Goal: Feedback & Contribution: Contribute content

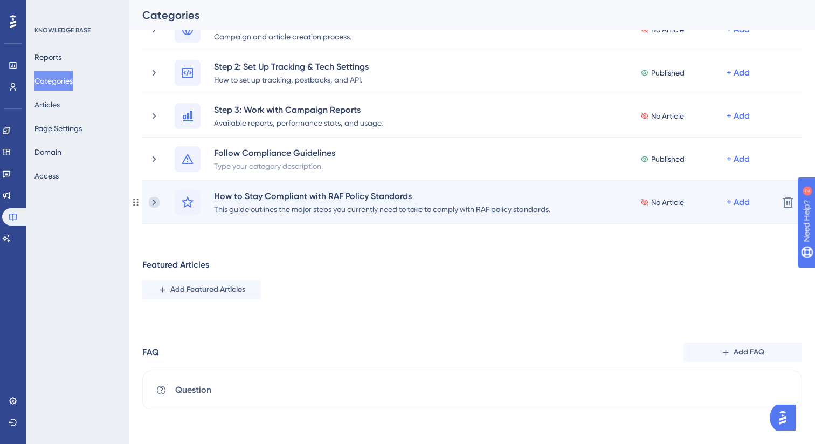
click at [155, 203] on icon at bounding box center [154, 202] width 11 height 11
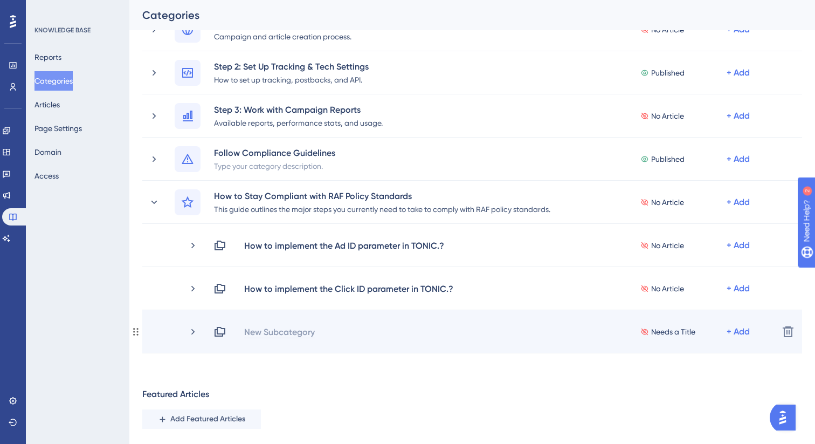
click at [256, 332] on div "New Subcategory" at bounding box center [280, 331] width 72 height 13
paste div
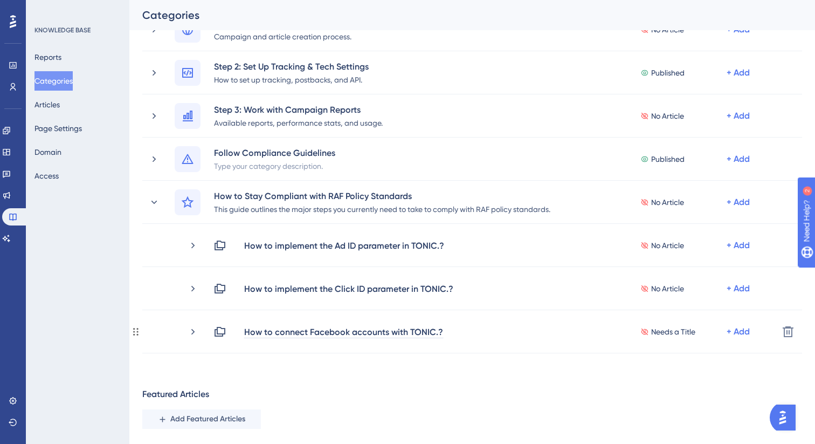
click at [652, 373] on div "Performance Users Engagement Widgets Feedback Product Updates Knowledge Base AI…" at bounding box center [472, 189] width 686 height 733
click at [60, 108] on button "Articles" at bounding box center [47, 104] width 25 height 19
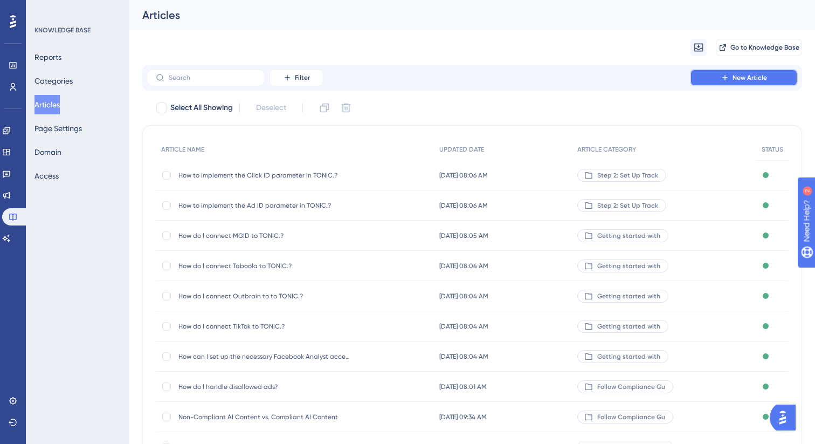
click at [710, 81] on button "New Article" at bounding box center [744, 77] width 108 height 17
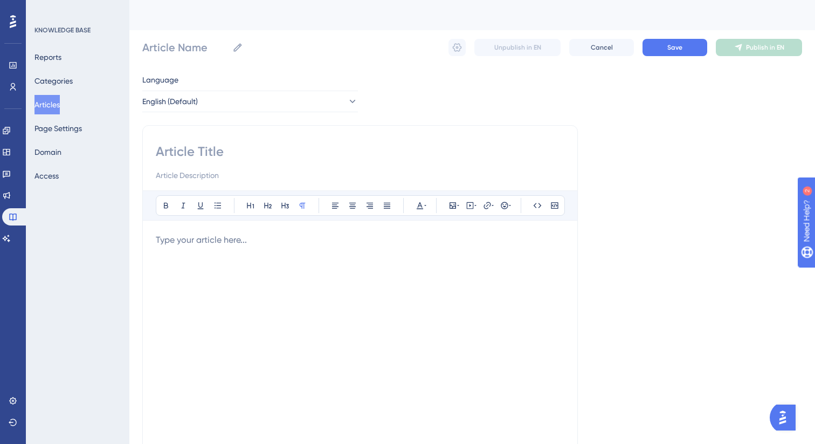
click at [232, 156] on input at bounding box center [360, 151] width 409 height 17
paste input "How to connect Facebook accounts with TONIC.?"
type input "How to connect Facebook accounts with TONIC.?"
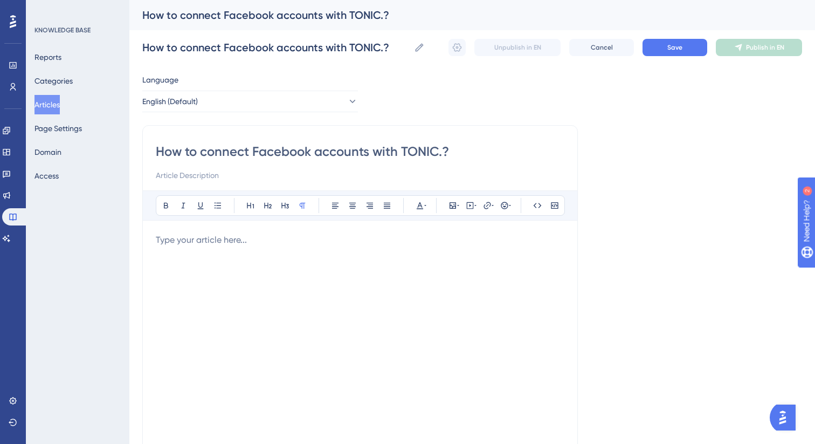
type input "How to connect Facebook accounts with TONIC.?"
click at [229, 242] on p at bounding box center [360, 239] width 409 height 13
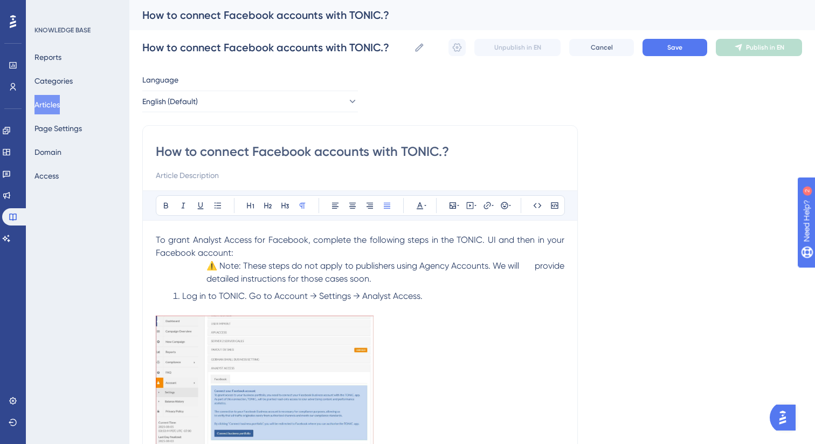
click at [270, 253] on p "To grant Analyst Access for Facebook, complete the following steps in the TONIC…" at bounding box center [360, 246] width 409 height 26
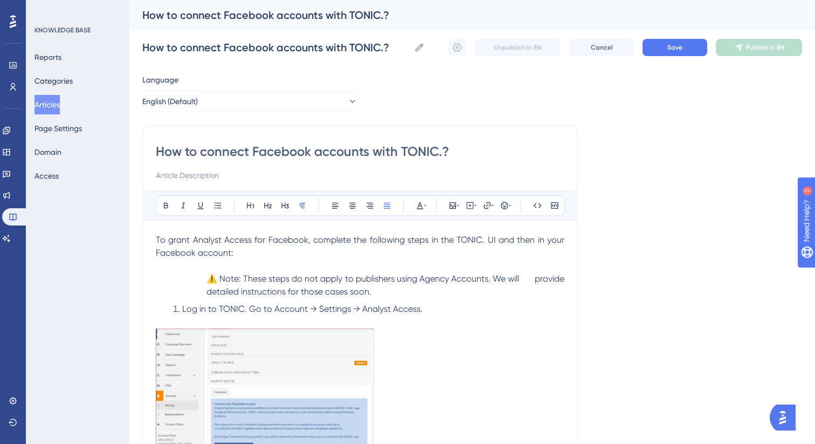
click at [203, 277] on p "⚠️ Note: These steps do not apply to publishers using Agency Accounts. We will …" at bounding box center [360, 285] width 409 height 26
click at [535, 279] on span "provide detailed instructions for those cases soon." at bounding box center [376, 284] width 382 height 23
click at [451, 285] on p "⚠️ Note: These steps do not apply to publishers using Agency Accounts. We will …" at bounding box center [360, 285] width 409 height 26
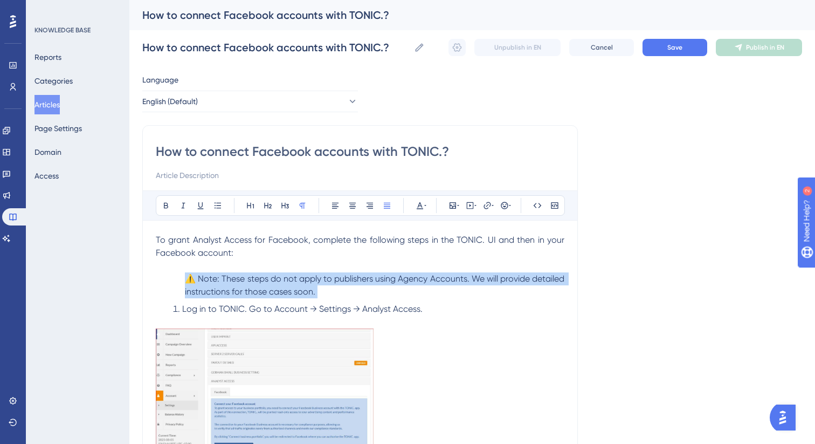
click at [451, 285] on p "⚠️ Note: These steps do not apply to publishers using Agency Accounts. We will …" at bounding box center [360, 285] width 409 height 26
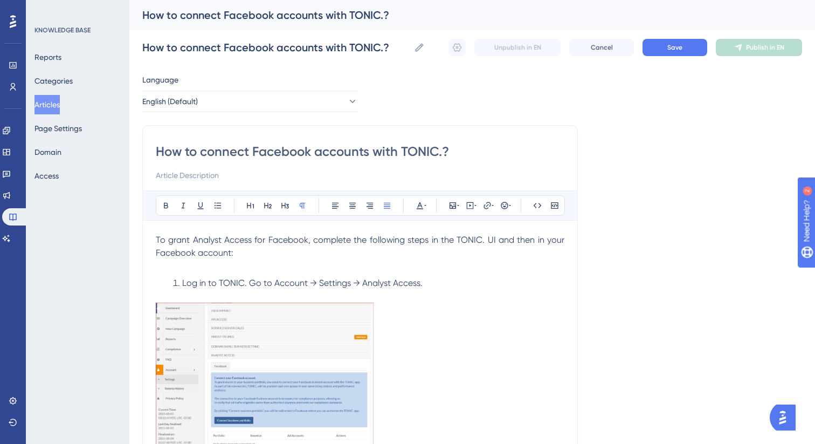
scroll to position [25, 0]
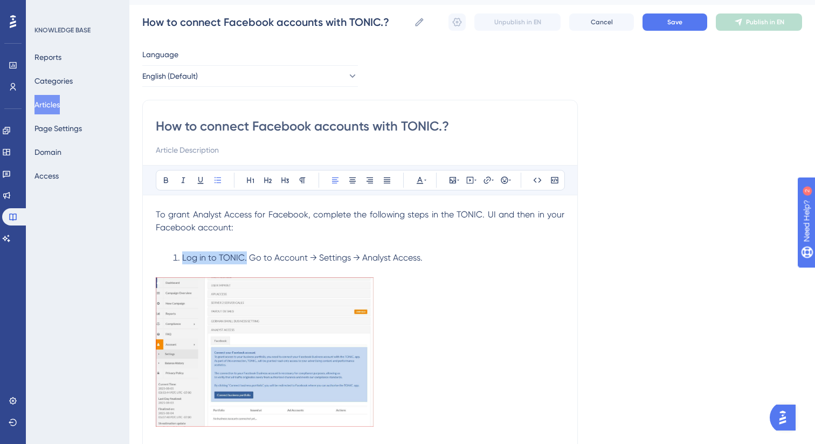
drag, startPoint x: 245, startPoint y: 258, endPoint x: 182, endPoint y: 258, distance: 63.1
click at [182, 258] on span "Log in to TONIC. Go to Account → Settings → Analyst Access." at bounding box center [302, 257] width 240 height 10
click at [166, 184] on icon at bounding box center [166, 180] width 9 height 9
drag, startPoint x: 277, startPoint y: 258, endPoint x: 417, endPoint y: 260, distance: 140.2
click at [417, 260] on span "Go to Account → Settings → Analyst Access." at bounding box center [334, 257] width 174 height 10
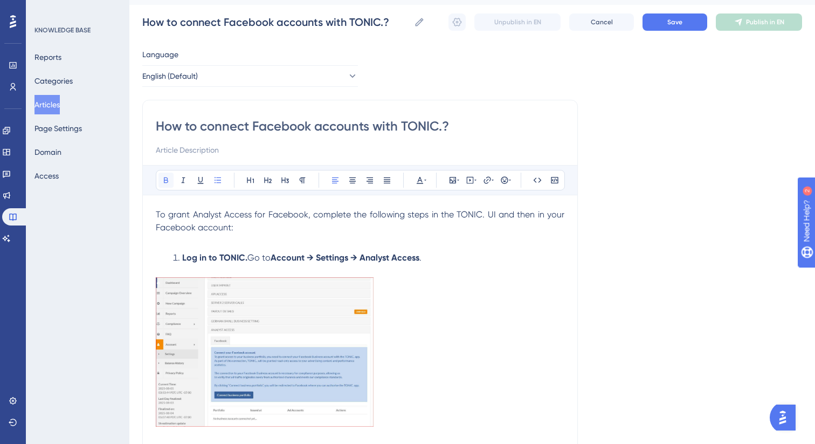
click at [166, 183] on icon at bounding box center [166, 180] width 9 height 9
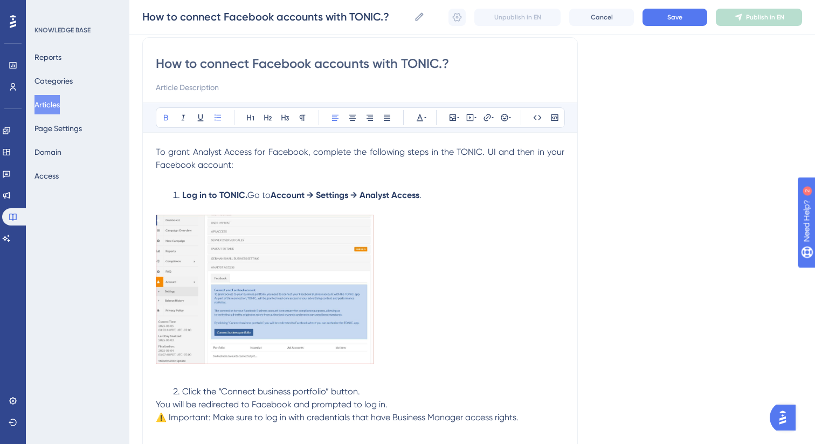
scroll to position [94, 0]
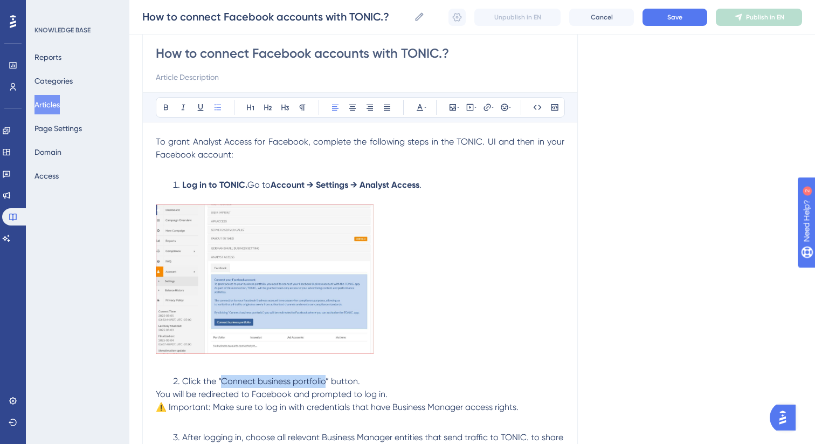
drag, startPoint x: 223, startPoint y: 382, endPoint x: 326, endPoint y: 383, distance: 103.0
click at [326, 383] on span "Click the “Connect business portfolio” button." at bounding box center [271, 381] width 178 height 10
click at [168, 107] on icon at bounding box center [166, 107] width 9 height 9
click at [179, 408] on span "⚠️ Important: Make sure to log in with credentials that have Business Manager a…" at bounding box center [337, 407] width 363 height 10
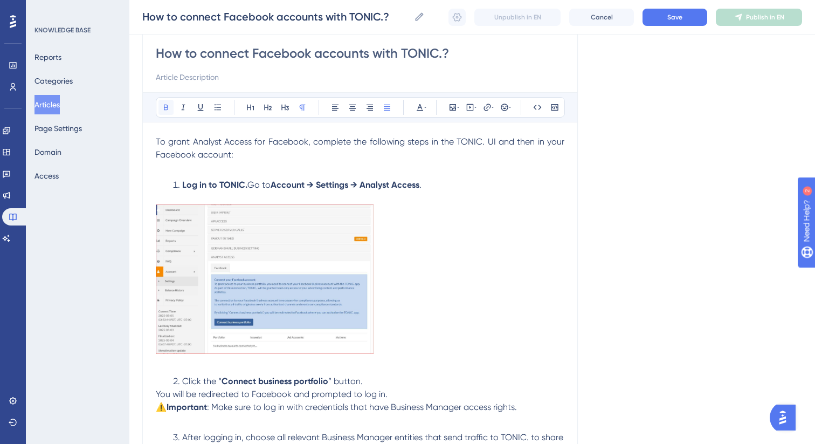
click at [166, 111] on icon at bounding box center [166, 107] width 9 height 9
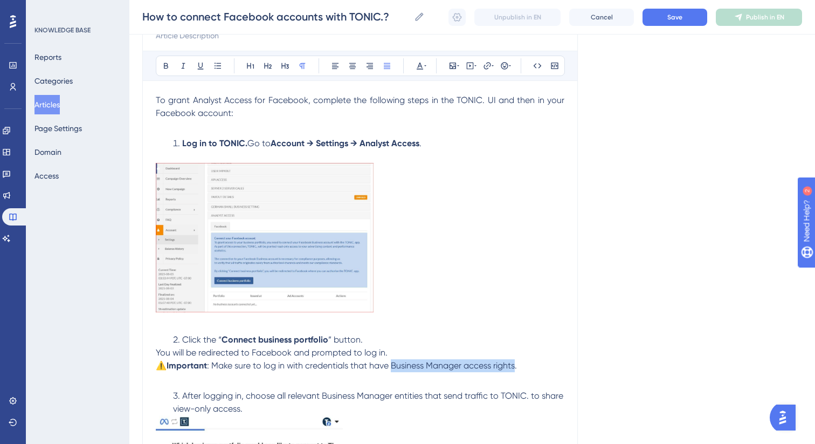
drag, startPoint x: 513, startPoint y: 368, endPoint x: 391, endPoint y: 366, distance: 121.3
click at [391, 366] on span ": Make sure to log in with credentials that have Business Manager access rights." at bounding box center [362, 365] width 310 height 10
click at [165, 71] on button at bounding box center [166, 65] width 15 height 15
click at [394, 356] on p "You will be redirected to Facebook and prompted to log in." at bounding box center [360, 352] width 409 height 13
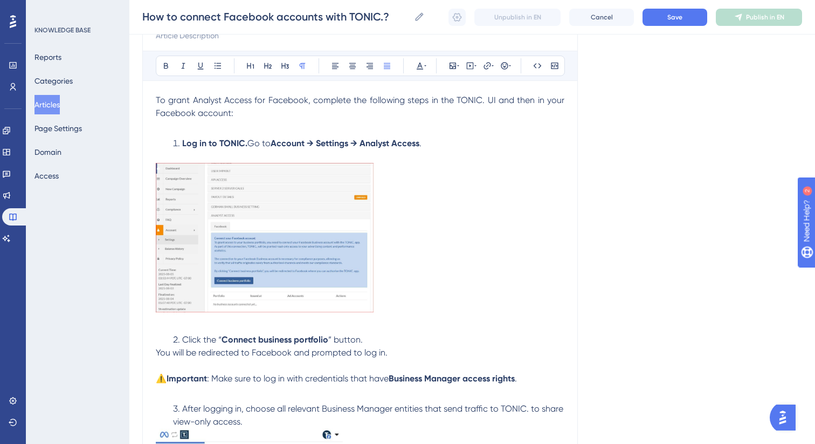
click at [156, 354] on span "You will be redirected to Facebook and prompted to log in." at bounding box center [272, 352] width 232 height 10
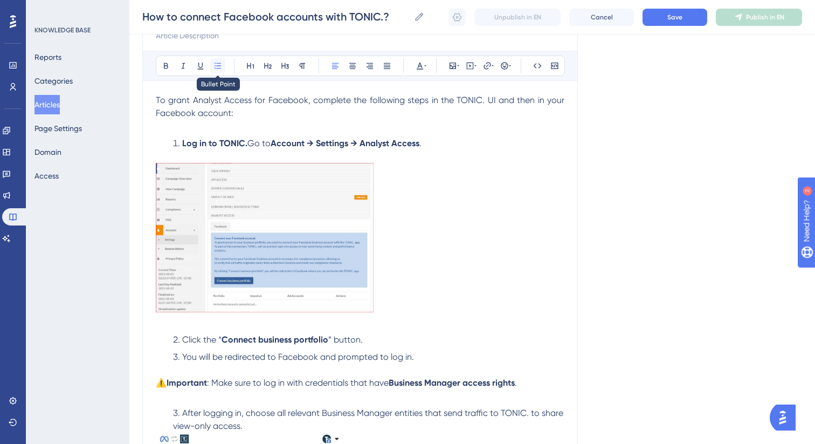
click at [220, 61] on icon at bounding box center [217, 65] width 9 height 9
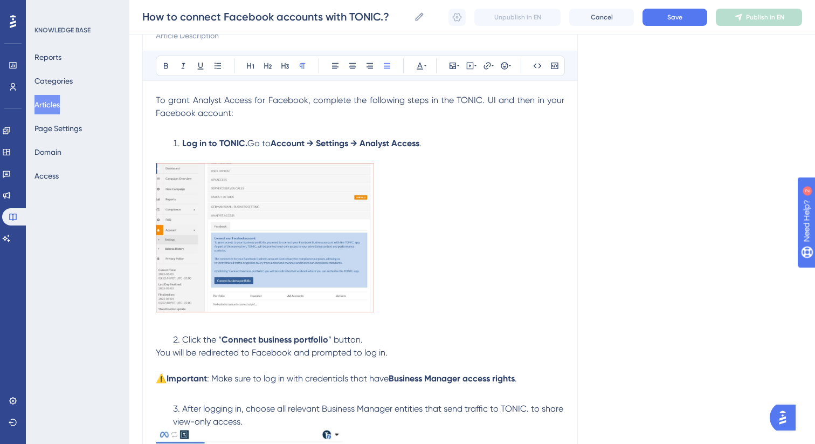
click at [157, 352] on span "You will be redirected to Facebook and prompted to log in." at bounding box center [272, 352] width 232 height 10
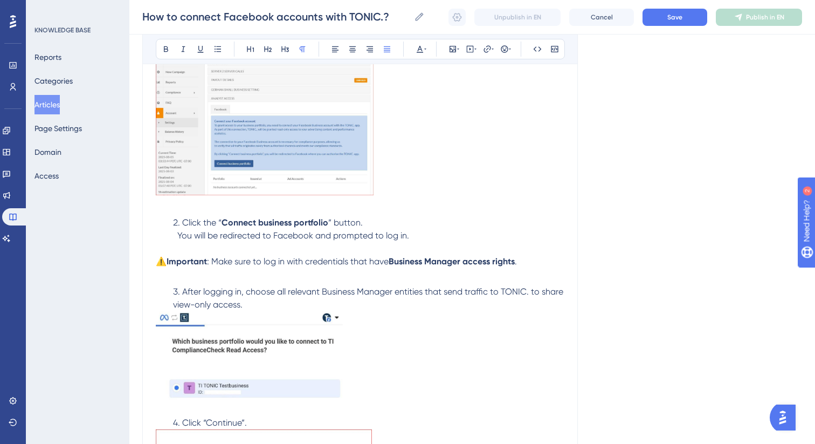
scroll to position [256, 0]
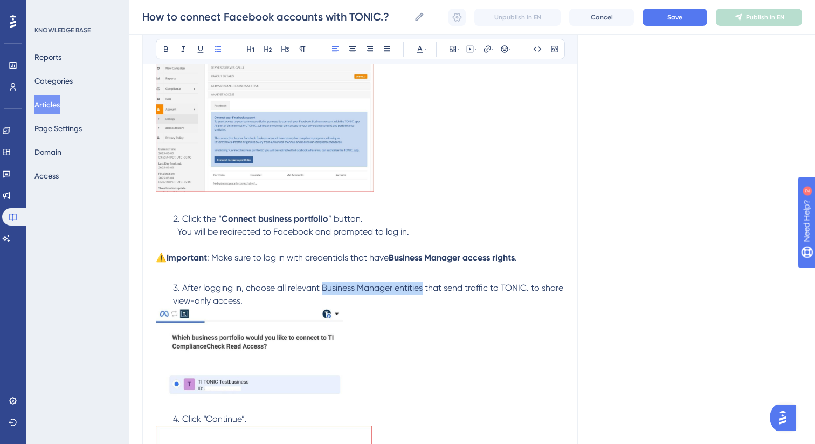
drag, startPoint x: 323, startPoint y: 288, endPoint x: 424, endPoint y: 290, distance: 100.8
click at [424, 290] on span "After logging in, choose all relevant Business Manager entities that send traff…" at bounding box center [369, 294] width 392 height 23
click at [165, 51] on icon at bounding box center [166, 49] width 9 height 9
click at [288, 302] on li "After logging in, choose all relevant Business Manager entities that send traff…" at bounding box center [367, 294] width 396 height 26
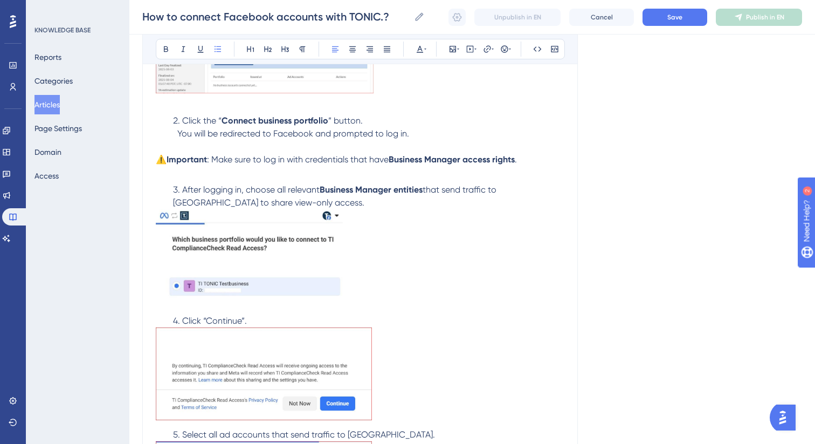
click at [227, 316] on span "Click “Continue”." at bounding box center [214, 320] width 65 height 10
click at [166, 51] on icon at bounding box center [166, 49] width 4 height 6
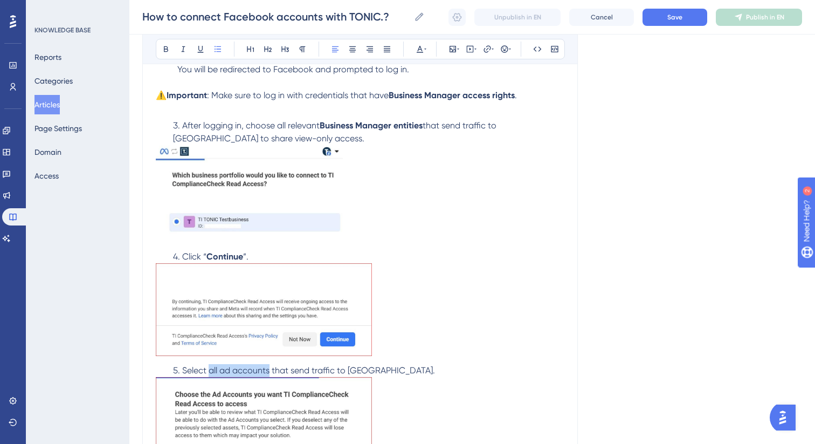
drag, startPoint x: 208, startPoint y: 371, endPoint x: 270, endPoint y: 371, distance: 62.0
click at [270, 371] on span "Select all ad accounts that send traffic to [GEOGRAPHIC_DATA]." at bounding box center [308, 370] width 253 height 10
click at [165, 50] on icon at bounding box center [166, 49] width 9 height 9
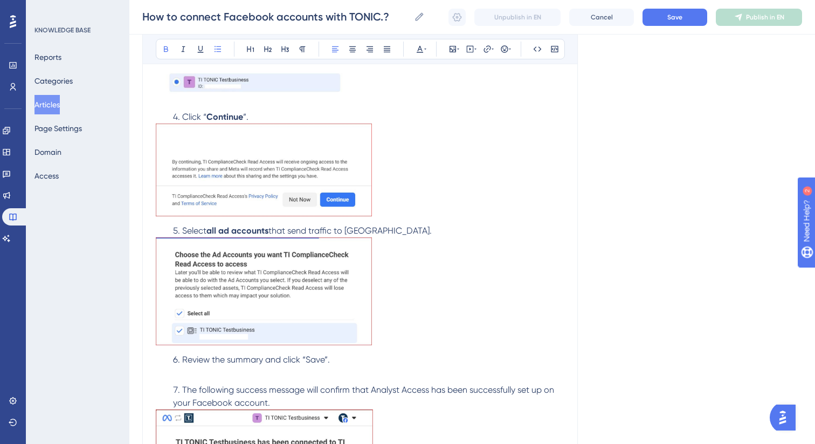
click at [315, 362] on span "Review the summary and click “Save”." at bounding box center [256, 359] width 148 height 10
click at [164, 48] on icon at bounding box center [166, 49] width 4 height 6
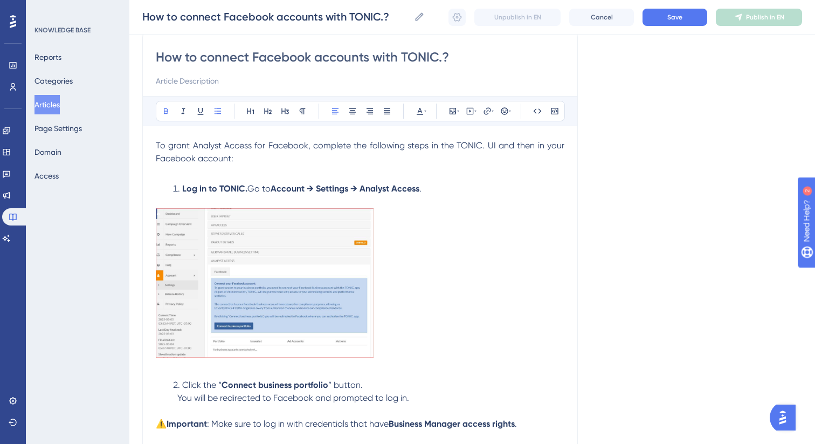
scroll to position [44, 0]
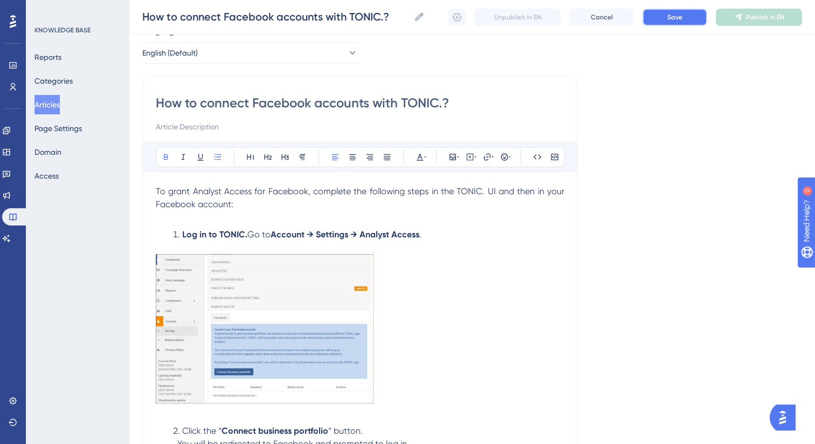
click at [684, 19] on button "Save" at bounding box center [675, 17] width 65 height 17
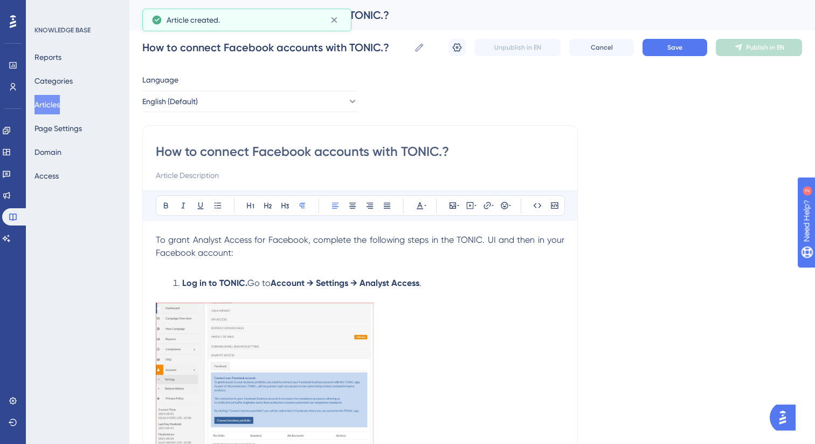
click at [332, 154] on input "How to connect Facebook accounts with TONIC.?" at bounding box center [360, 151] width 409 height 17
click at [60, 83] on button "Categories" at bounding box center [54, 80] width 38 height 19
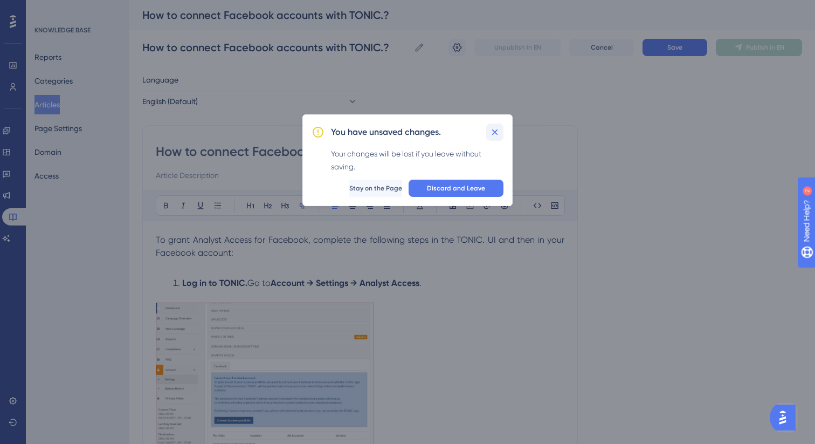
click at [501, 130] on button at bounding box center [494, 131] width 17 height 17
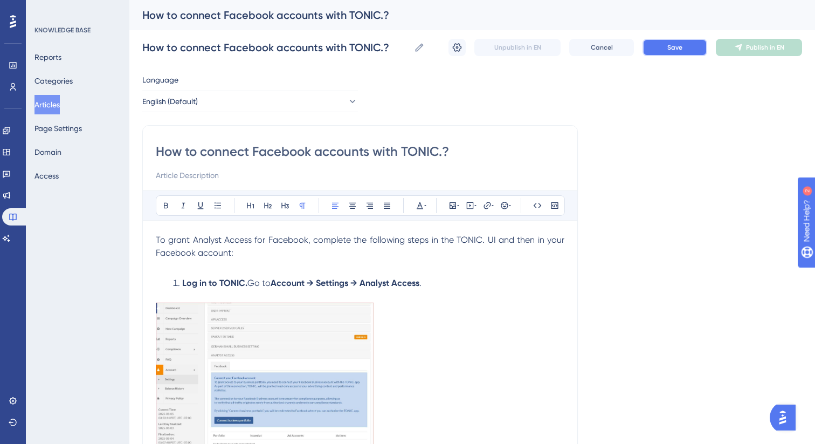
click at [674, 42] on button "Save" at bounding box center [675, 47] width 65 height 17
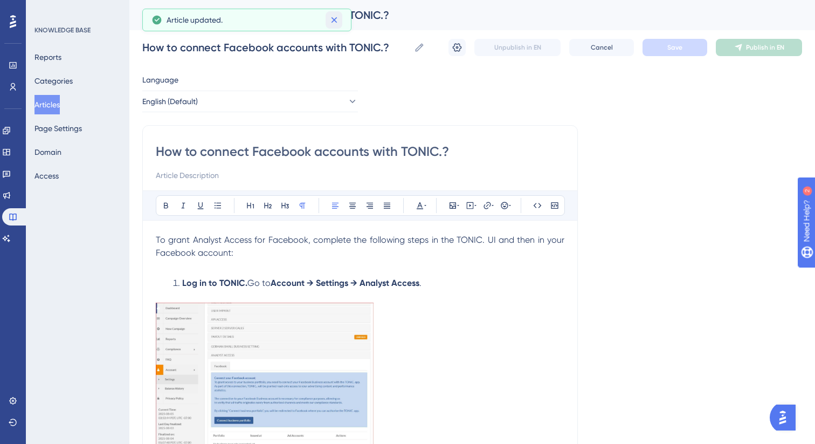
click at [329, 16] on icon at bounding box center [334, 20] width 11 height 11
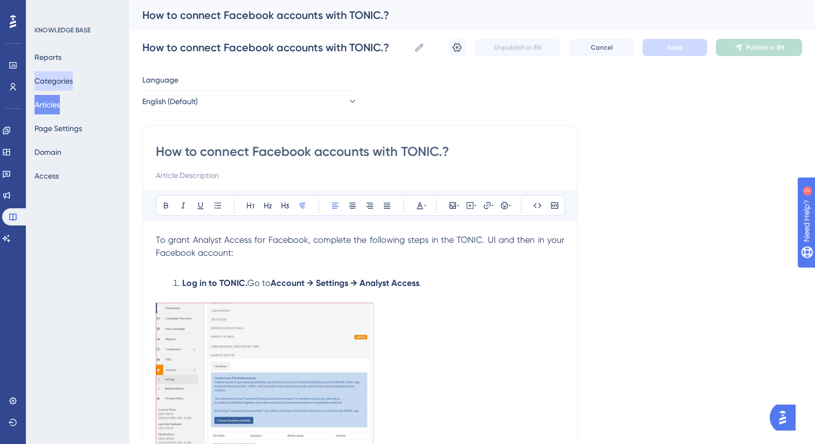
click at [71, 85] on button "Categories" at bounding box center [54, 80] width 38 height 19
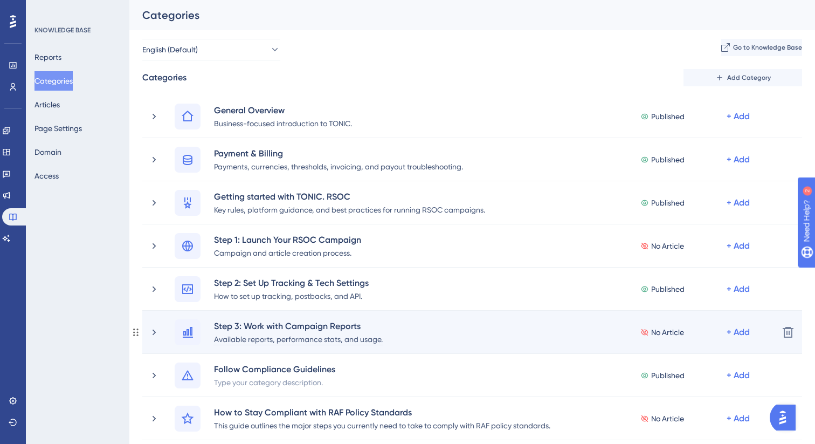
scroll to position [216, 0]
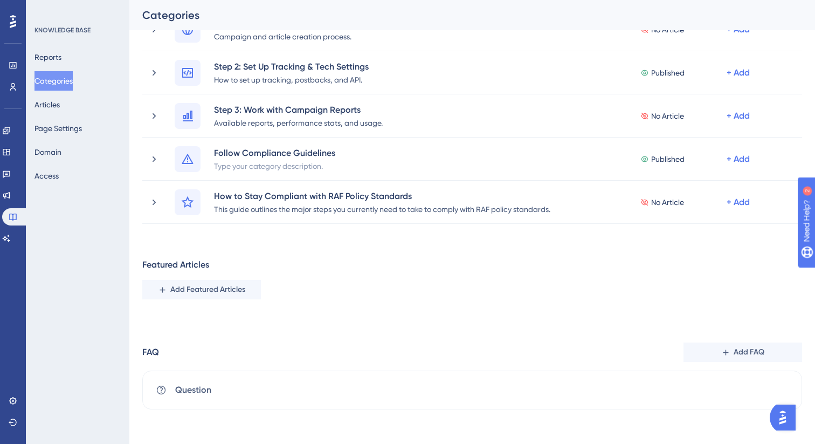
click at [637, 229] on div "Categories Add Category General Overview Business-focused introduction to TONIC…" at bounding box center [472, 131] width 660 height 556
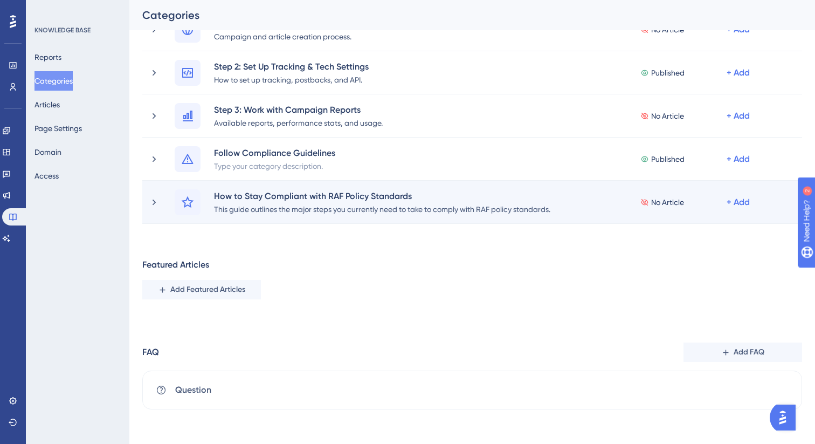
click at [603, 209] on div "How to Stay Compliant with RAF Policy Standards This guide outlines the major s…" at bounding box center [472, 202] width 595 height 26
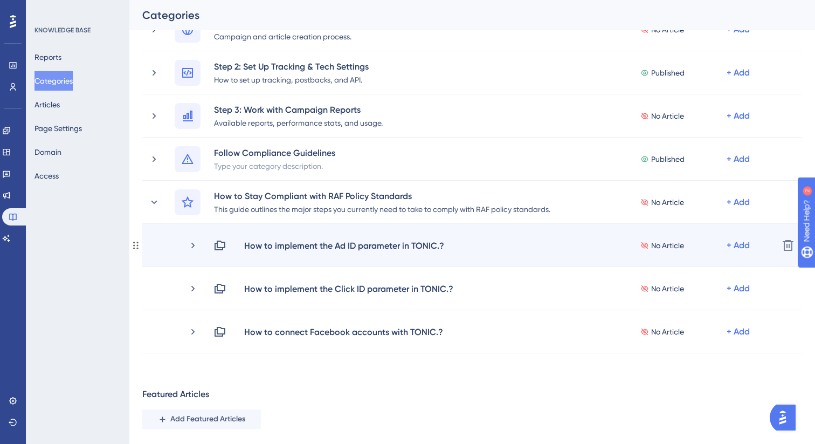
click at [669, 246] on span "No Article" at bounding box center [667, 245] width 33 height 13
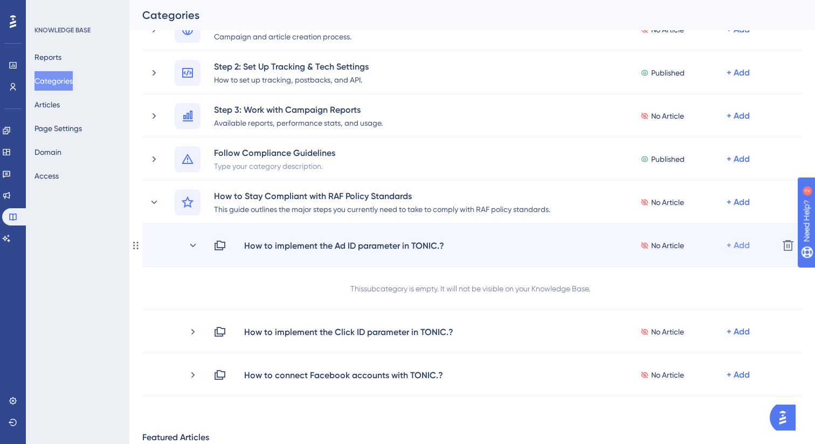
click at [739, 244] on div "+ Add" at bounding box center [738, 245] width 23 height 13
click at [691, 271] on span "Add Articles" at bounding box center [679, 273] width 42 height 13
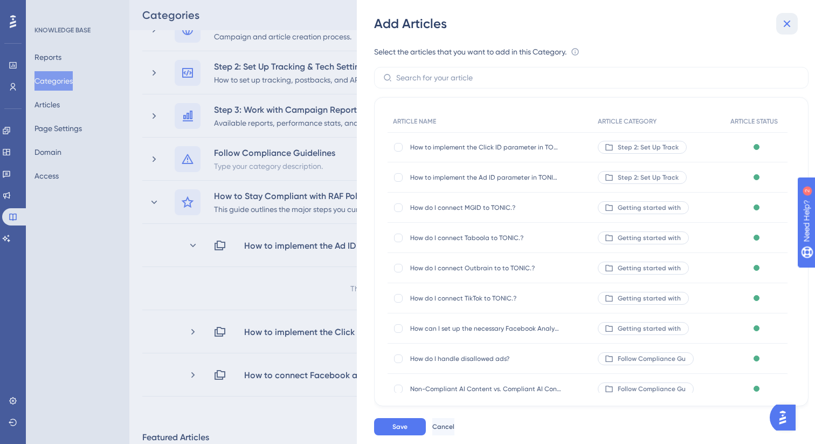
click at [785, 25] on icon at bounding box center [787, 23] width 7 height 7
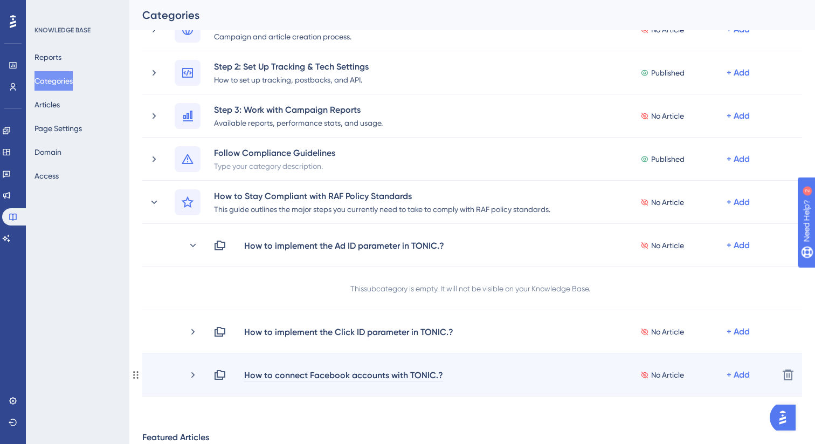
click at [345, 374] on div "How to connect Facebook accounts with TONIC.?" at bounding box center [344, 374] width 200 height 13
click at [739, 252] on div "+ Add" at bounding box center [738, 245] width 23 height 13
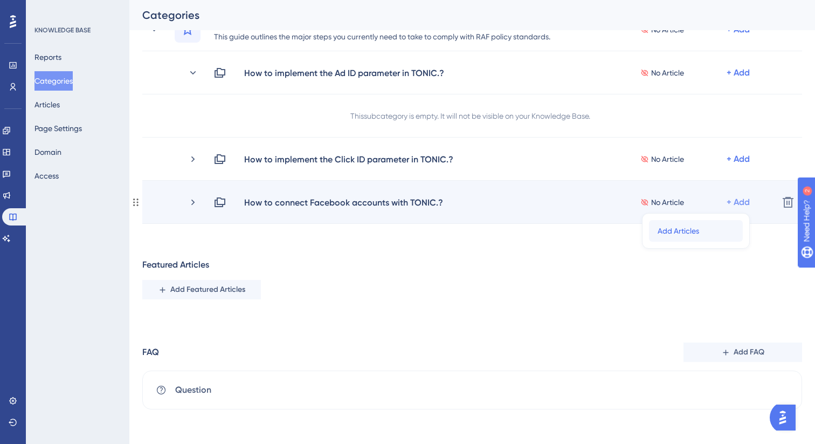
click at [680, 228] on span "Add Articles" at bounding box center [679, 230] width 42 height 13
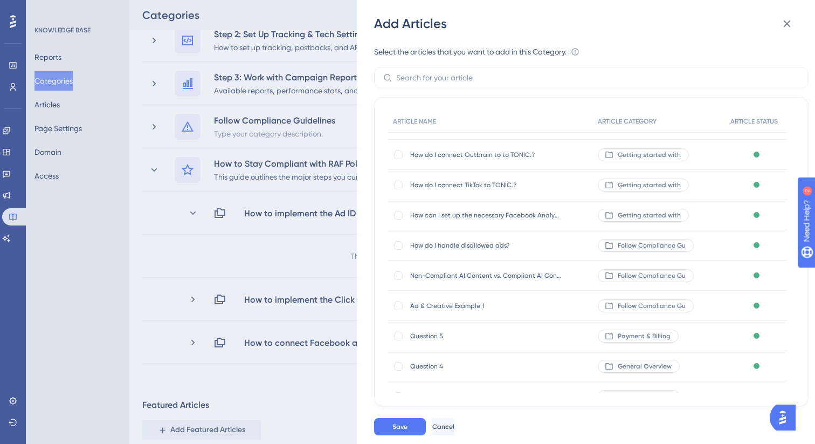
scroll to position [538, 0]
click at [454, 425] on span "Cancel" at bounding box center [443, 426] width 22 height 9
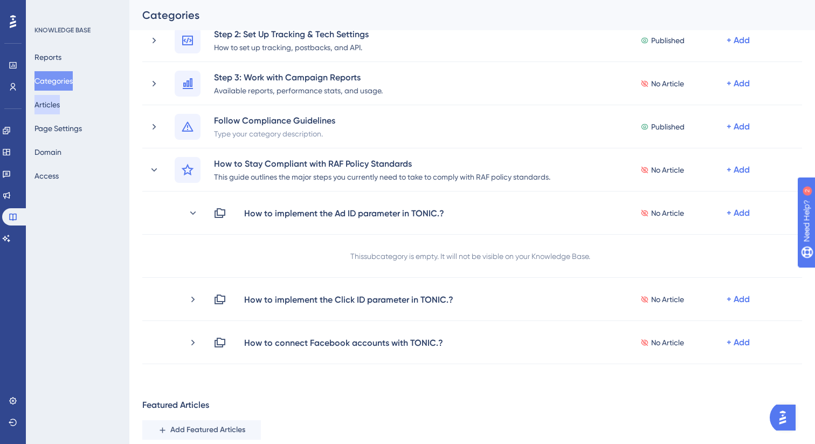
click at [60, 104] on button "Articles" at bounding box center [47, 104] width 25 height 19
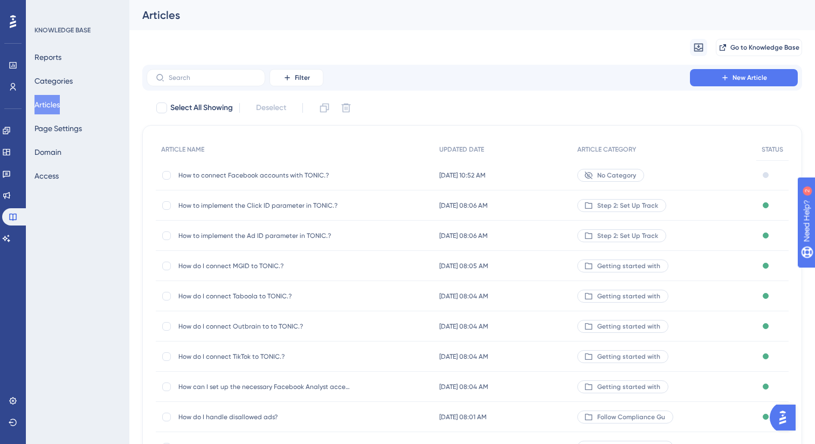
click at [623, 176] on span "No Category" at bounding box center [616, 175] width 39 height 9
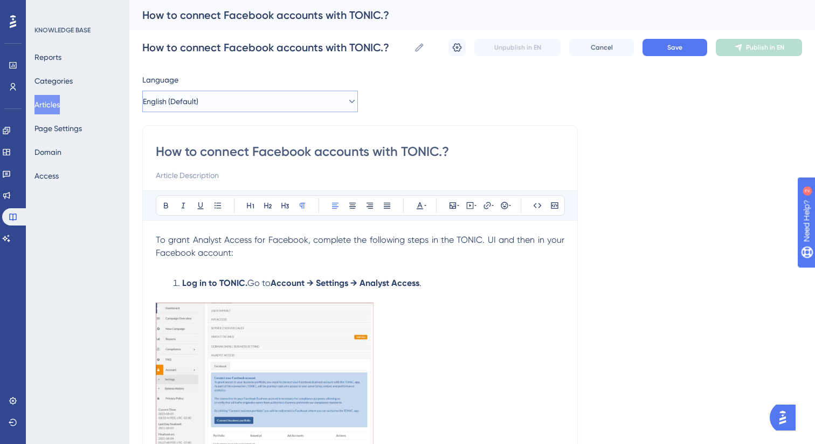
click at [218, 107] on button "English (Default)" at bounding box center [250, 102] width 216 height 22
click at [415, 50] on icon at bounding box center [419, 47] width 8 height 8
click at [410, 50] on input "How to connect Facebook accounts with TONIC.?" at bounding box center [275, 47] width 267 height 15
click at [453, 50] on icon at bounding box center [457, 47] width 11 height 11
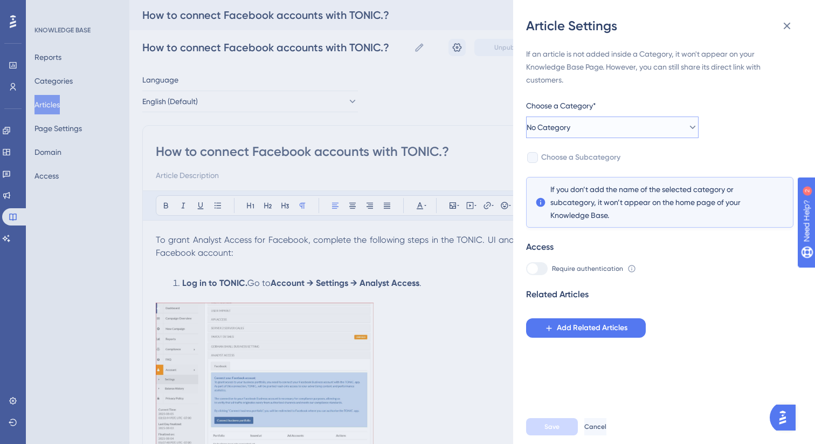
click at [604, 136] on button "No Category" at bounding box center [612, 127] width 173 height 22
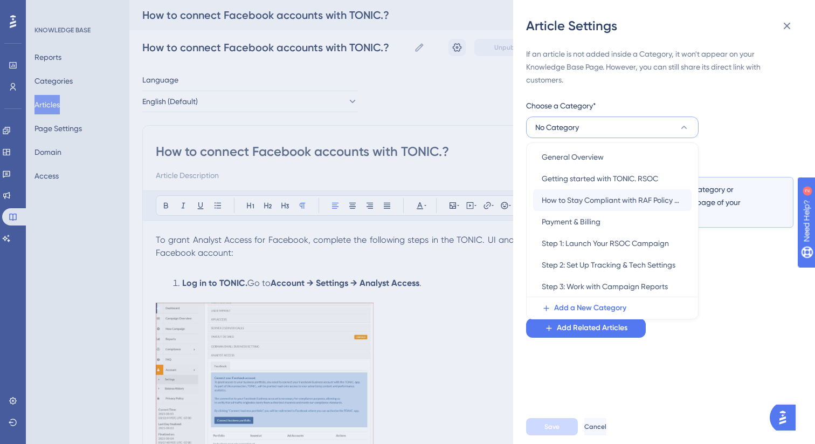
scroll to position [47, 0]
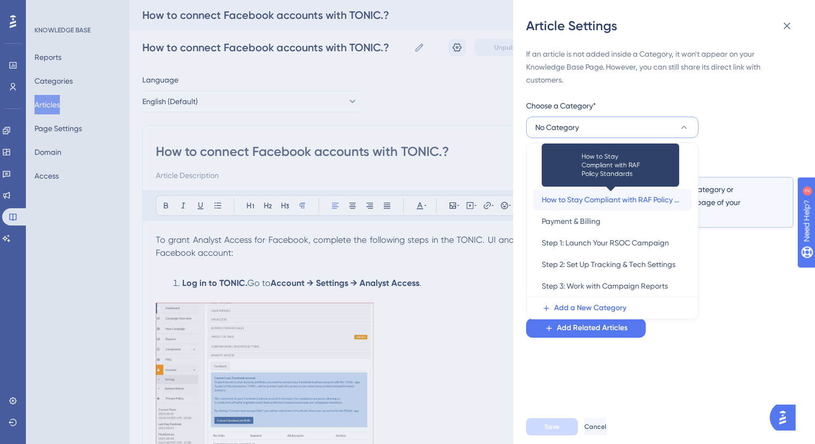
click at [605, 199] on span "How to Stay Compliant with RAF Policy Standards" at bounding box center [612, 199] width 141 height 13
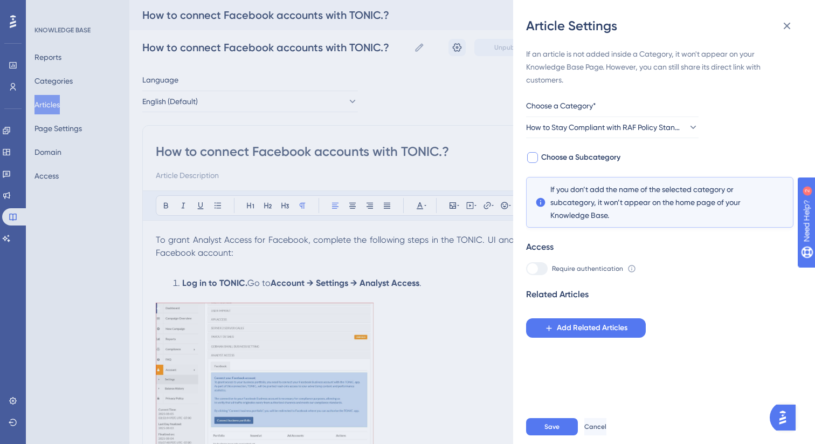
click at [584, 154] on span "Choose a Subcategory" at bounding box center [580, 157] width 79 height 13
checkbox input "true"
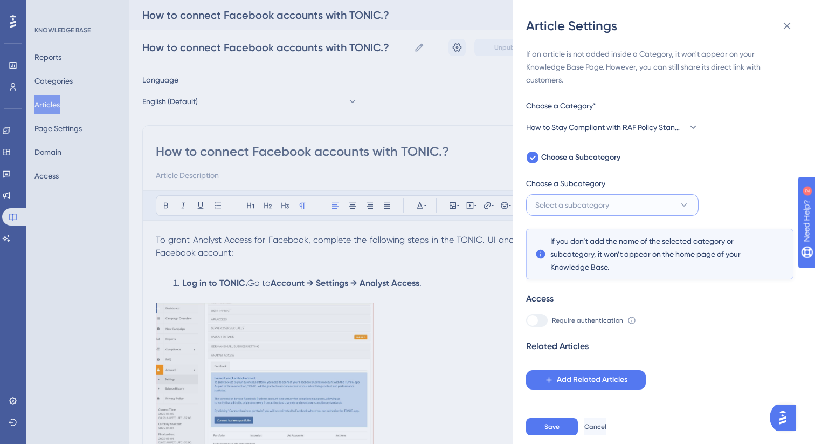
click at [558, 205] on span "Select a subcategory" at bounding box center [572, 204] width 74 height 13
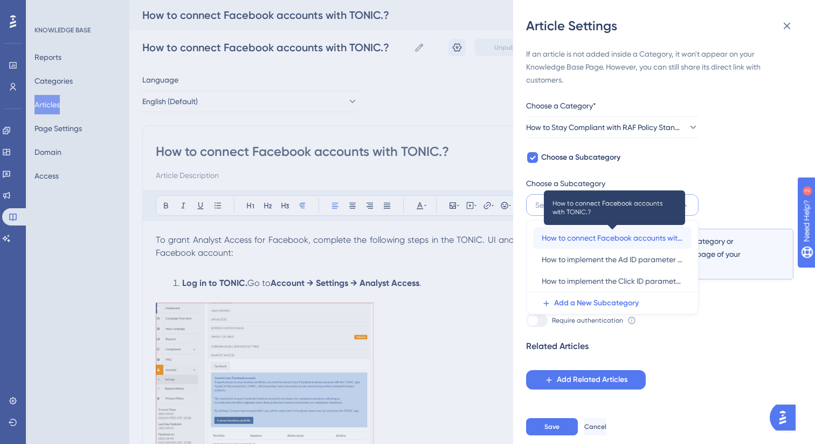
click at [567, 232] on span "How to connect Facebook accounts with TONIC.?" at bounding box center [612, 237] width 141 height 13
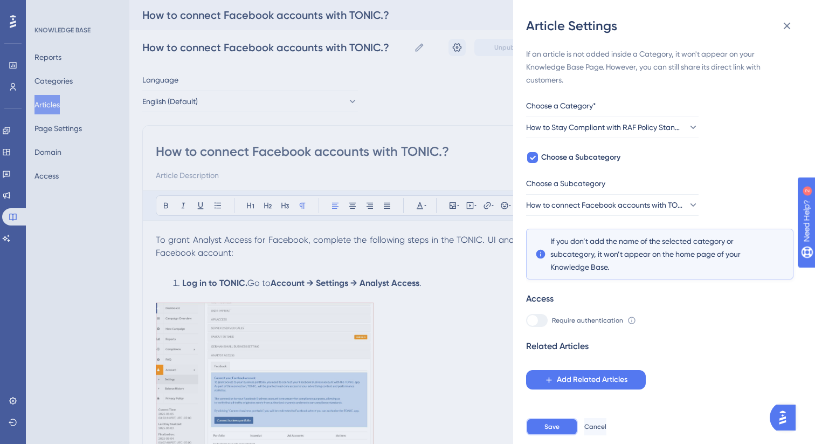
click at [549, 419] on button "Save" at bounding box center [552, 426] width 52 height 17
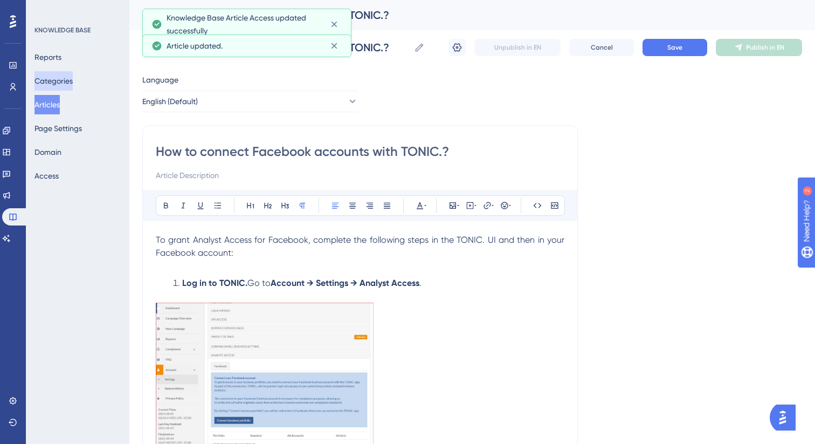
click at [60, 72] on button "Categories" at bounding box center [54, 80] width 38 height 19
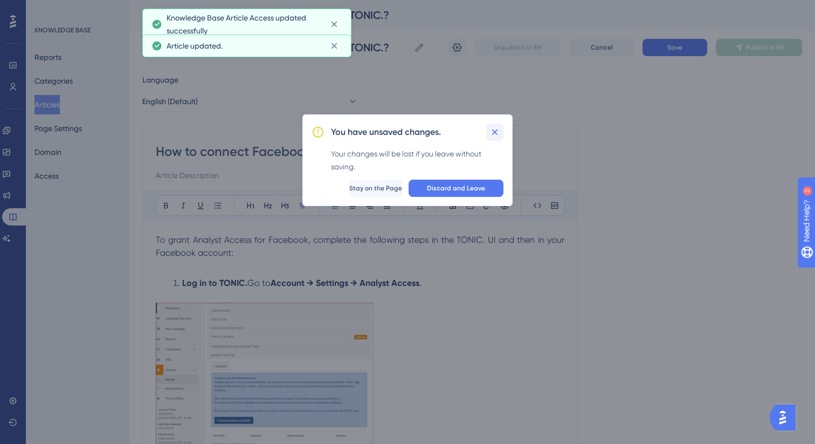
click at [495, 133] on icon at bounding box center [495, 132] width 6 height 6
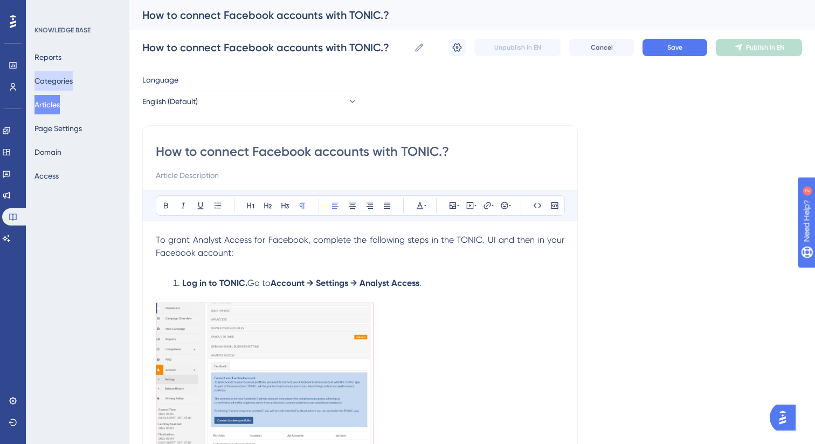
click at [52, 78] on button "Categories" at bounding box center [54, 80] width 38 height 19
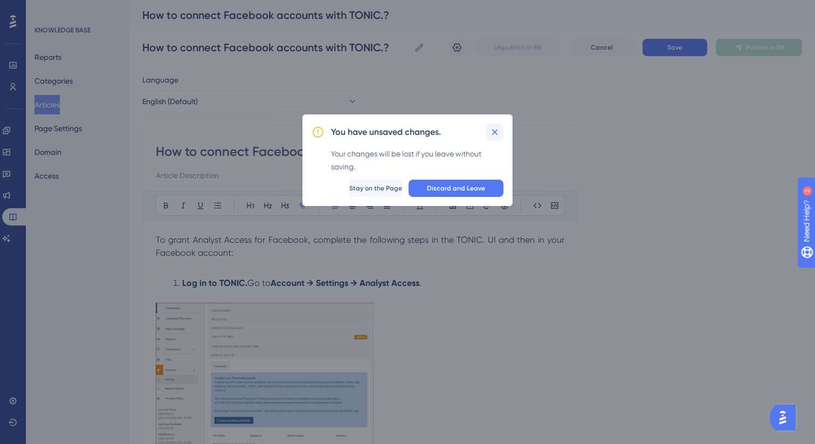
click at [492, 133] on icon at bounding box center [495, 132] width 11 height 11
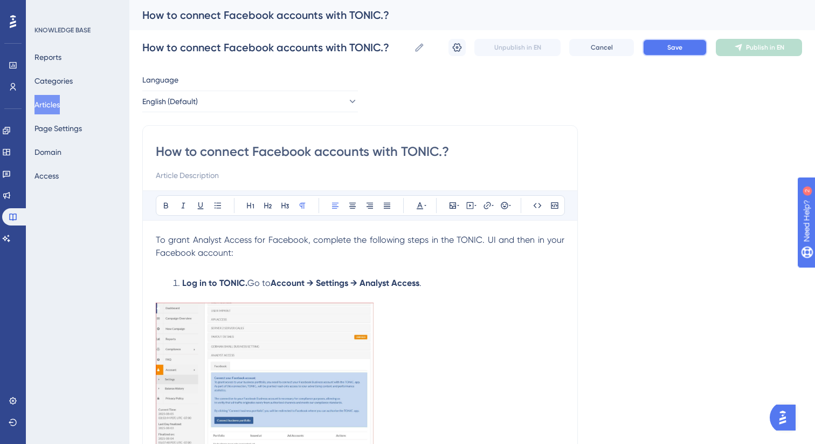
click at [656, 49] on button "Save" at bounding box center [675, 47] width 65 height 17
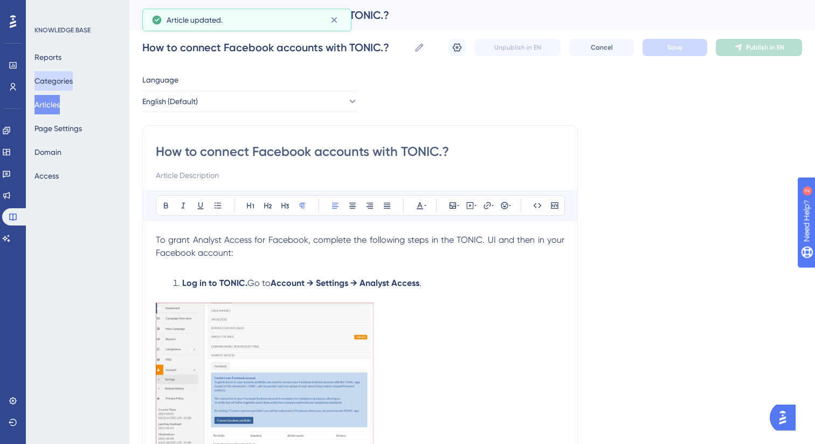
click at [54, 85] on button "Categories" at bounding box center [54, 80] width 38 height 19
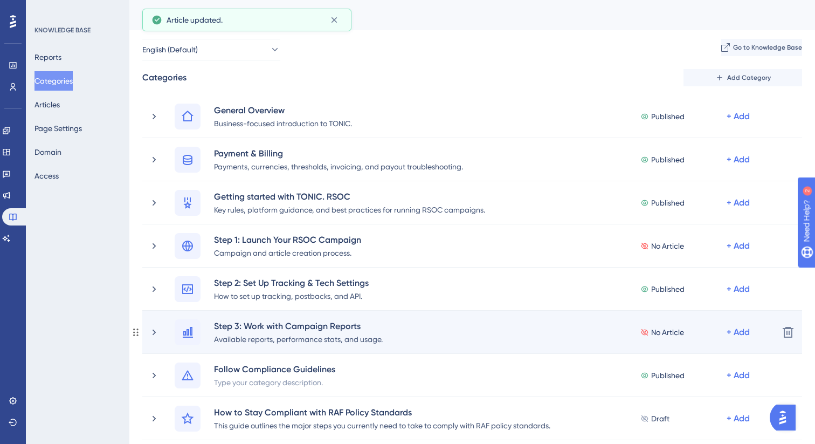
scroll to position [216, 0]
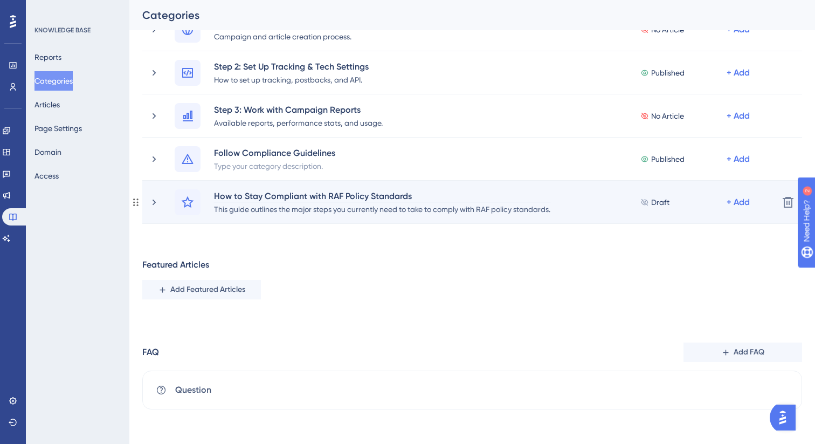
click at [306, 197] on div "How to Stay Compliant with RAF Policy Standards" at bounding box center [382, 195] width 338 height 13
click at [633, 217] on div "How to Stay Compliant with RAF Policy Standards This guide outlines the major s…" at bounding box center [472, 202] width 660 height 43
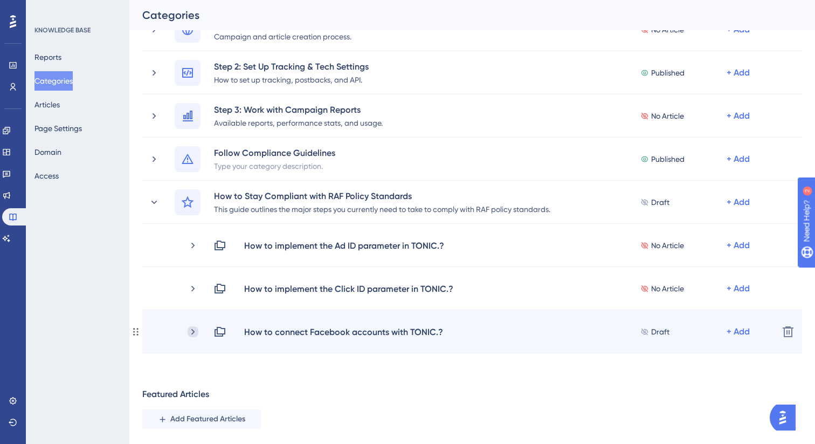
click at [196, 329] on icon at bounding box center [193, 331] width 11 height 11
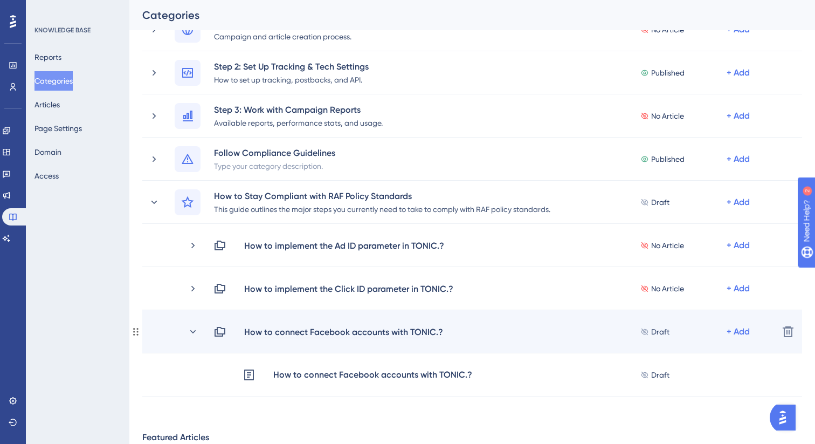
click at [367, 330] on div "How to connect Facebook accounts with TONIC.?" at bounding box center [344, 331] width 200 height 13
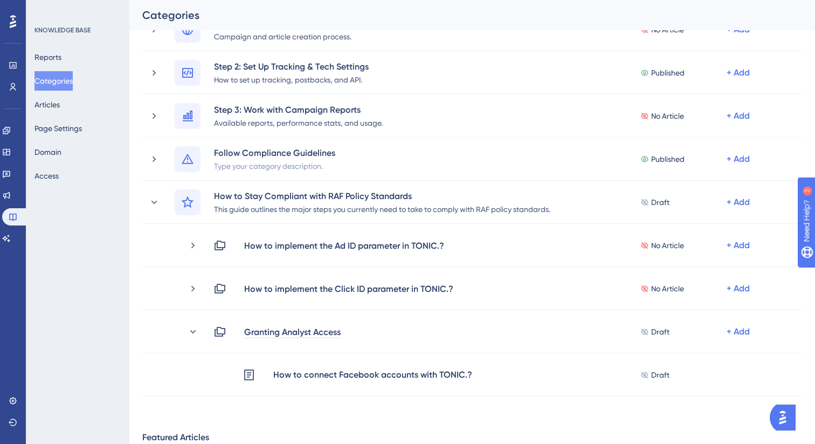
scroll to position [253, 0]
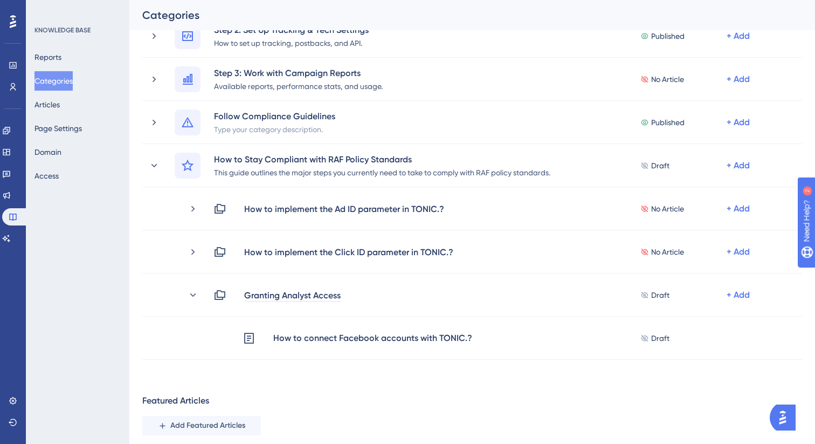
click at [597, 397] on div "Performance Users Engagement Widgets Feedback Product Updates Knowledge Base AI…" at bounding box center [472, 174] width 686 height 776
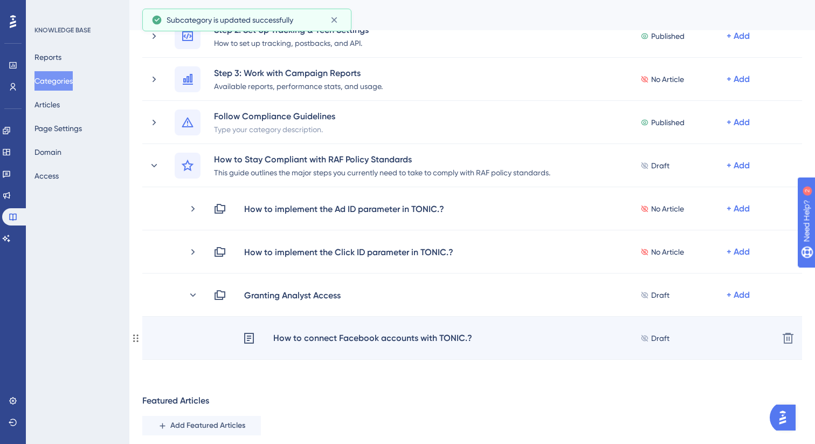
click at [498, 344] on div "How to connect Facebook accounts with TONIC.? Draft + Add" at bounding box center [506, 338] width 527 height 14
click at [319, 340] on div "How to connect Facebook accounts with TONIC.?" at bounding box center [373, 338] width 200 height 14
click at [494, 339] on div "How to connect Facebook accounts with TONIC.? Draft + Add" at bounding box center [506, 338] width 527 height 14
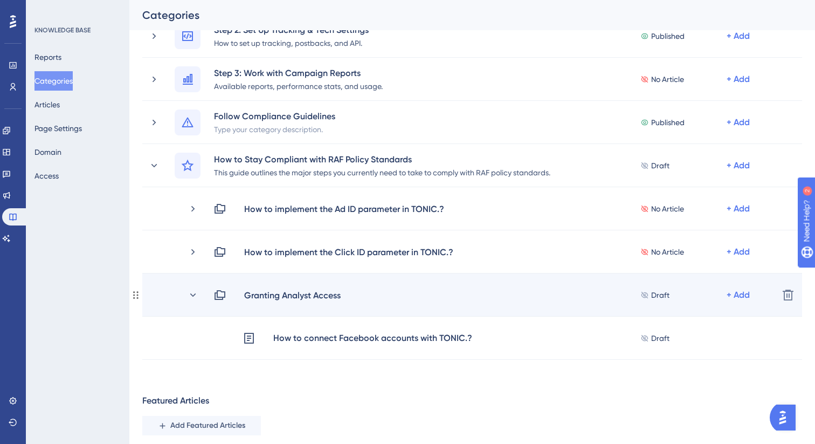
click at [410, 285] on div "Granting Analyst Access Draft + Add Delete" at bounding box center [472, 294] width 660 height 43
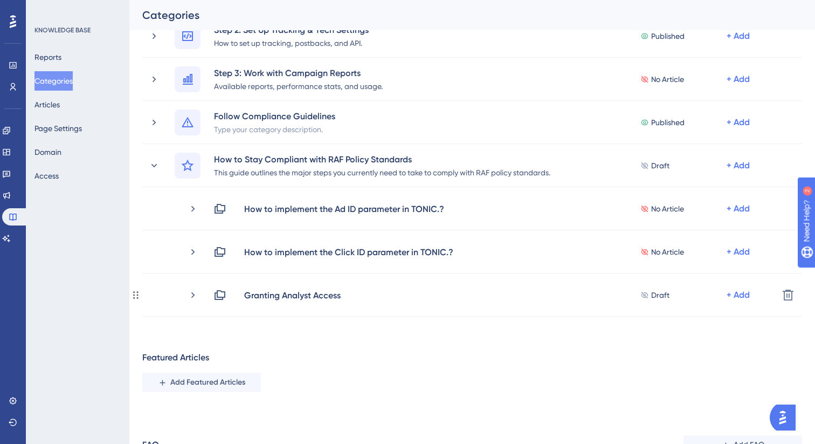
click at [410, 285] on div "Granting Analyst Access Draft + Add Delete" at bounding box center [472, 294] width 660 height 43
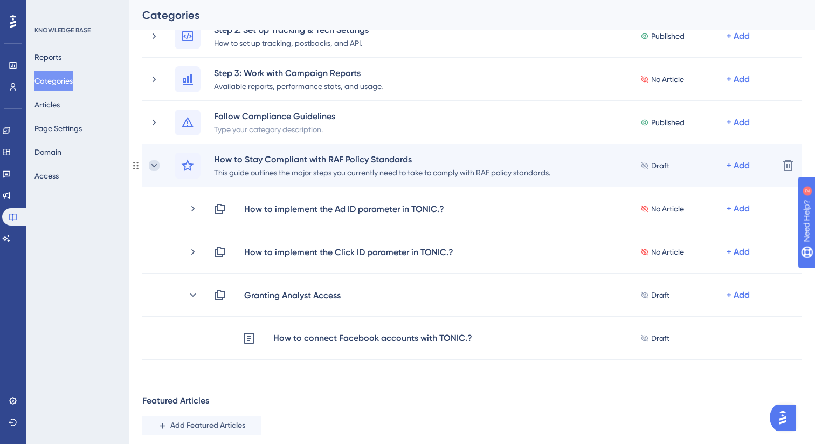
click at [159, 170] on icon at bounding box center [154, 165] width 11 height 11
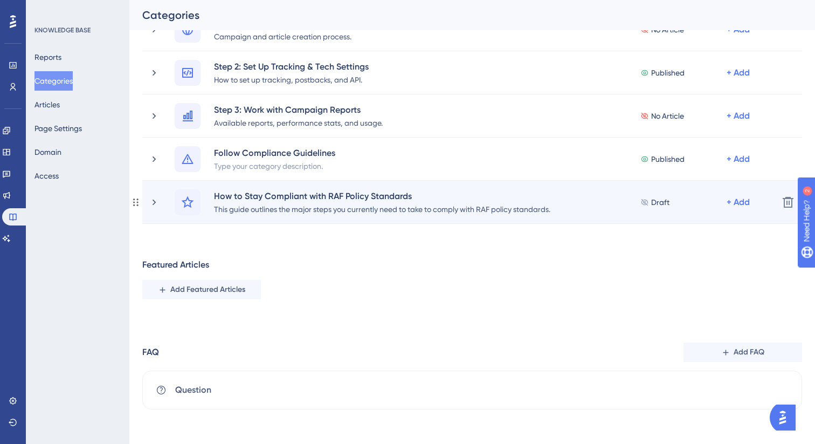
click at [651, 203] on span "Draft" at bounding box center [660, 202] width 18 height 13
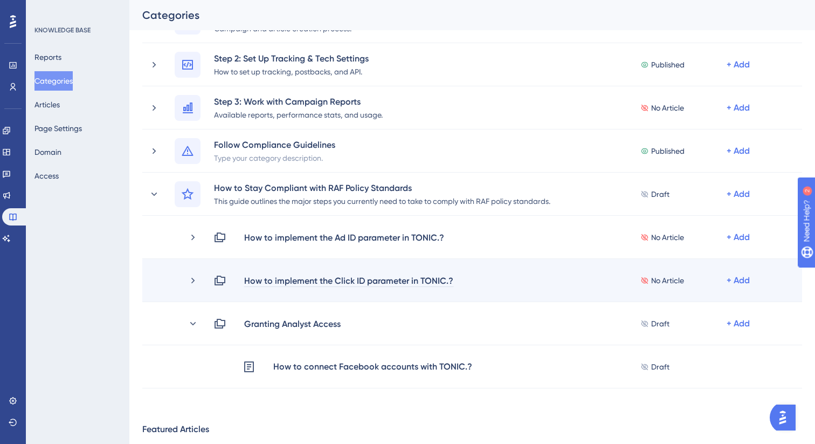
scroll to position [199, 0]
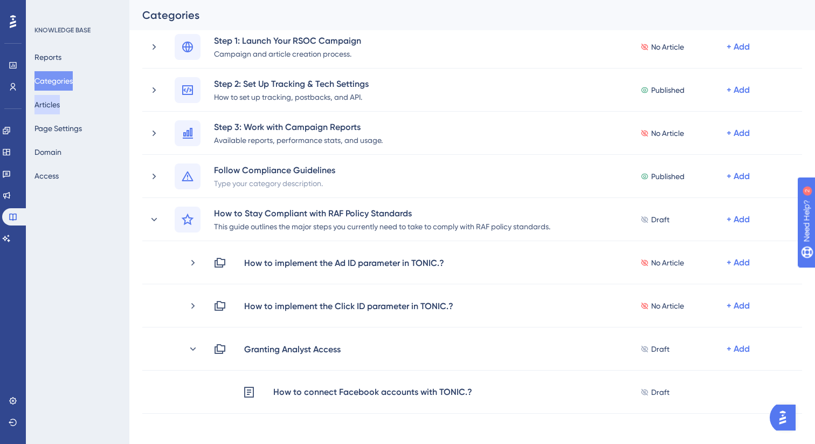
click at [55, 105] on button "Articles" at bounding box center [47, 104] width 25 height 19
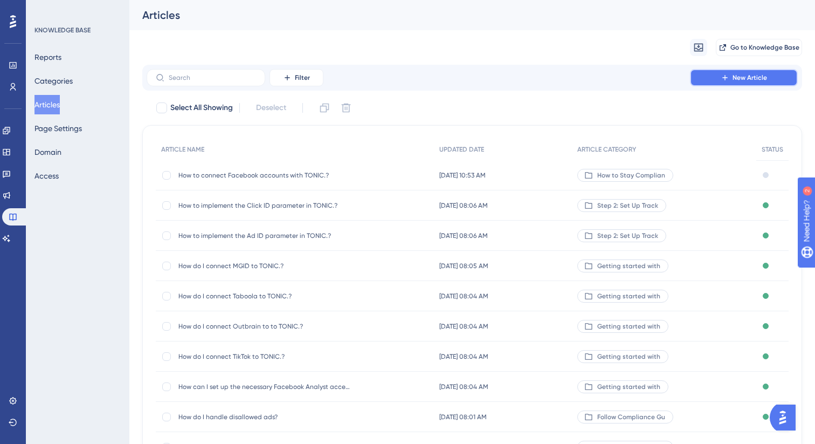
click at [725, 84] on button "New Article" at bounding box center [744, 77] width 108 height 17
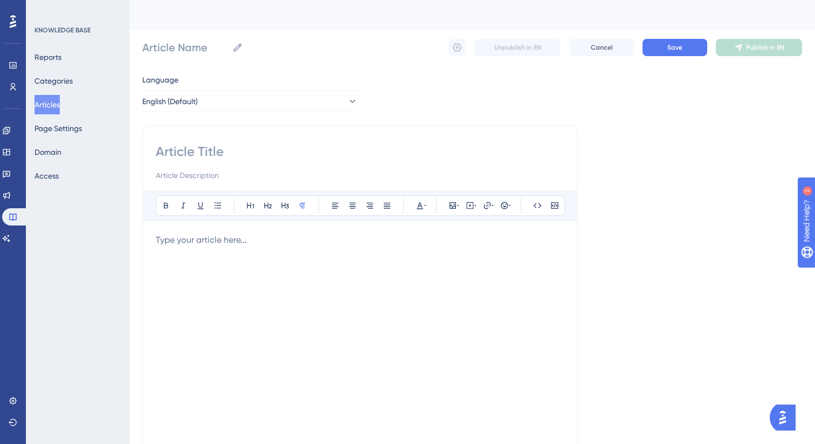
click at [226, 151] on input at bounding box center [360, 151] width 409 height 17
paste input "How to connect TikTok accounts with TONIC.?"
type input "How to connect TikTok accounts with TONIC.?"
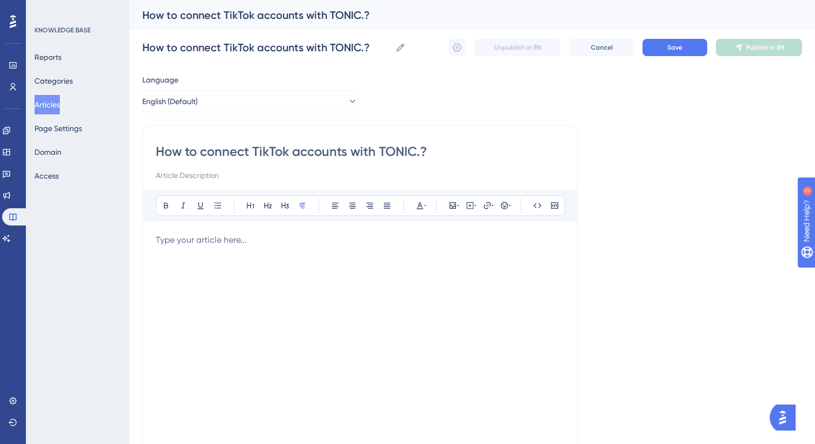
type input "How to connect TikTok accounts with TONIC.?"
click at [209, 246] on div at bounding box center [360, 351] width 409 height 237
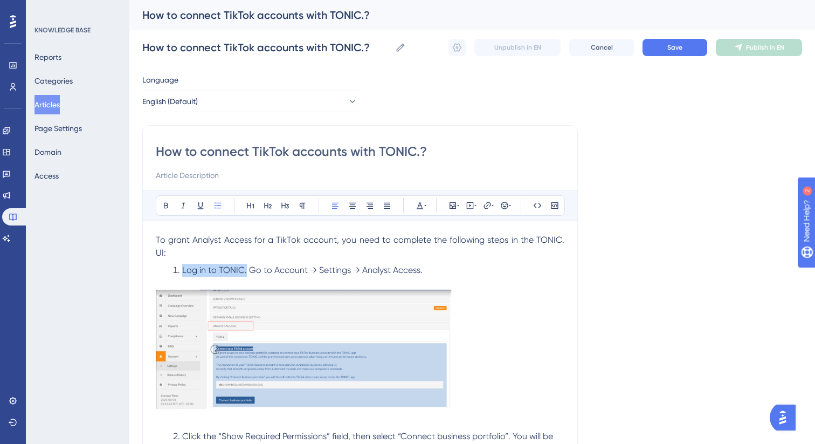
drag, startPoint x: 246, startPoint y: 260, endPoint x: 183, endPoint y: 259, distance: 62.5
click at [183, 265] on span "Log in to TONIC. Go to Account → Settings → Analyst Access." at bounding box center [302, 270] width 240 height 10
click at [166, 207] on icon at bounding box center [166, 205] width 9 height 9
drag, startPoint x: 276, startPoint y: 256, endPoint x: 424, endPoint y: 260, distance: 147.8
click at [424, 264] on li "Log in to TONIC. Go to Account → Settings → Analyst Access." at bounding box center [367, 270] width 396 height 13
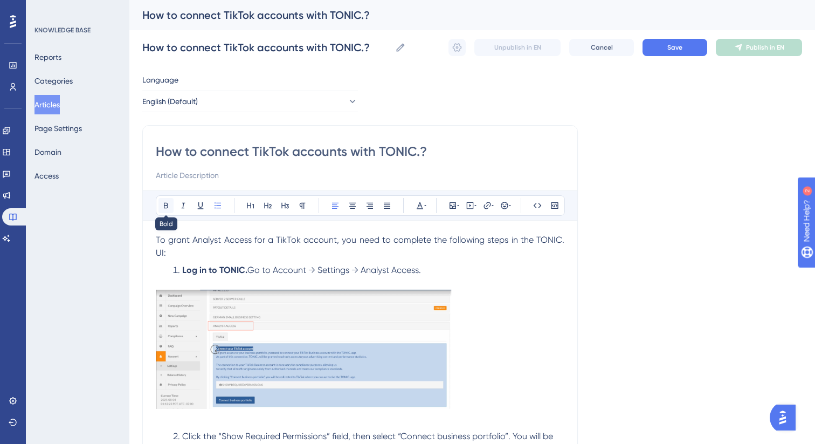
click at [168, 204] on icon at bounding box center [166, 205] width 9 height 9
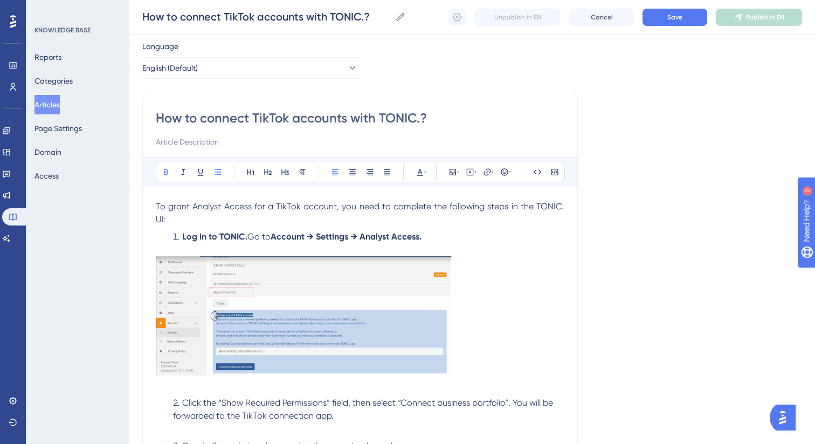
scroll to position [38, 0]
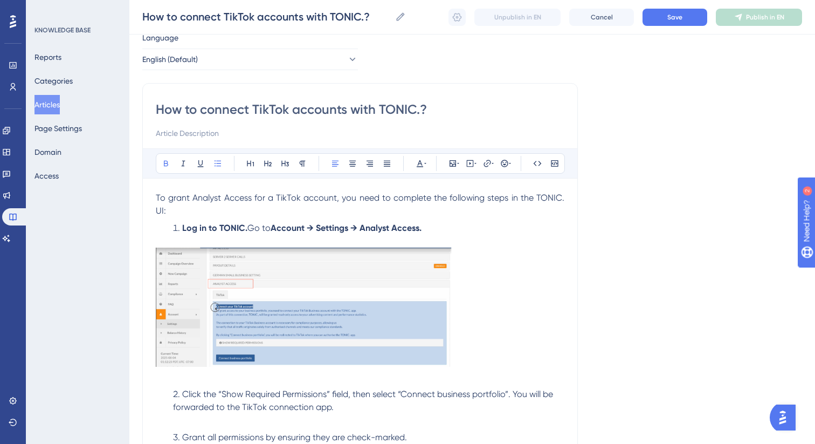
click at [155, 227] on div "How to connect TikTok accounts with TONIC.? Bold Italic Underline Bullet Point …" at bounding box center [360, 449] width 436 height 732
click at [171, 222] on li "Log in to TONIC. Go to Account → Settings → Analyst Access." at bounding box center [367, 228] width 396 height 13
drag, startPoint x: 223, startPoint y: 382, endPoint x: 327, endPoint y: 384, distance: 104.1
click at [327, 389] on span "Click the “Show Required Permissions” field, then select “Connect business port…" at bounding box center [364, 400] width 382 height 23
click at [160, 165] on button at bounding box center [166, 163] width 15 height 15
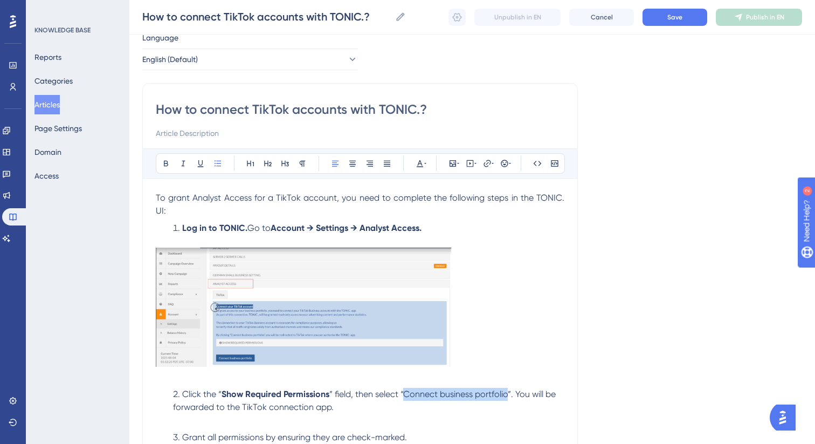
drag, startPoint x: 406, startPoint y: 381, endPoint x: 509, endPoint y: 388, distance: 103.7
click at [509, 388] on li "Click the “ Show Required Permissions ” field, then select “Connect business po…" at bounding box center [367, 401] width 396 height 26
click at [164, 167] on icon at bounding box center [166, 163] width 9 height 9
drag, startPoint x: 185, startPoint y: 424, endPoint x: 262, endPoint y: 426, distance: 77.1
click at [262, 431] on li "Grant all permissions by ensuring they are check-marked." at bounding box center [367, 437] width 396 height 13
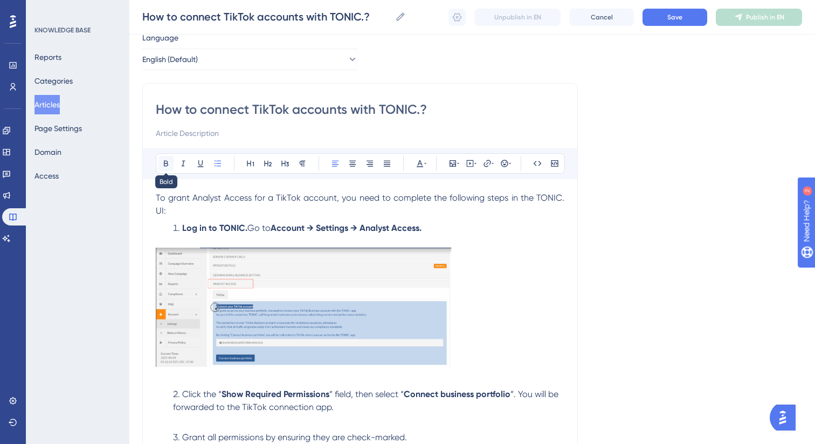
click at [167, 164] on icon at bounding box center [166, 163] width 9 height 9
drag, startPoint x: 352, startPoint y: 424, endPoint x: 408, endPoint y: 425, distance: 55.5
click at [408, 432] on span "by ensuring they are check-marked." at bounding box center [337, 437] width 141 height 10
click at [165, 164] on icon at bounding box center [166, 163] width 9 height 9
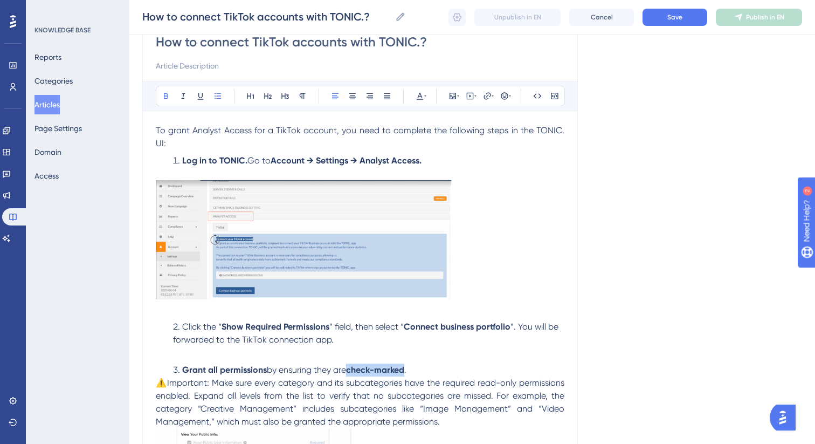
scroll to position [106, 0]
click at [185, 377] on span "⚠️Important: Make sure every category and its subcategories have the required r…" at bounding box center [361, 401] width 411 height 49
click at [165, 96] on icon at bounding box center [166, 95] width 9 height 9
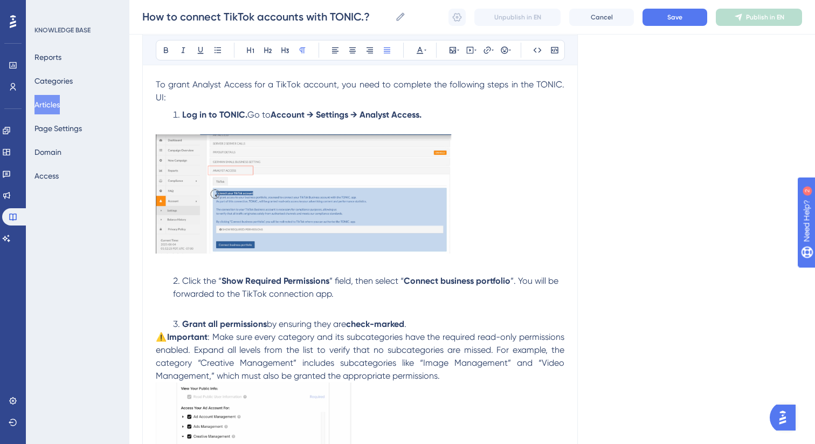
drag, startPoint x: 441, startPoint y: 367, endPoint x: 210, endPoint y: 322, distance: 235.1
click at [210, 330] on p "⚠️ Important : Make sure every category and its subcategories have the required…" at bounding box center [360, 356] width 409 height 52
click at [182, 45] on button at bounding box center [183, 50] width 15 height 15
click at [346, 348] on em "Make sure every category and its subcategories have the required read-only perm…" at bounding box center [361, 356] width 411 height 49
drag, startPoint x: 252, startPoint y: 326, endPoint x: 401, endPoint y: 326, distance: 148.8
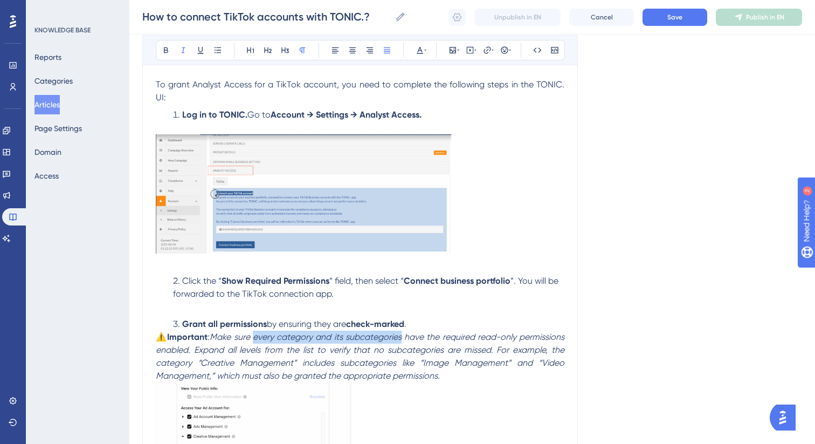
click at [401, 332] on em "Make sure every category and its subcategories have the required read-only perm…" at bounding box center [361, 356] width 411 height 49
click at [163, 52] on icon at bounding box center [166, 50] width 9 height 9
click at [157, 332] on span "⚠️" at bounding box center [162, 337] width 12 height 10
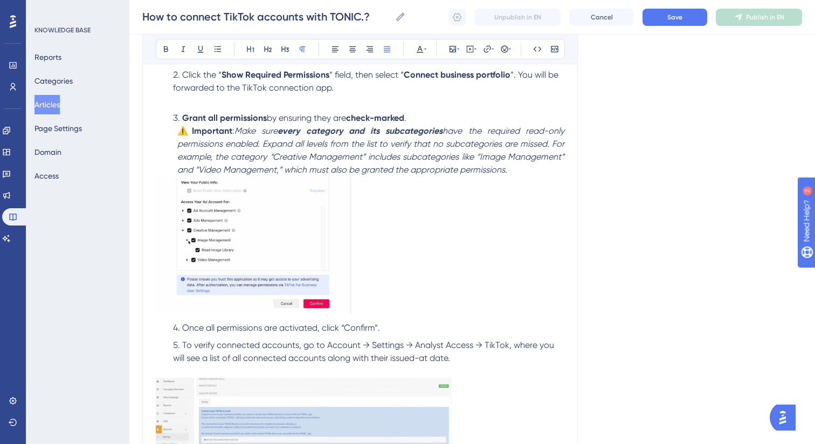
scroll to position [363, 0]
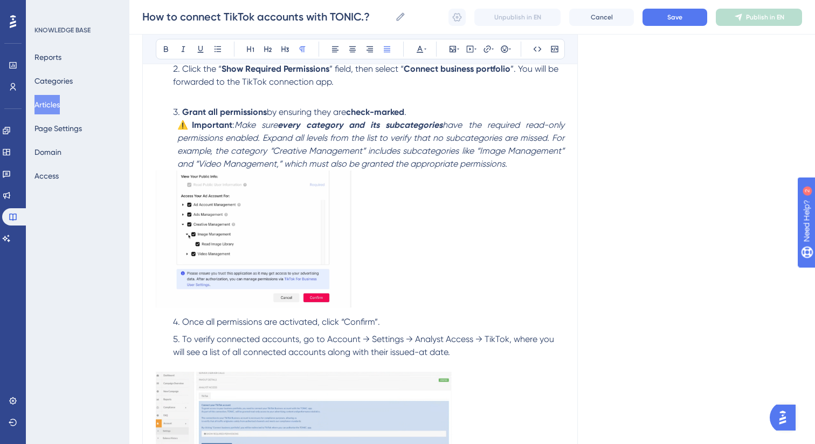
click at [361, 316] on span "Once all permissions are activated, click “Confirm”." at bounding box center [281, 321] width 198 height 10
click at [166, 46] on icon at bounding box center [166, 49] width 4 height 6
drag, startPoint x: 182, startPoint y: 324, endPoint x: 300, endPoint y: 325, distance: 118.1
click at [300, 333] on li "To verify connected accounts, go to Account → Settings → Analyst Access → TikTo…" at bounding box center [367, 346] width 396 height 26
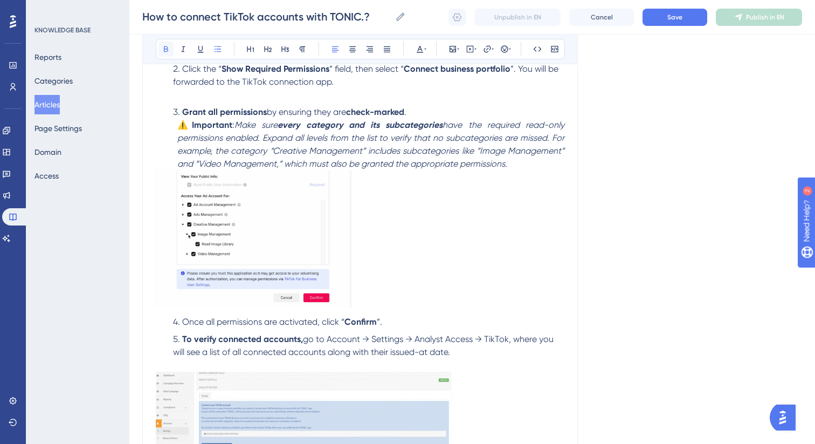
click at [165, 53] on icon at bounding box center [166, 49] width 9 height 9
drag, startPoint x: 329, startPoint y: 326, endPoint x: 461, endPoint y: 331, distance: 131.6
click at [461, 334] on span "go to Account → Settings → Analyst Access → TikTok, where you will see a list o…" at bounding box center [364, 345] width 383 height 23
drag, startPoint x: 509, startPoint y: 329, endPoint x: 328, endPoint y: 330, distance: 181.2
click at [328, 334] on span "go to Account → Settings → Analyst Access → TikTok, where you will see a list o…" at bounding box center [364, 345] width 383 height 23
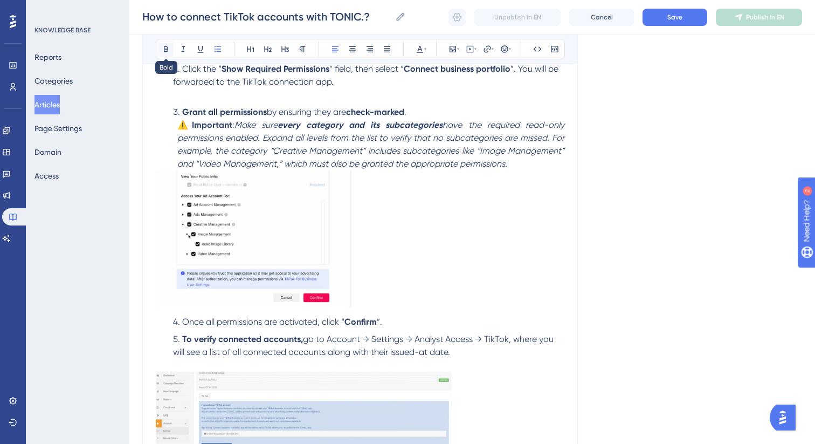
click at [168, 48] on icon at bounding box center [166, 49] width 4 height 6
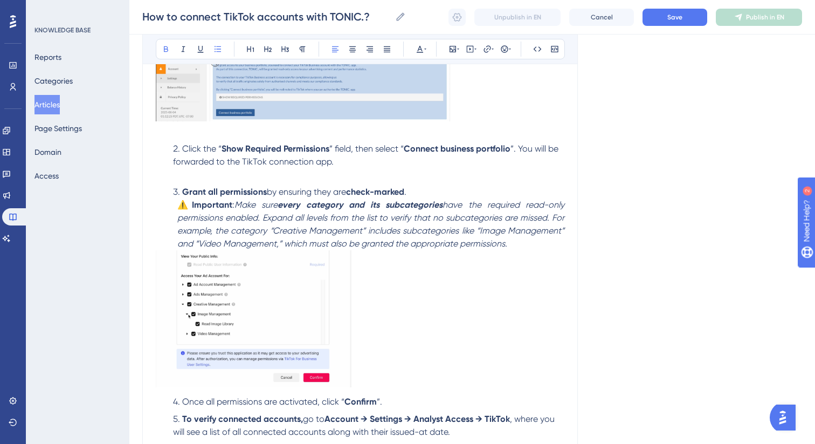
scroll to position [0, 0]
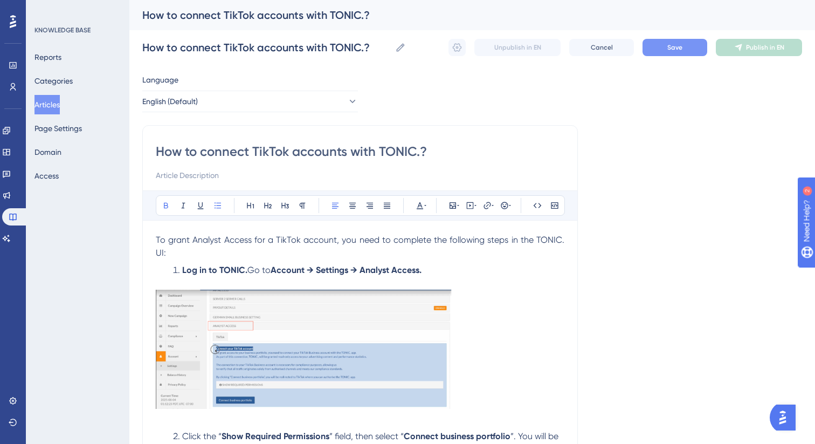
click at [662, 51] on button "Save" at bounding box center [675, 47] width 65 height 17
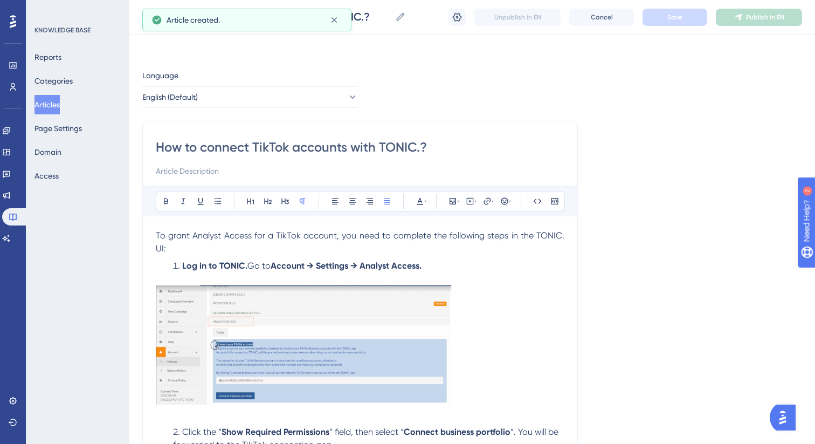
scroll to position [57, 0]
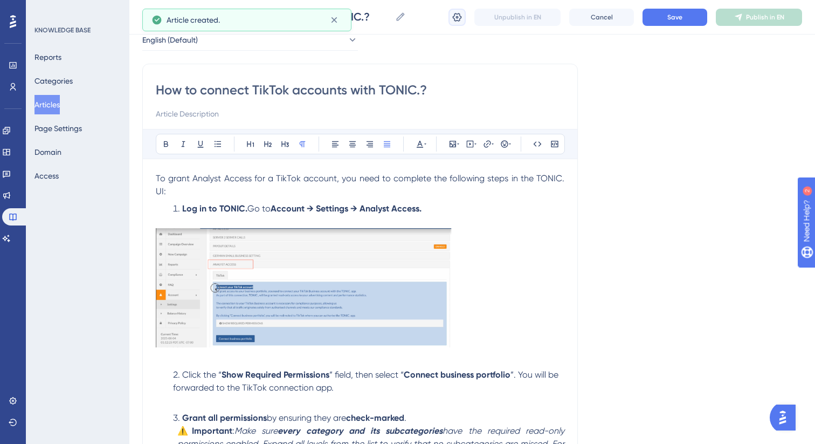
click at [454, 23] on button at bounding box center [457, 17] width 17 height 17
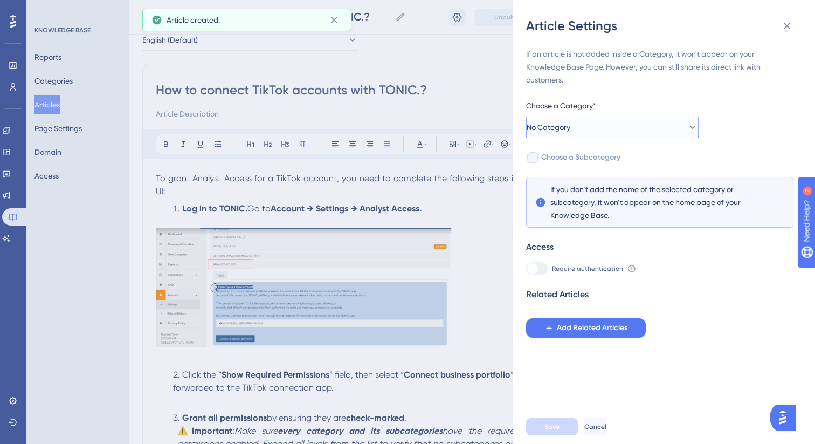
click at [593, 122] on button "No Category" at bounding box center [612, 127] width 173 height 22
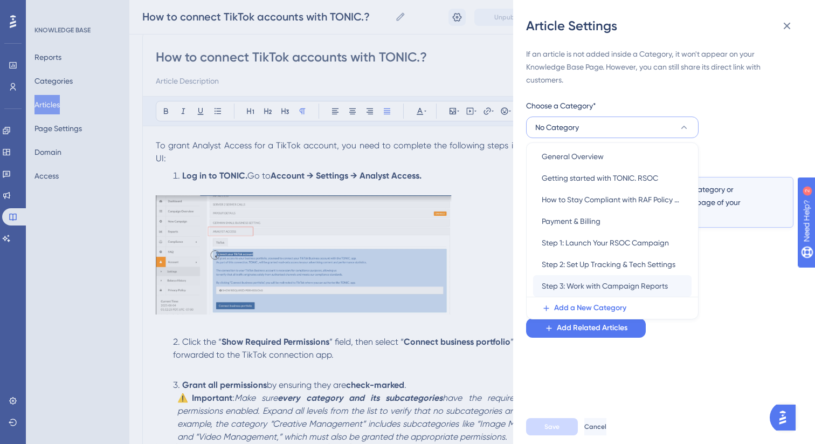
scroll to position [104, 0]
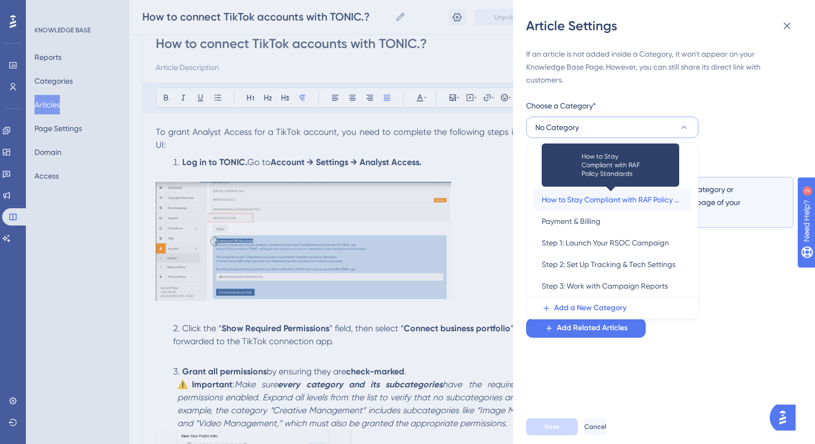
click at [593, 203] on span "How to Stay Compliant with RAF Policy Standards" at bounding box center [612, 199] width 141 height 13
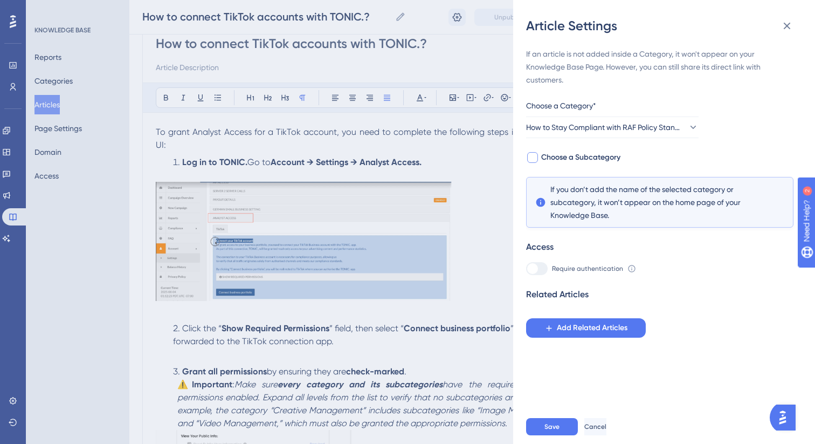
click at [578, 156] on span "Choose a Subcategory" at bounding box center [580, 157] width 79 height 13
checkbox input "true"
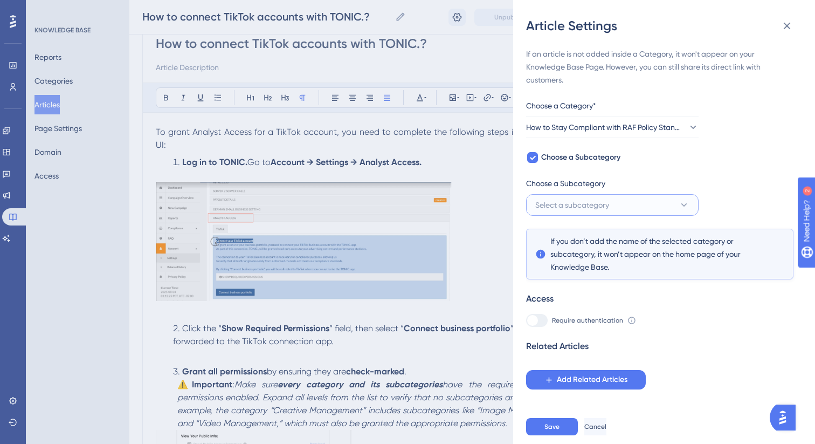
click at [577, 199] on span "Select a subcategory" at bounding box center [572, 204] width 74 height 13
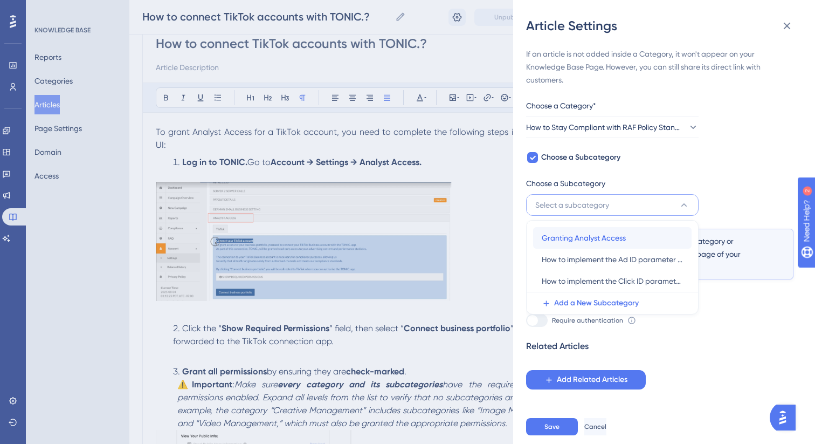
click at [578, 237] on span "Granting Analyst Access" at bounding box center [584, 237] width 84 height 13
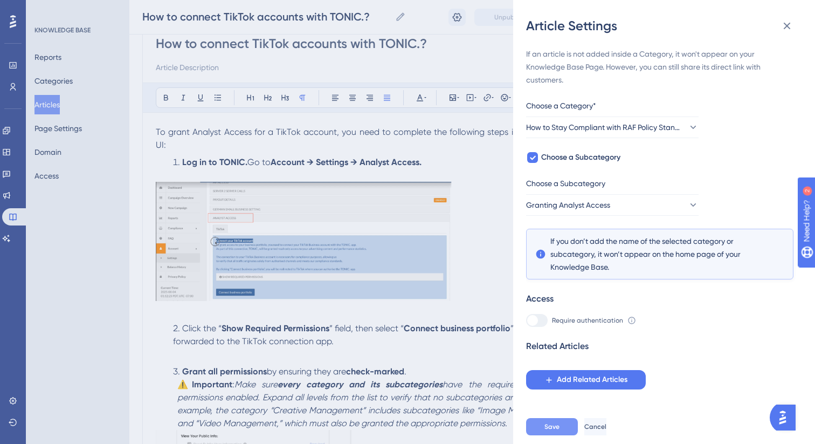
click at [549, 422] on span "Save" at bounding box center [552, 426] width 15 height 9
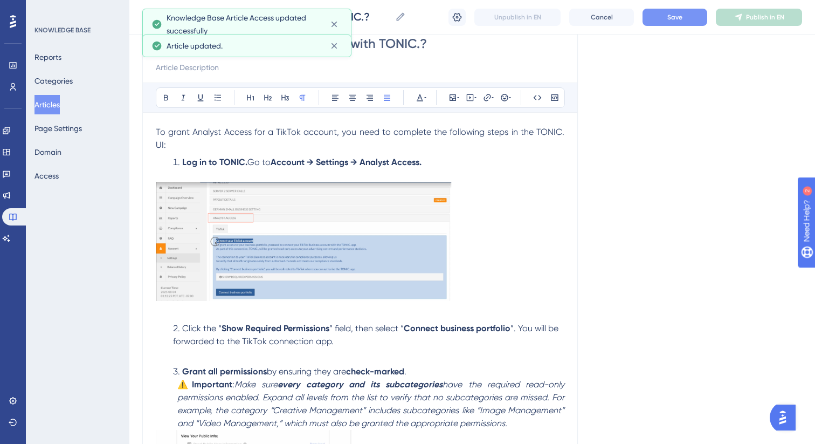
click at [673, 23] on button "Save" at bounding box center [675, 17] width 65 height 17
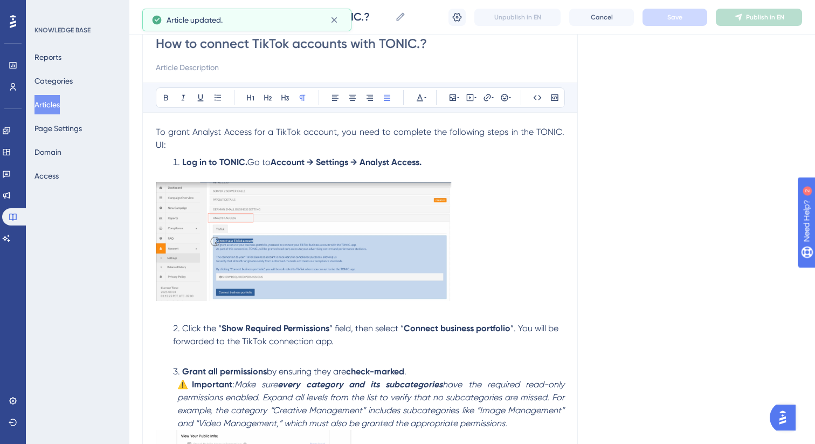
click at [58, 106] on button "Articles" at bounding box center [47, 104] width 25 height 19
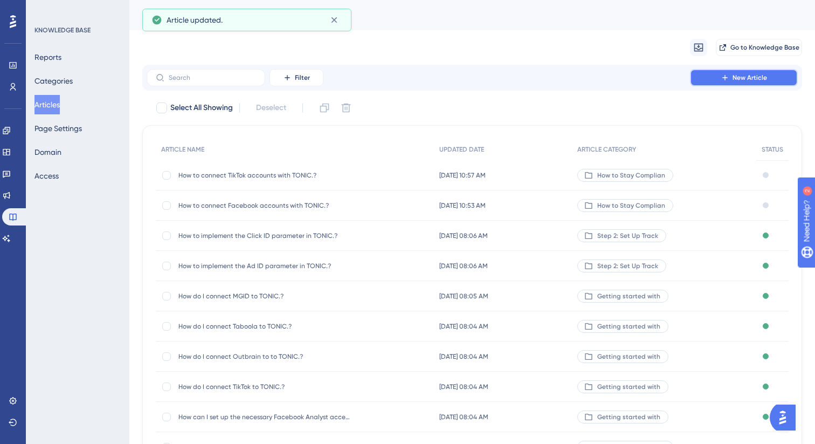
click at [767, 78] on button "New Article" at bounding box center [744, 77] width 108 height 17
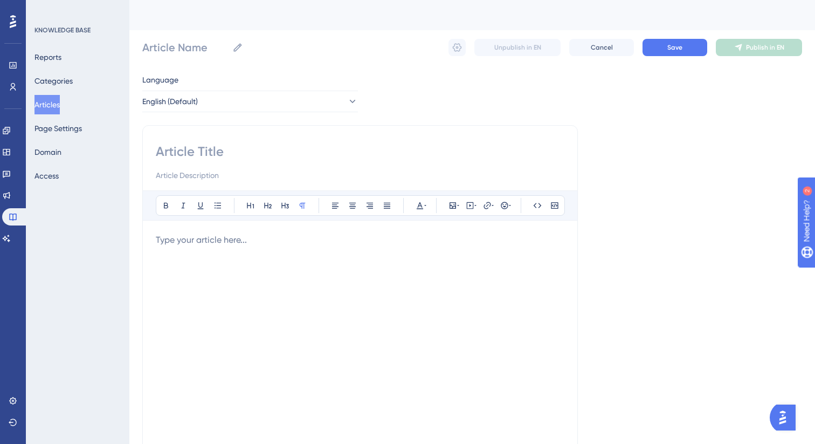
click at [304, 140] on div "Bold Italic Underline Bullet Point Heading 1 Heading 2 Heading 3 Normal Align L…" at bounding box center [360, 304] width 436 height 359
click at [304, 150] on input at bounding box center [360, 151] width 409 height 17
paste input "How to connect Outbrain accounts with TONIC.?"
type input "How to connect Outbrain accounts with TONIC.?"
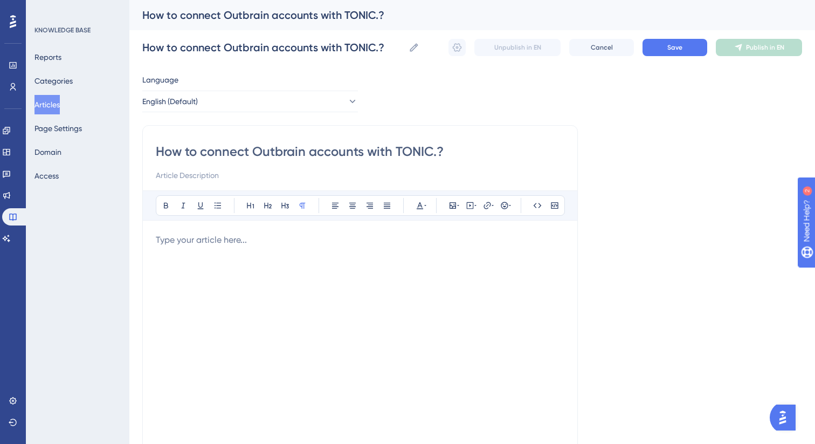
type input "How to connect Outbrain accounts with TONIC.?"
click at [231, 255] on div at bounding box center [360, 351] width 409 height 237
click at [209, 244] on p at bounding box center [360, 239] width 409 height 13
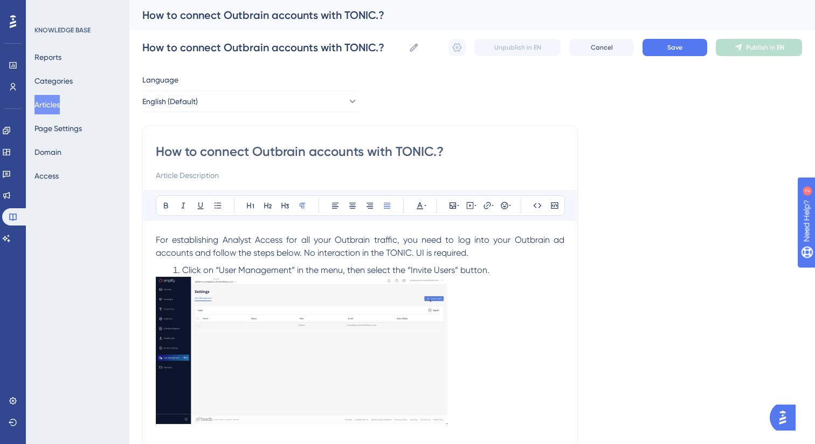
drag, startPoint x: 439, startPoint y: 233, endPoint x: 391, endPoint y: 236, distance: 48.6
click at [424, 233] on p "For establishing Analyst Access for all your Outbrain traffic, you need to log …" at bounding box center [360, 246] width 409 height 26
click at [418, 247] on span "For establishing Analyst Access for all your Outbrain traffic, you need to log …" at bounding box center [361, 246] width 411 height 23
drag, startPoint x: 457, startPoint y: 240, endPoint x: 195, endPoint y: 252, distance: 262.8
click at [195, 252] on span "For establishing Analyst Access for all your Outbrain traffic, you need to log …" at bounding box center [361, 246] width 411 height 23
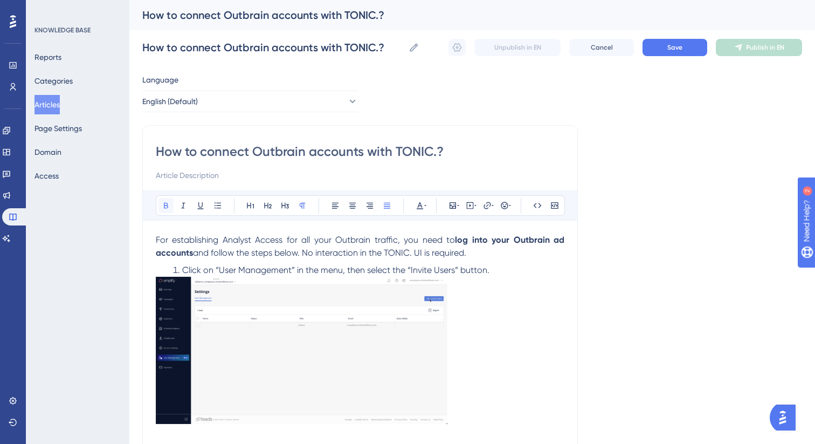
click at [162, 206] on icon at bounding box center [166, 205] width 9 height 9
drag, startPoint x: 221, startPoint y: 270, endPoint x: 292, endPoint y: 273, distance: 71.2
click at [292, 273] on span "Click on “User Management” in the menu, then select the “Invite Users” button." at bounding box center [335, 270] width 307 height 10
click at [163, 204] on icon at bounding box center [166, 205] width 9 height 9
drag, startPoint x: 414, startPoint y: 272, endPoint x: 454, endPoint y: 272, distance: 41.0
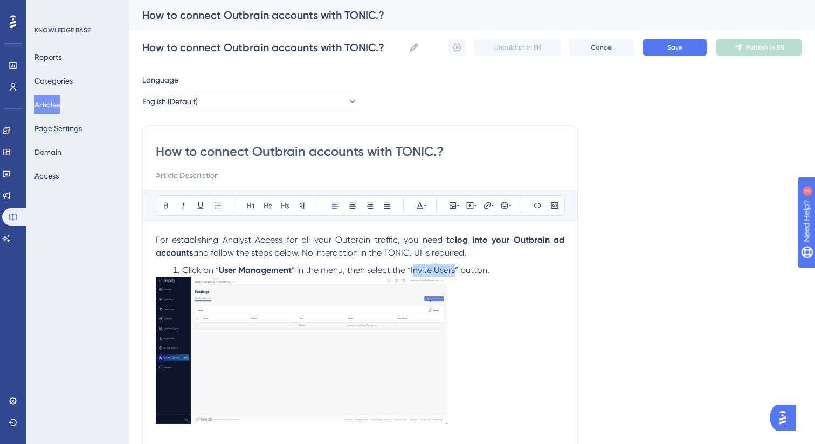
click at [454, 272] on span "” in the menu, then select the “Invite Users” button." at bounding box center [391, 270] width 198 height 10
click at [457, 278] on p at bounding box center [360, 352] width 409 height 151
drag, startPoint x: 457, startPoint y: 269, endPoint x: 412, endPoint y: 271, distance: 45.3
click at [412, 271] on span "” in the menu, then select the “Invite Users” button." at bounding box center [391, 270] width 198 height 10
click at [168, 210] on button at bounding box center [166, 205] width 15 height 15
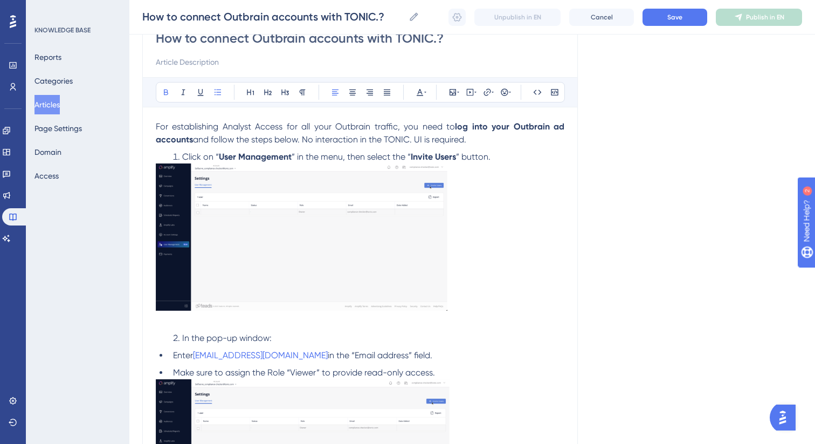
scroll to position [221, 0]
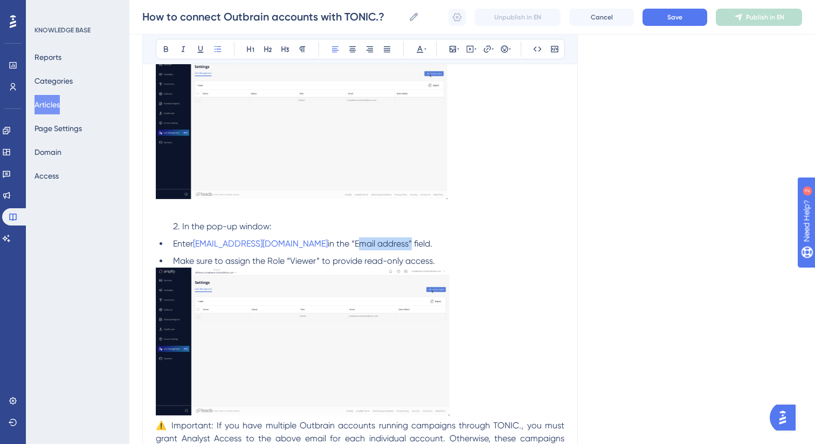
drag, startPoint x: 406, startPoint y: 246, endPoint x: 354, endPoint y: 245, distance: 52.3
click at [354, 245] on span "in the “Email address” field." at bounding box center [380, 243] width 105 height 10
click at [162, 48] on icon at bounding box center [166, 49] width 9 height 9
click at [352, 245] on span "in the “E" at bounding box center [343, 243] width 31 height 10
click at [354, 245] on span "in the “E" at bounding box center [343, 243] width 31 height 10
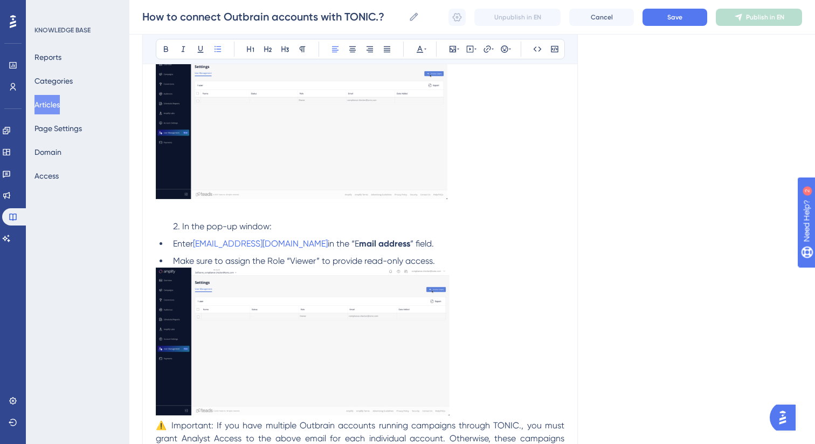
click at [353, 245] on li "Enter [EMAIL_ADDRESS][DOMAIN_NAME] in the “E mail address ” field." at bounding box center [367, 243] width 396 height 13
click at [164, 51] on icon at bounding box center [166, 49] width 9 height 9
drag, startPoint x: 268, startPoint y: 262, endPoint x: 320, endPoint y: 262, distance: 51.2
click at [320, 262] on span "Make sure to assign the Role “Viewer” to provide read-only access." at bounding box center [304, 261] width 262 height 10
click at [166, 45] on icon at bounding box center [166, 49] width 9 height 9
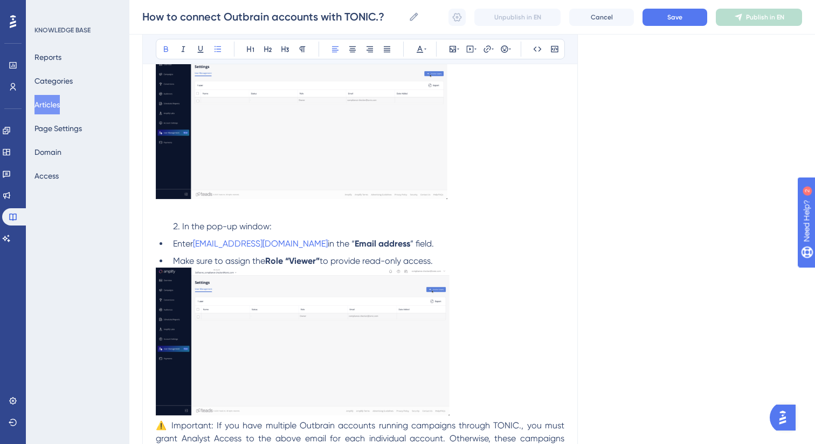
click at [415, 222] on li "In the pop-up window:" at bounding box center [367, 226] width 396 height 13
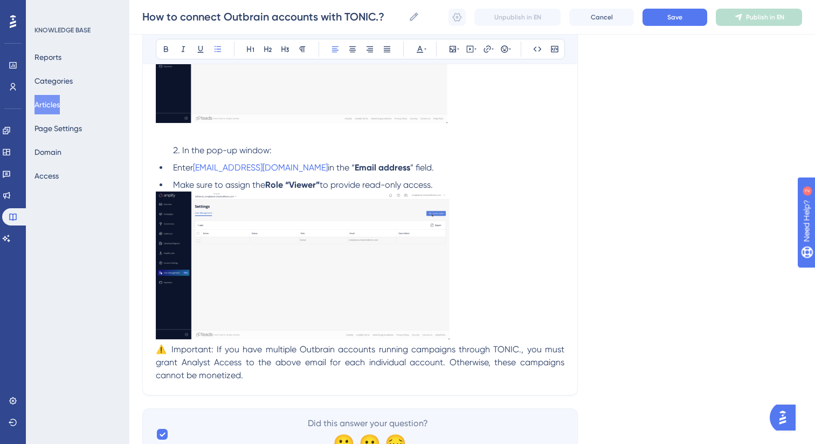
scroll to position [349, 0]
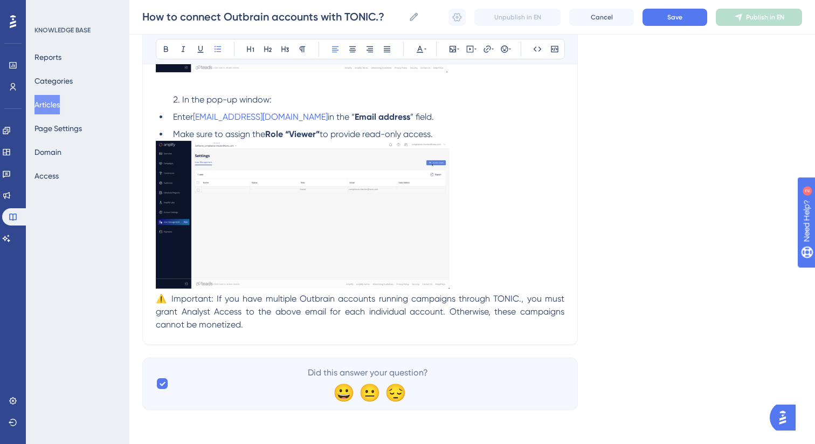
click at [192, 296] on span "⚠️ Important: If you have multiple Outbrain accounts running campaigns through …" at bounding box center [361, 311] width 411 height 36
click at [168, 48] on icon at bounding box center [166, 49] width 9 height 9
drag, startPoint x: 249, startPoint y: 325, endPoint x: 215, endPoint y: 300, distance: 41.7
click at [215, 300] on p "⚠️ Important : If you have multiple Outbrain accounts running campaigns through…" at bounding box center [360, 311] width 409 height 39
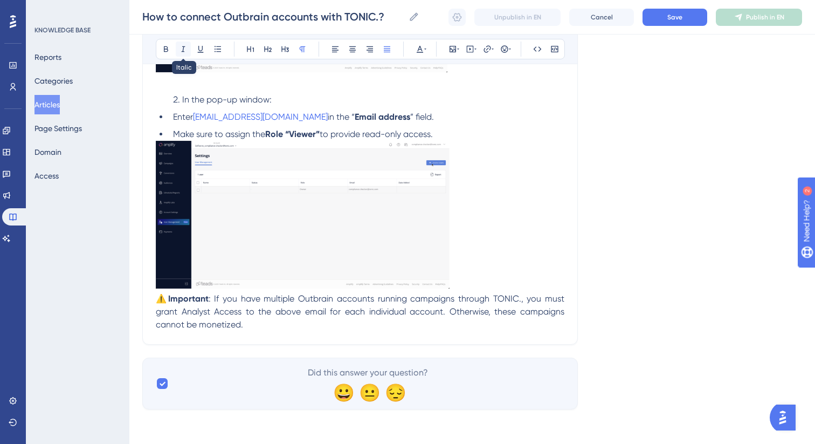
click at [181, 50] on icon at bounding box center [183, 49] width 9 height 9
click at [245, 314] on em "If you have multiple Outbrain accounts running campaigns through TONIC., you mu…" at bounding box center [361, 311] width 411 height 36
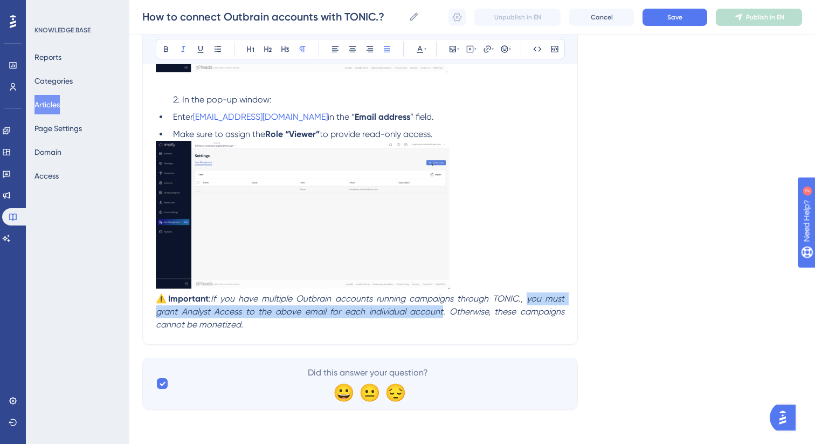
drag, startPoint x: 528, startPoint y: 298, endPoint x: 443, endPoint y: 313, distance: 86.1
click at [443, 313] on em "If you have multiple Outbrain accounts running campaigns through TONIC., you mu…" at bounding box center [361, 311] width 411 height 36
click at [169, 52] on icon at bounding box center [166, 49] width 9 height 9
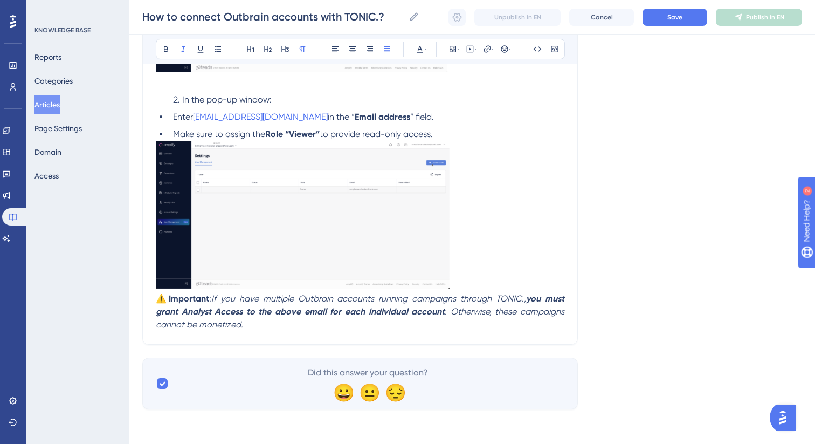
click at [549, 307] on em ". Otherwise, these campaigns cannot be monetized." at bounding box center [361, 317] width 411 height 23
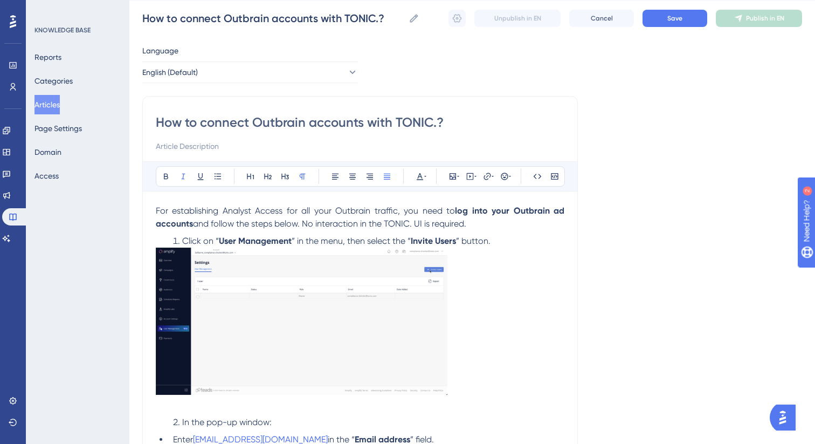
scroll to position [0, 0]
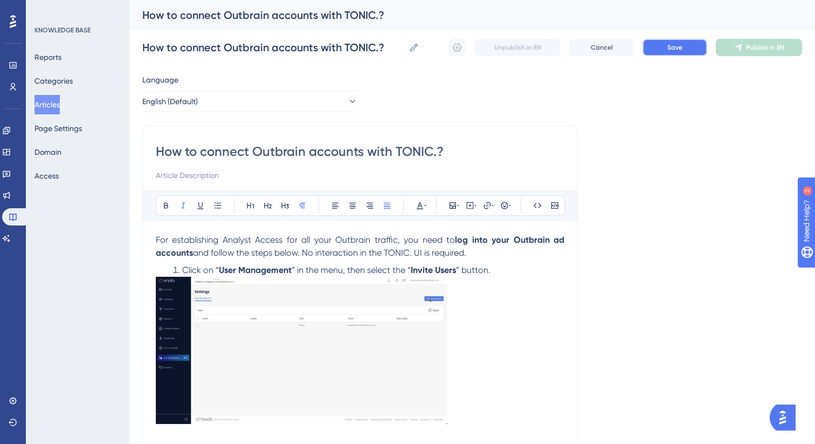
click at [671, 49] on span "Save" at bounding box center [674, 47] width 15 height 9
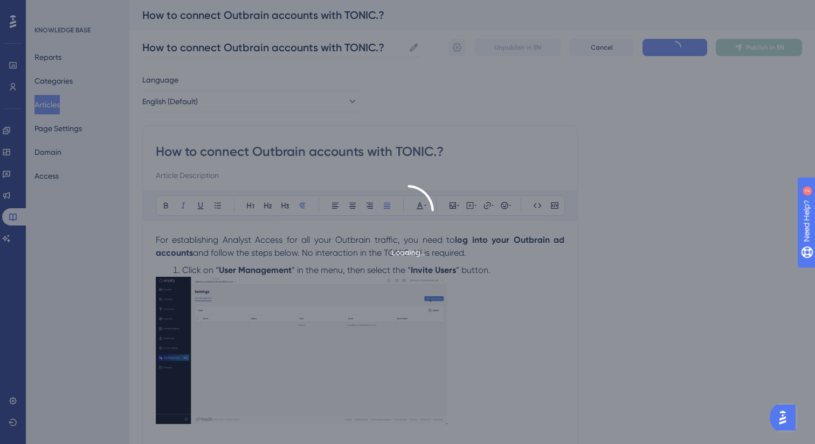
type input "How to connect Outbrain accounts with TONIC.?"
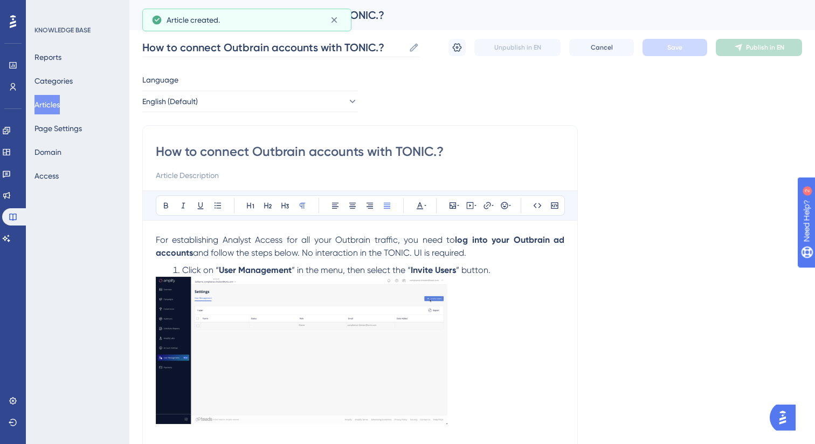
click at [414, 53] on label "How to connect Outbrain accounts with TONIC.? How to connect Outbrain accounts …" at bounding box center [280, 47] width 277 height 19
click at [404, 53] on input "How to connect Outbrain accounts with TONIC.?" at bounding box center [273, 47] width 262 height 15
click at [459, 46] on icon at bounding box center [457, 47] width 11 height 11
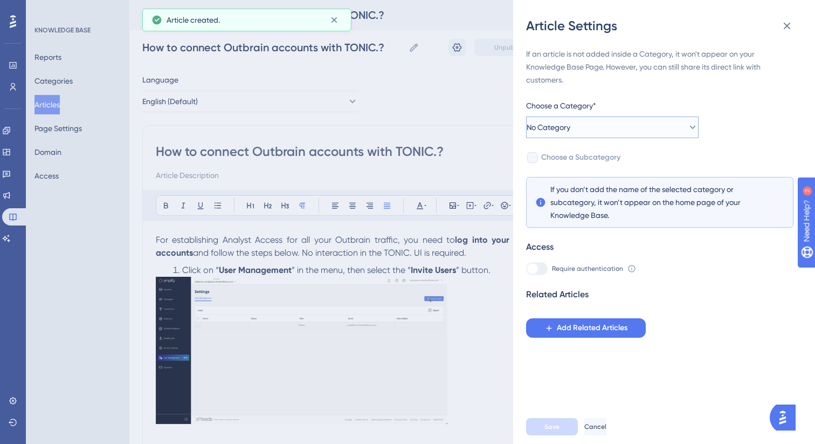
click at [591, 132] on button "No Category" at bounding box center [612, 127] width 173 height 22
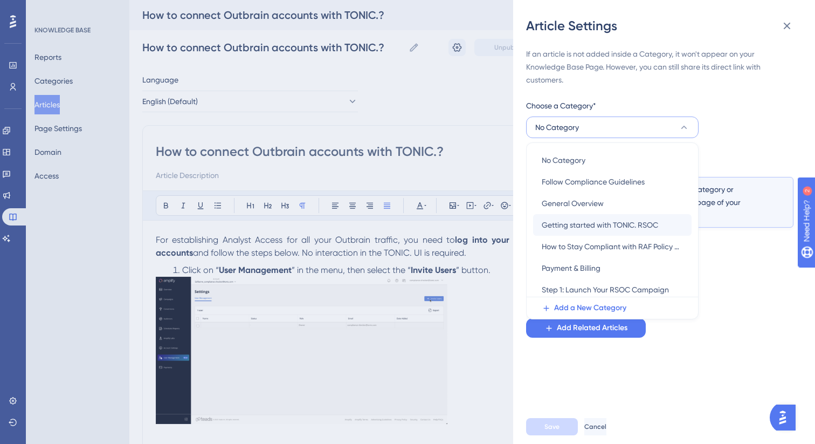
scroll to position [47, 0]
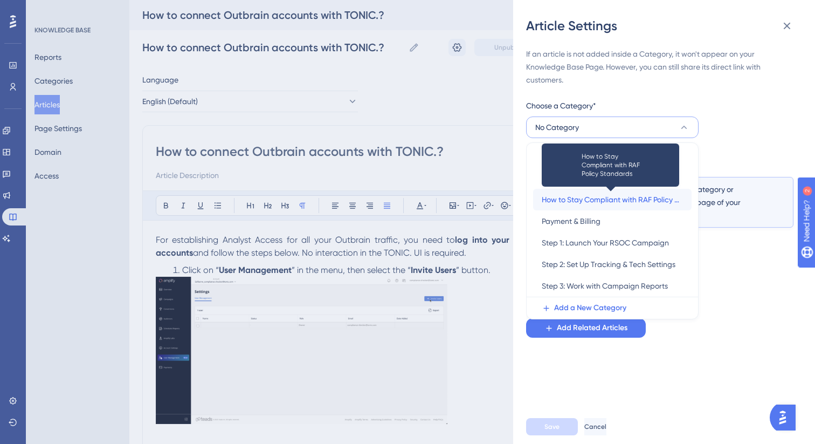
click at [588, 201] on span "How to Stay Compliant with RAF Policy Standards" at bounding box center [612, 199] width 141 height 13
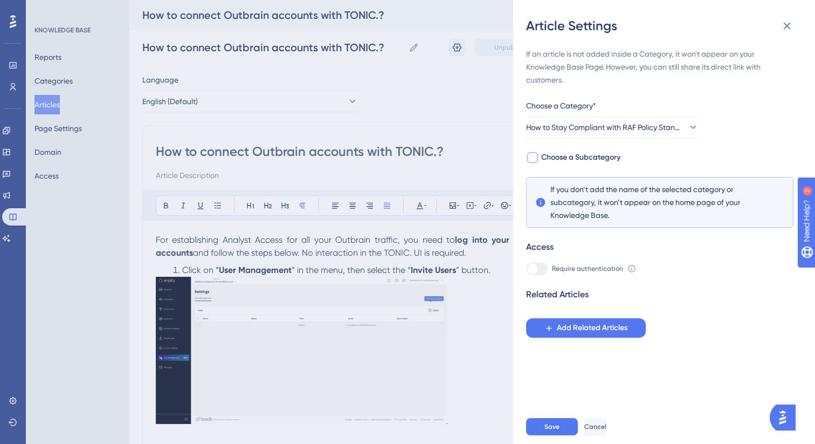
click at [535, 154] on div at bounding box center [532, 157] width 11 height 11
checkbox input "true"
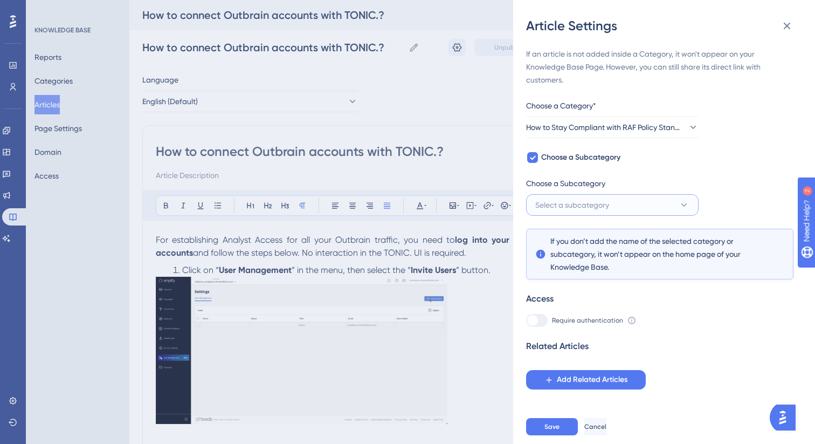
click at [558, 197] on button "Select a subcategory" at bounding box center [612, 205] width 173 height 22
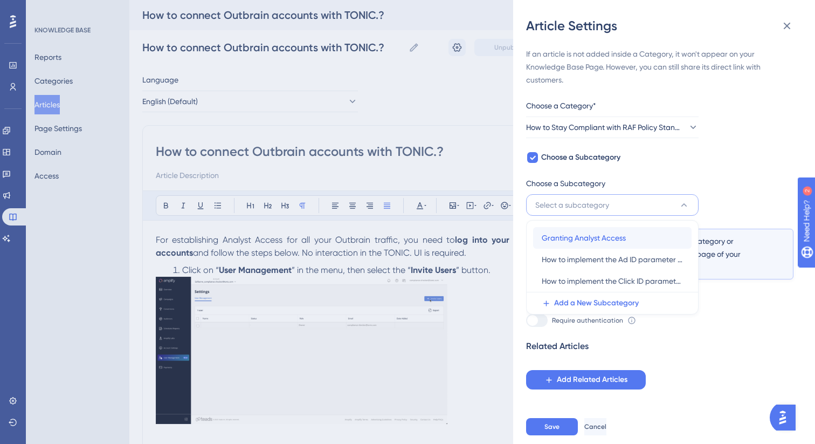
click at [562, 244] on span "Granting Analyst Access" at bounding box center [584, 237] width 84 height 13
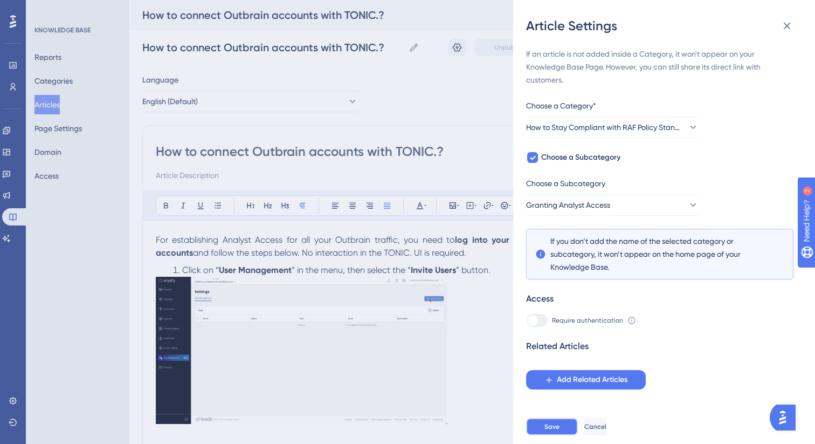
click at [553, 424] on span "Save" at bounding box center [552, 426] width 15 height 9
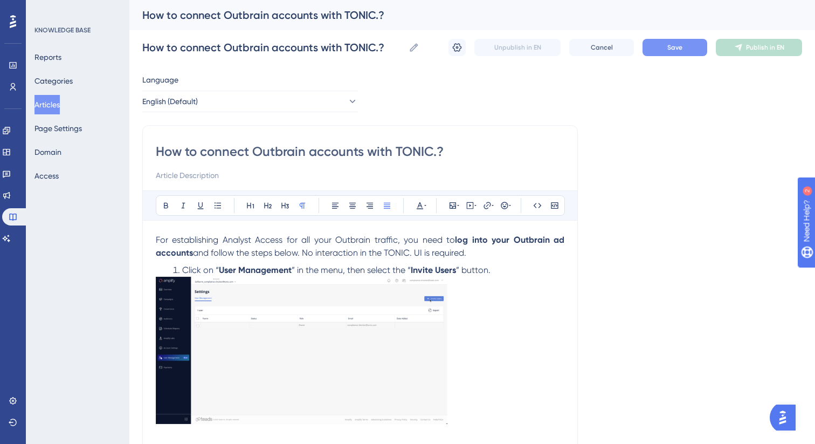
click at [52, 105] on button "Articles" at bounding box center [47, 104] width 25 height 19
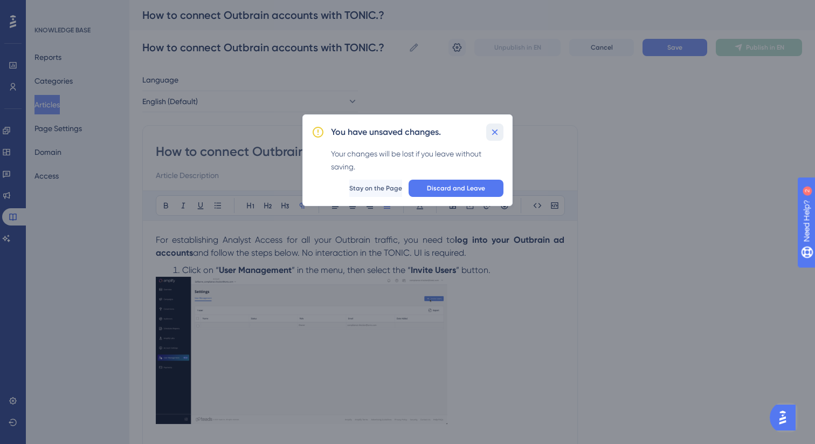
click at [493, 130] on icon at bounding box center [495, 132] width 6 height 6
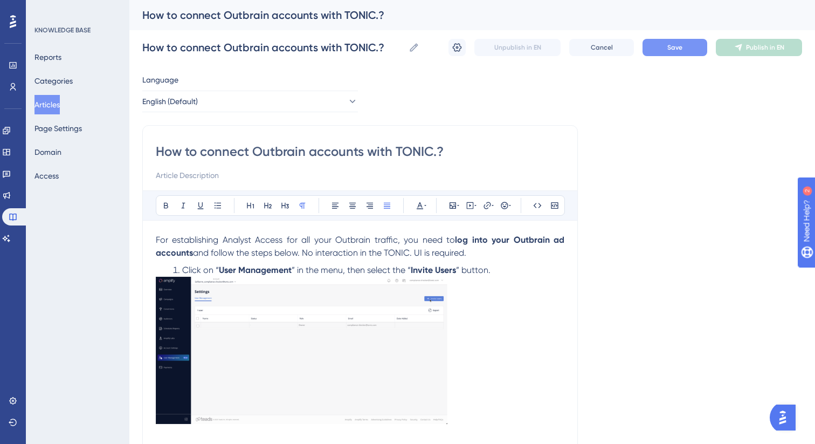
click at [667, 50] on span "Save" at bounding box center [674, 47] width 15 height 9
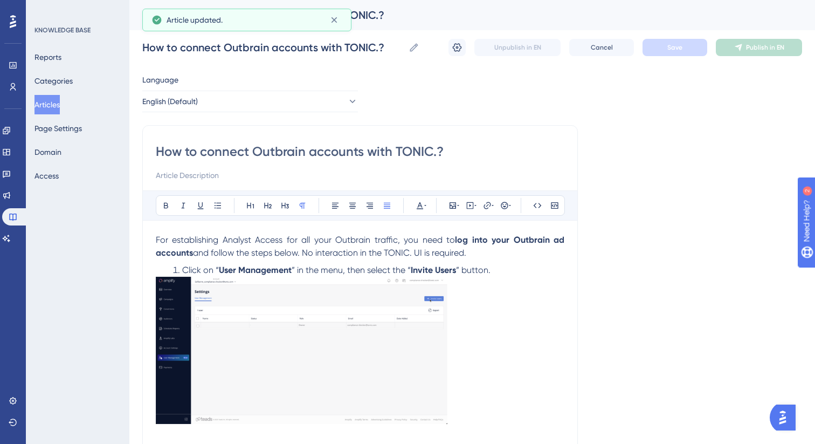
click at [60, 102] on button "Articles" at bounding box center [47, 104] width 25 height 19
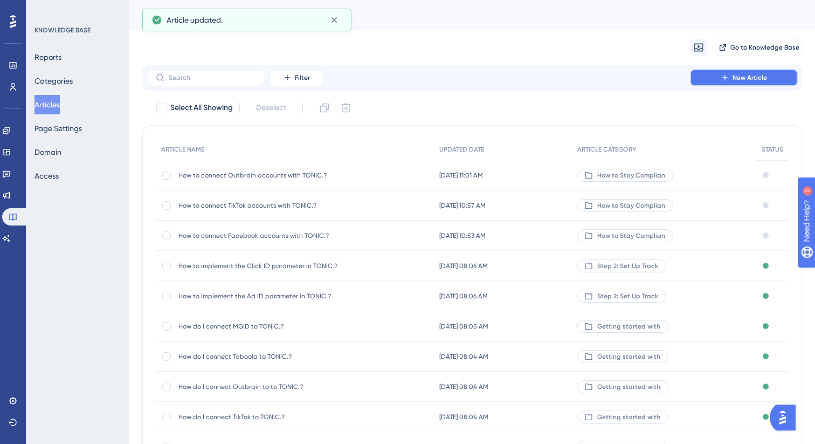
click at [704, 75] on button "New Article" at bounding box center [744, 77] width 108 height 17
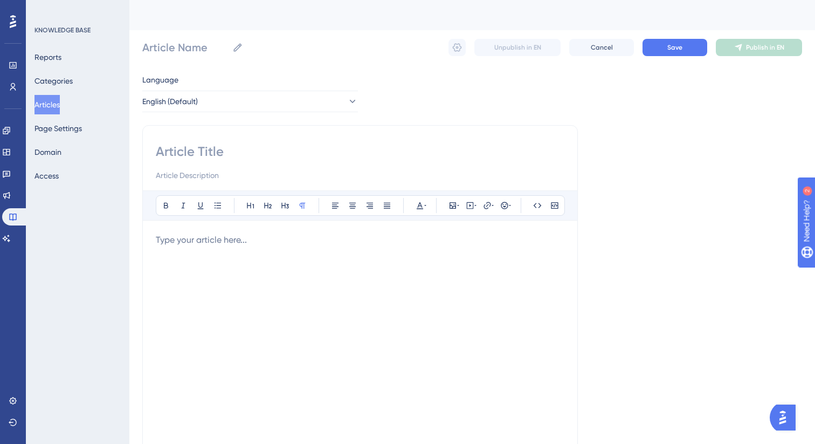
click at [238, 146] on input at bounding box center [360, 151] width 409 height 17
paste input "How to connect Taboola accounts with TONIC.?"
type input "How to connect Taboola accounts with TONIC.?"
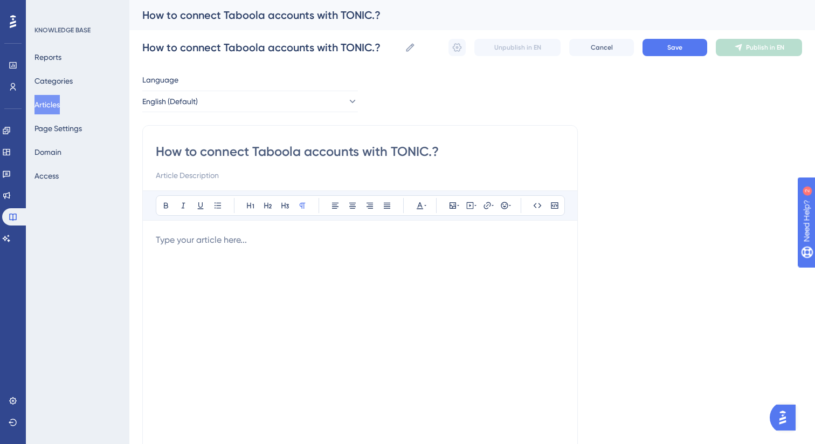
type input "How to connect Taboola accounts with TONIC.?"
click at [282, 234] on p at bounding box center [360, 239] width 409 height 13
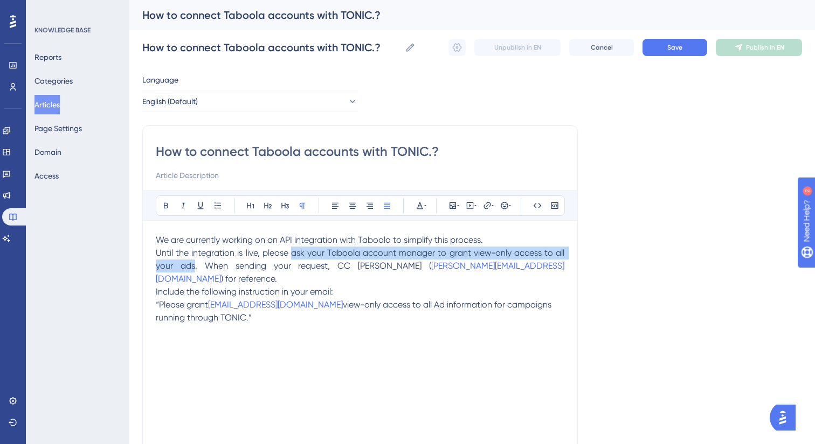
drag, startPoint x: 293, startPoint y: 252, endPoint x: 190, endPoint y: 268, distance: 103.7
click at [190, 268] on span "Until the integration is live, please ask your Taboola account manager to grant…" at bounding box center [361, 258] width 411 height 23
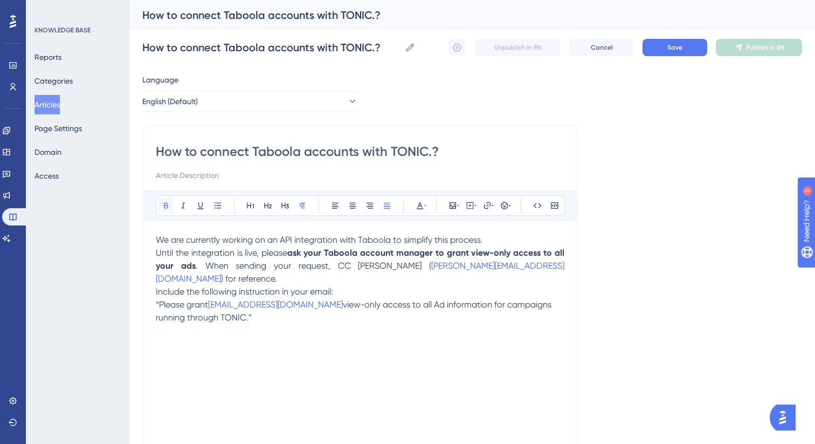
click at [166, 208] on icon at bounding box center [166, 206] width 4 height 6
click at [548, 266] on p "Until the integration is live, please ask your Taboola account manager to grant…" at bounding box center [360, 265] width 409 height 39
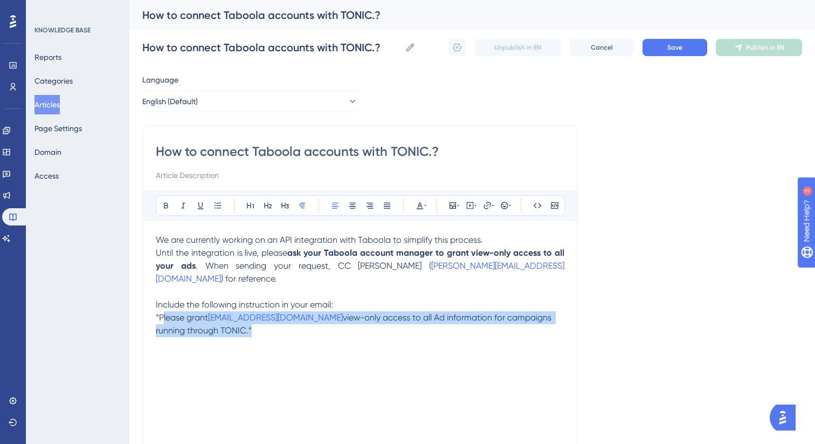
drag, startPoint x: 247, startPoint y: 321, endPoint x: 162, endPoint y: 308, distance: 86.1
click at [162, 308] on p "Include the following instruction in your email: “Please grant [EMAIL_ADDRESS][…" at bounding box center [360, 317] width 409 height 39
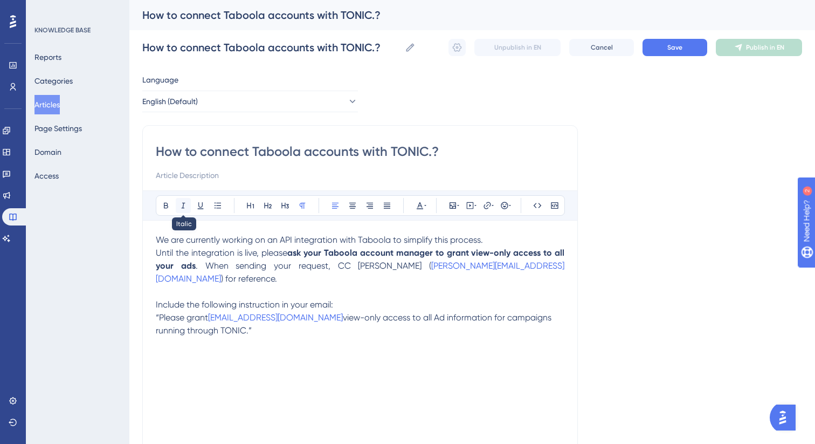
click at [184, 208] on icon at bounding box center [184, 206] width 4 height 6
click at [280, 321] on p "Include the following instruction in your email: “ Please grant [EMAIL_ADDRESS]…" at bounding box center [360, 317] width 409 height 39
drag, startPoint x: 277, startPoint y: 321, endPoint x: 144, endPoint y: 231, distance: 160.2
click at [144, 231] on div "How to connect Taboola accounts with TONIC.? Bold Italic Underline Bullet Point…" at bounding box center [360, 304] width 436 height 359
click at [388, 207] on icon at bounding box center [387, 205] width 9 height 9
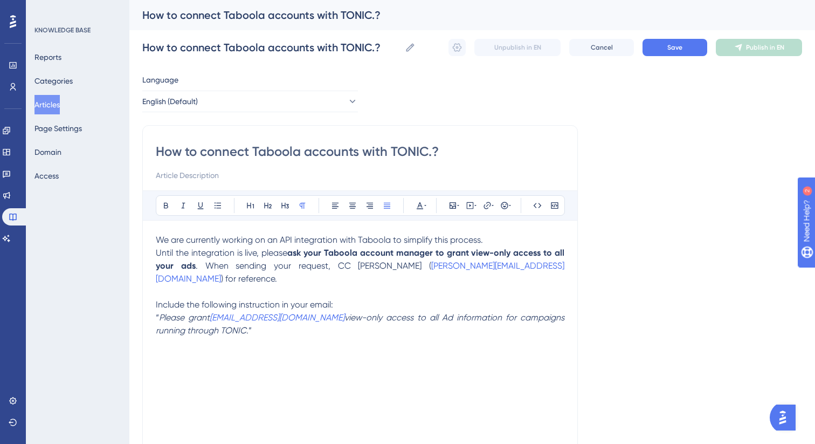
click at [371, 330] on div "We are currently working on an API integration with Taboola to simplify this pr…" at bounding box center [360, 351] width 409 height 237
click at [506, 235] on p "We are currently working on an API integration with Taboola to simplify this pr…" at bounding box center [360, 239] width 409 height 13
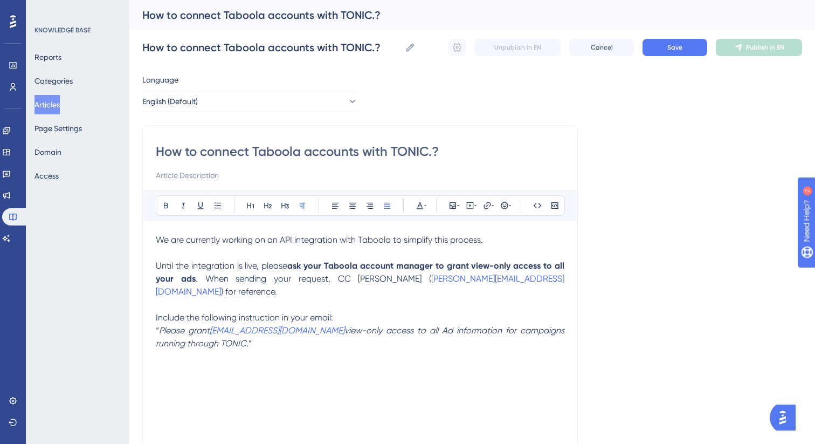
click at [347, 236] on span "We are currently working on an API integration with Taboola to simplify this pr…" at bounding box center [319, 240] width 327 height 10
click at [668, 51] on span "Save" at bounding box center [674, 47] width 15 height 9
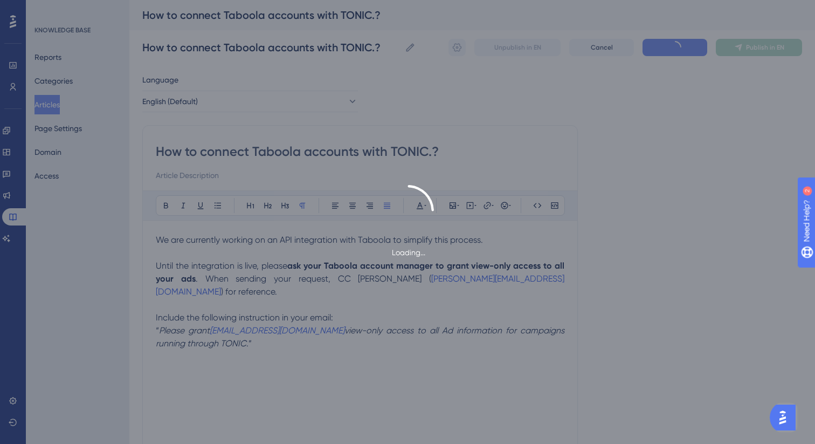
type input "How to connect Taboola accounts with TONIC.?"
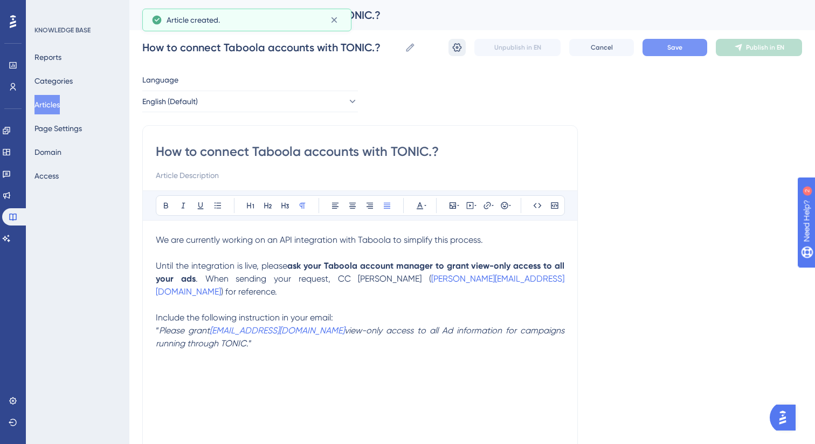
click at [456, 50] on icon at bounding box center [457, 47] width 11 height 11
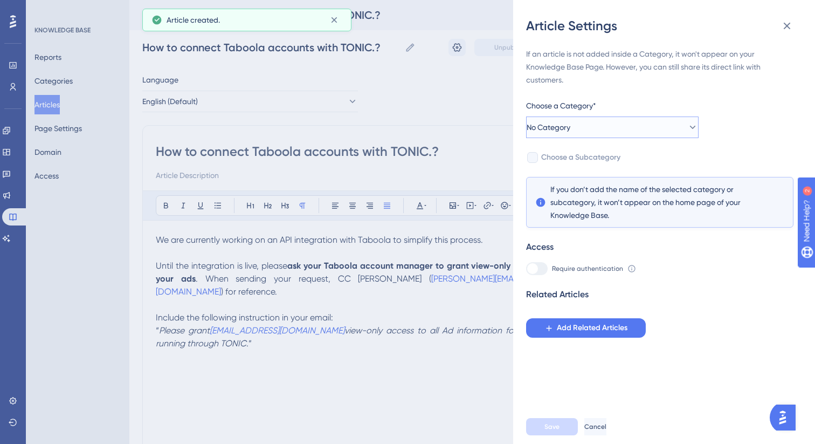
click at [625, 122] on button "No Category" at bounding box center [612, 127] width 173 height 22
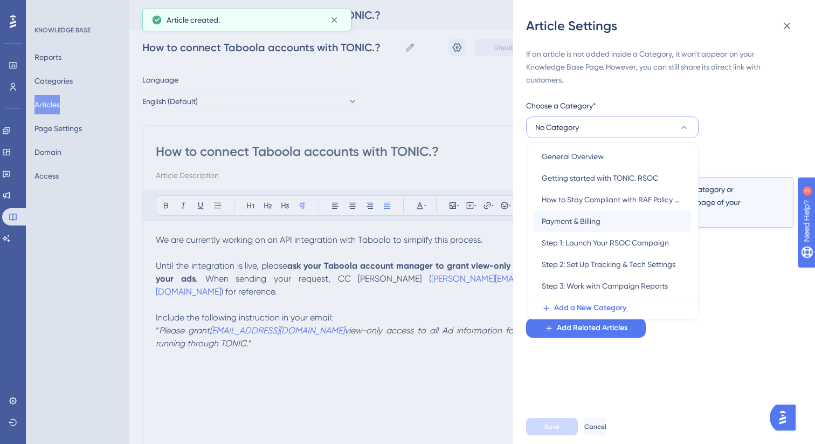
scroll to position [44, 0]
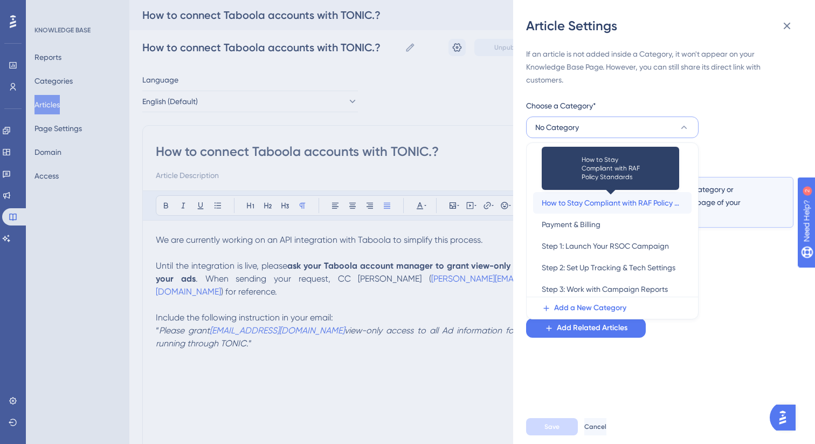
click at [593, 201] on span "How to Stay Compliant with RAF Policy Standards" at bounding box center [612, 202] width 141 height 13
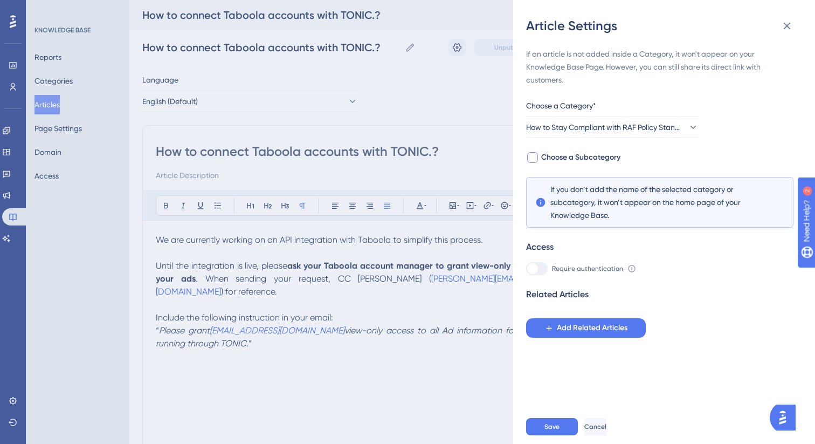
click at [534, 154] on div at bounding box center [532, 157] width 11 height 11
checkbox input "true"
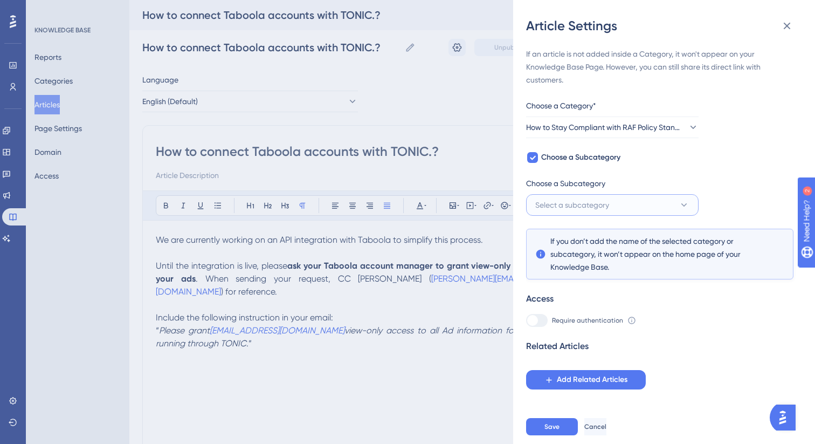
click at [568, 203] on span "Select a subcategory" at bounding box center [572, 204] width 74 height 13
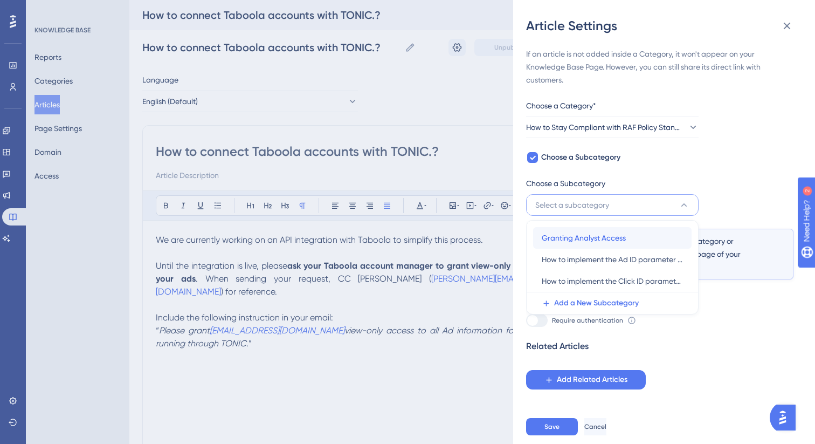
click at [574, 237] on span "Granting Analyst Access" at bounding box center [584, 237] width 84 height 13
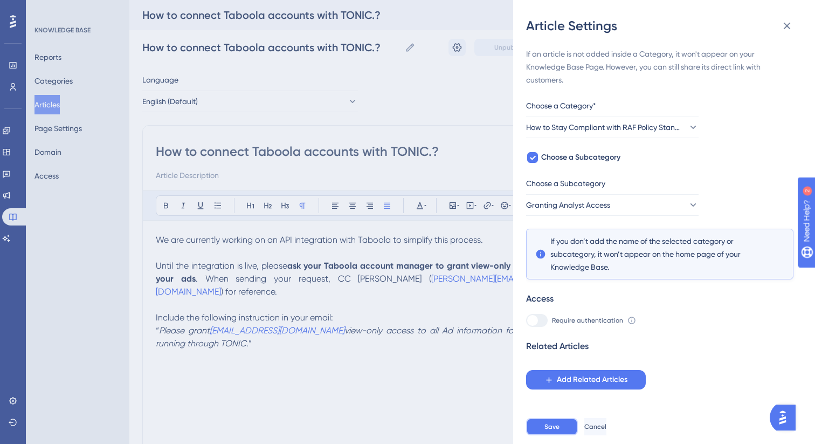
click at [541, 428] on button "Save" at bounding box center [552, 426] width 52 height 17
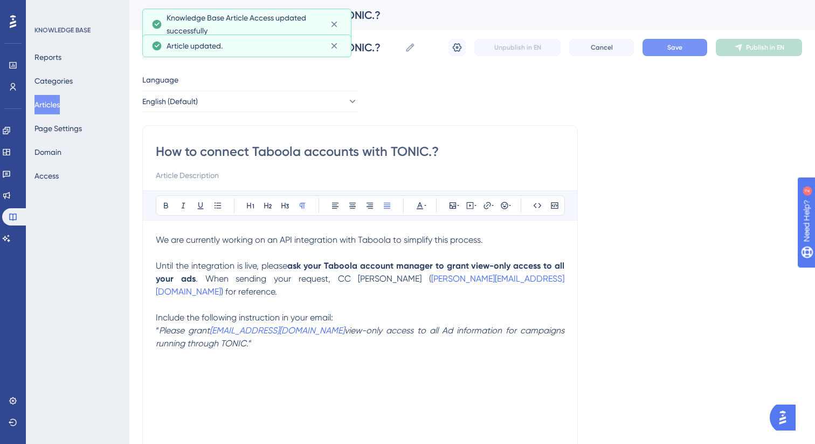
click at [691, 51] on button "Save" at bounding box center [675, 47] width 65 height 17
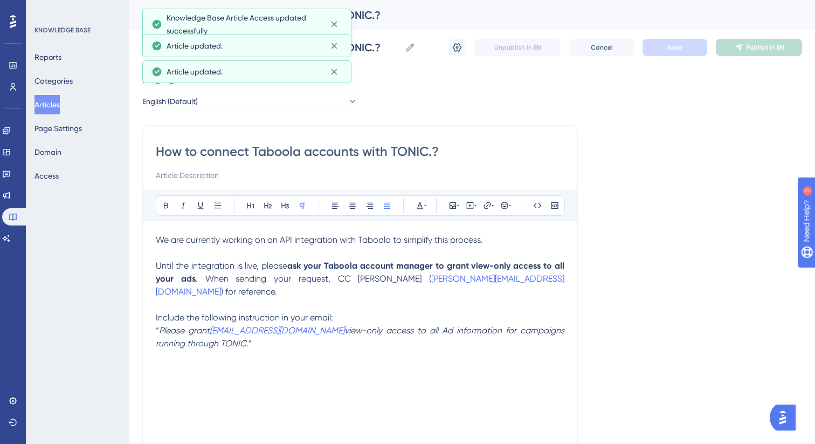
click at [55, 104] on button "Articles" at bounding box center [47, 104] width 25 height 19
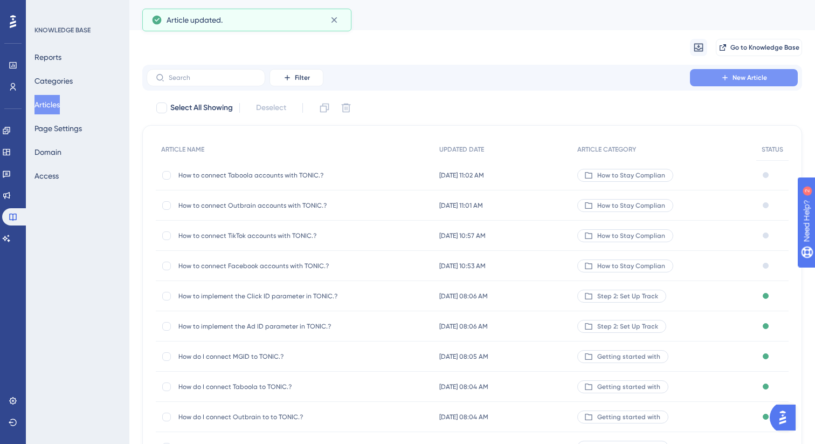
click at [725, 78] on icon at bounding box center [724, 77] width 5 height 5
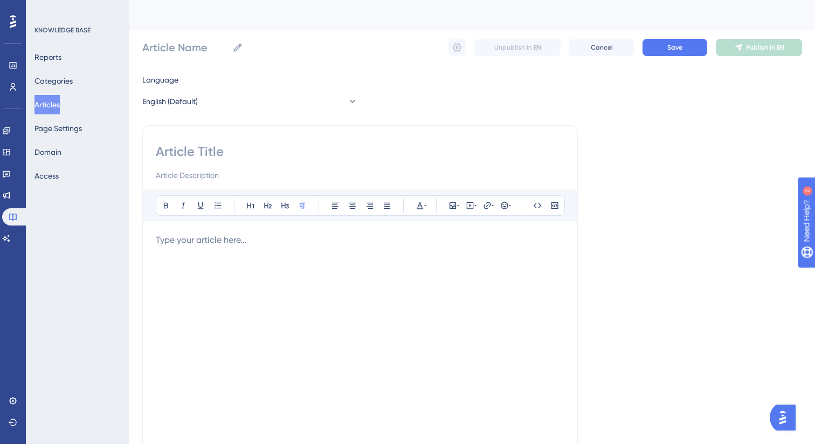
click at [266, 142] on div "Bold Italic Underline Bullet Point Heading 1 Heading 2 Heading 3 Normal Align L…" at bounding box center [360, 304] width 436 height 359
click at [263, 157] on input at bounding box center [360, 151] width 409 height 17
paste input "How to connect MGID accounts with TONIC.?"
type input "How to connect MGID accounts with TONIC.?"
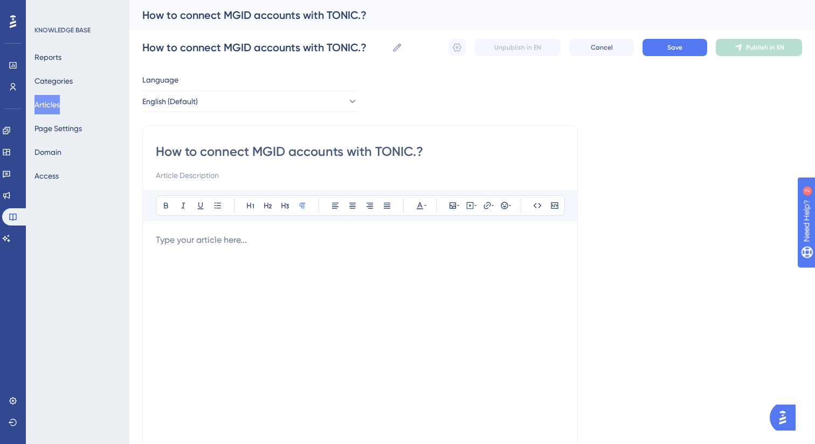
type input "How to connect MGID accounts with TONIC.?"
click at [231, 254] on div at bounding box center [360, 351] width 409 height 237
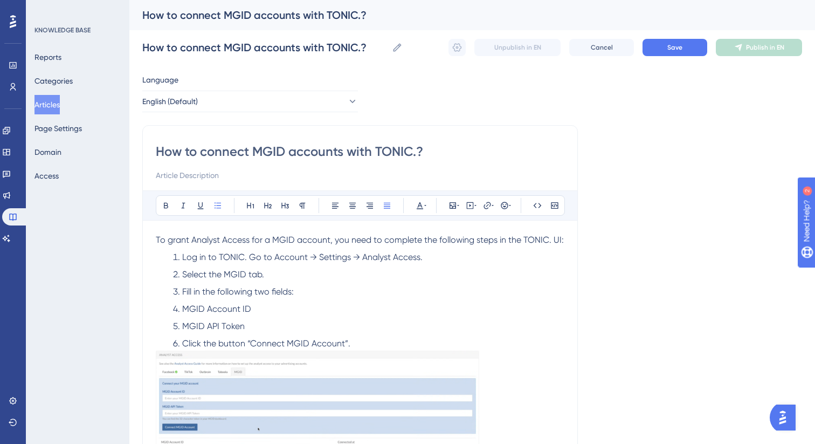
drag, startPoint x: 358, startPoint y: 341, endPoint x: 115, endPoint y: 226, distance: 268.7
click at [129, 226] on div "Performance Users Engagement Widgets Feedback Product Updates Knowledge Base AI…" at bounding box center [472, 306] width 686 height 613
click at [387, 209] on icon at bounding box center [387, 205] width 9 height 9
click at [369, 250] on div "To grant Analyst Access for a MGID account, you need to complete the following …" at bounding box center [360, 375] width 409 height 284
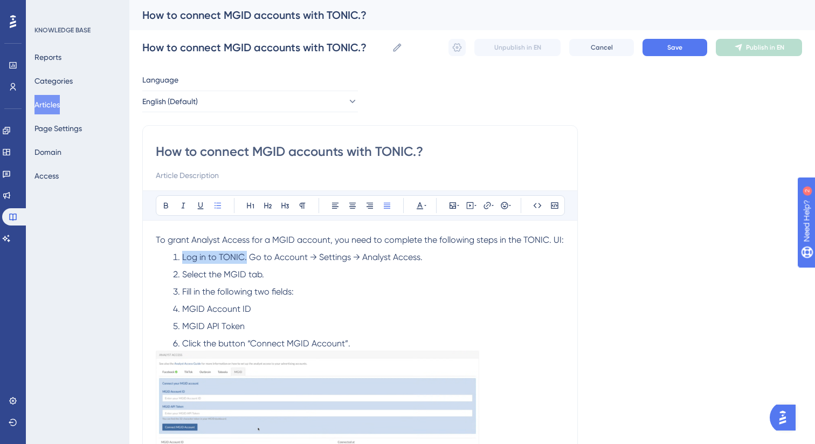
drag, startPoint x: 246, startPoint y: 257, endPoint x: 182, endPoint y: 257, distance: 63.6
click at [182, 257] on span "Log in to TONIC. Go to Account → Settings → Analyst Access." at bounding box center [302, 257] width 240 height 10
click at [167, 208] on icon at bounding box center [166, 206] width 4 height 6
drag, startPoint x: 419, startPoint y: 260, endPoint x: 273, endPoint y: 259, distance: 146.1
click at [273, 259] on span "Go to Account → Settings → Analyst Access." at bounding box center [334, 257] width 174 height 10
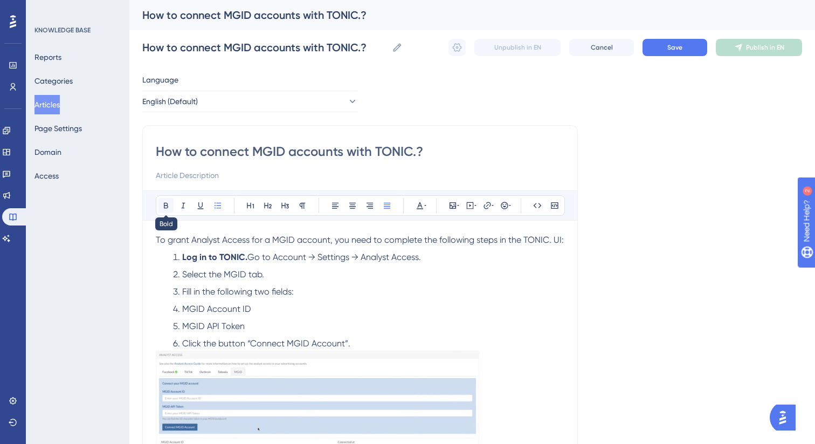
click at [165, 207] on icon at bounding box center [166, 205] width 9 height 9
click at [235, 275] on span "Select the MGID tab." at bounding box center [223, 274] width 82 height 10
click at [167, 209] on icon at bounding box center [166, 205] width 9 height 9
click at [179, 307] on li "MGID Account ID" at bounding box center [367, 308] width 396 height 13
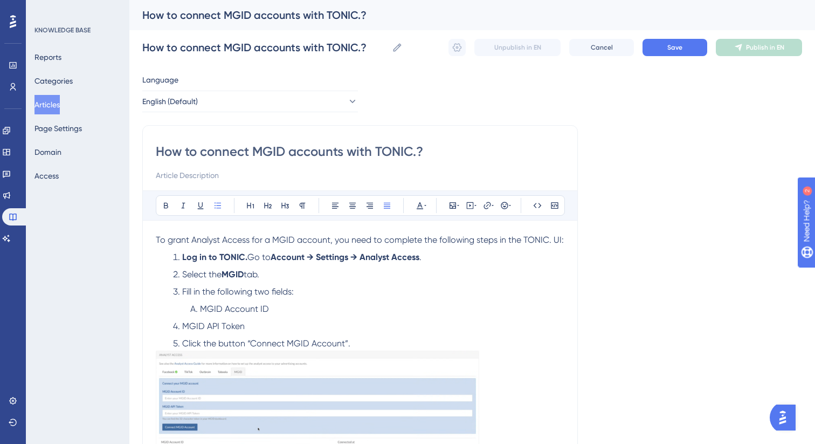
click at [180, 329] on li "MGID API Token" at bounding box center [367, 326] width 396 height 13
drag, startPoint x: 292, startPoint y: 310, endPoint x: 199, endPoint y: 309, distance: 93.3
click at [199, 309] on li "MGID Account ID" at bounding box center [375, 308] width 378 height 13
click at [166, 209] on icon at bounding box center [166, 205] width 9 height 9
drag, startPoint x: 264, startPoint y: 326, endPoint x: 199, endPoint y: 326, distance: 64.7
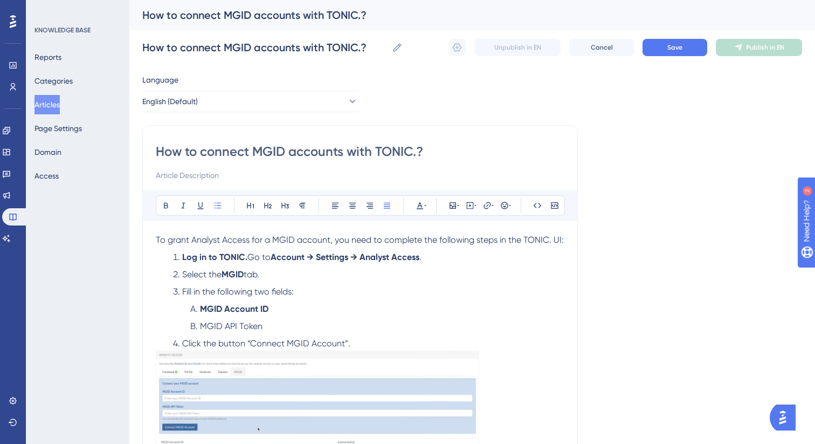
click at [199, 326] on li "MGID API Token" at bounding box center [375, 326] width 378 height 13
click at [163, 204] on icon at bounding box center [166, 205] width 9 height 9
drag, startPoint x: 251, startPoint y: 344, endPoint x: 344, endPoint y: 346, distance: 93.3
click at [344, 346] on span "Click the button “Connect MGID Account”." at bounding box center [266, 343] width 168 height 10
click at [169, 203] on icon at bounding box center [166, 205] width 9 height 9
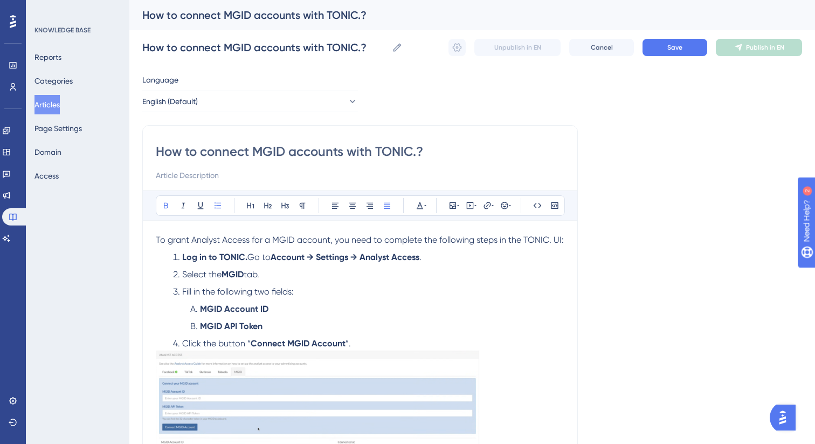
click at [375, 346] on li "Click the button “ Connect MGID Account ”." at bounding box center [367, 343] width 396 height 13
click at [425, 204] on icon at bounding box center [425, 205] width 2 height 9
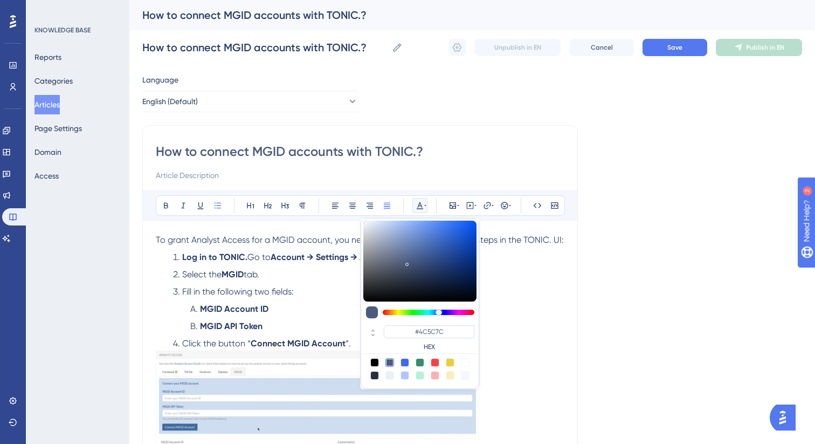
click at [315, 196] on div "Bold Italic Underline Bullet Point Heading 1 Heading 2 Heading 3 Normal Align L…" at bounding box center [360, 205] width 409 height 20
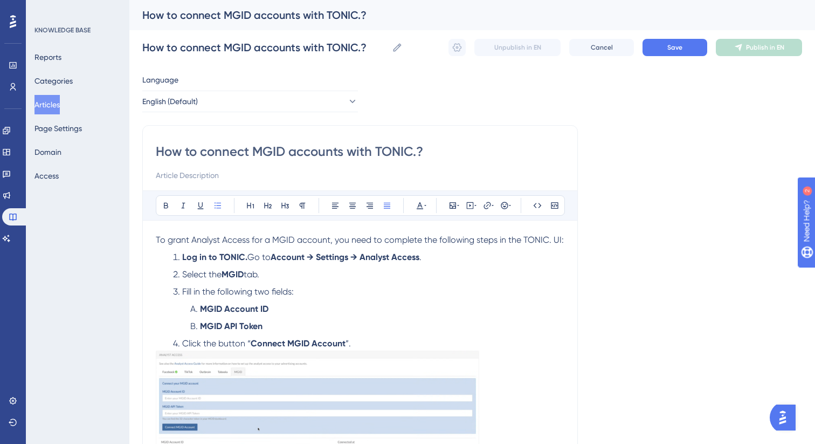
click at [367, 343] on li "Click the button “ Connect MGID Account ”." at bounding box center [367, 343] width 396 height 13
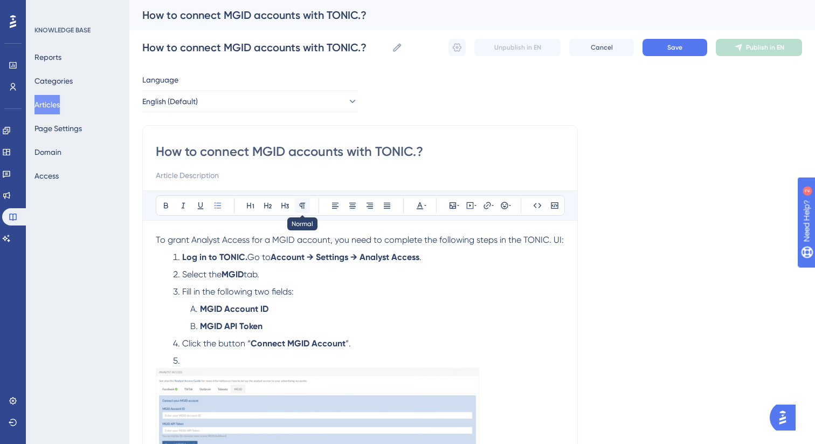
click at [301, 206] on icon at bounding box center [303, 206] width 6 height 6
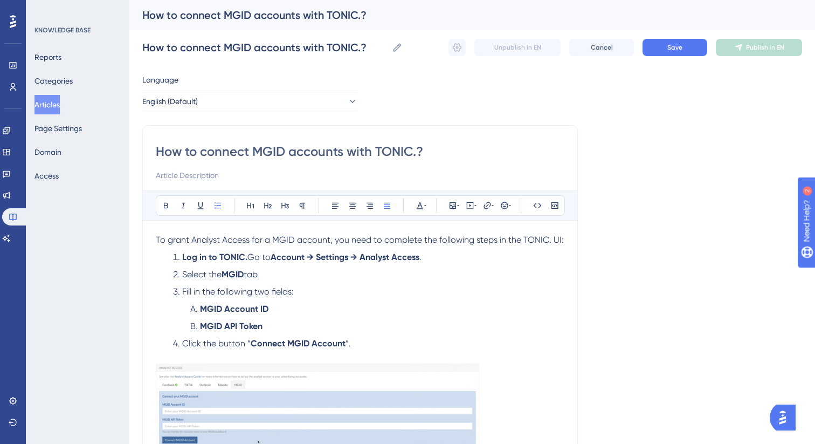
scroll to position [155, 0]
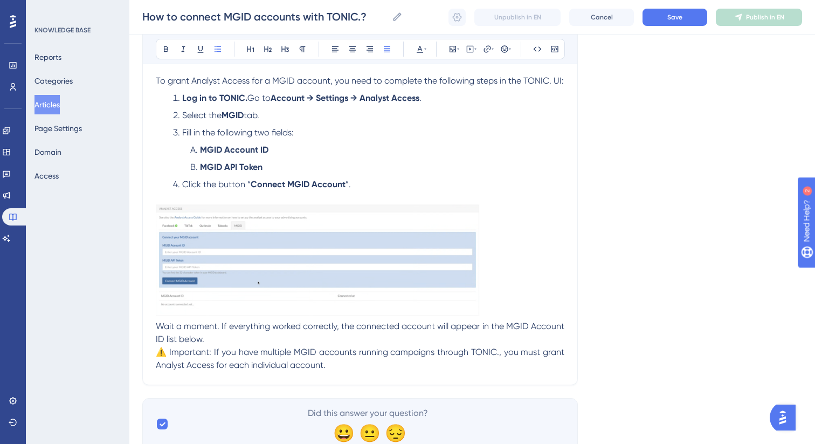
click at [506, 305] on p at bounding box center [360, 262] width 409 height 116
click at [302, 50] on icon at bounding box center [303, 49] width 6 height 6
click at [494, 312] on p at bounding box center [360, 262] width 409 height 116
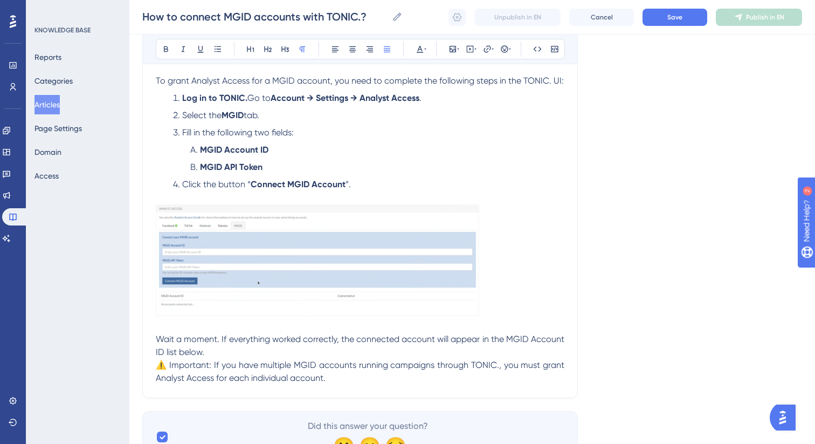
click at [194, 366] on span "⚠️ Important: If you have multiple MGID accounts running campaigns through TONI…" at bounding box center [361, 371] width 411 height 23
click at [167, 51] on icon at bounding box center [166, 49] width 9 height 9
drag, startPoint x: 507, startPoint y: 340, endPoint x: 166, endPoint y: 350, distance: 341.4
click at [166, 350] on span "Wait a moment. If everything worked correctly, the connected account will appea…" at bounding box center [361, 345] width 411 height 23
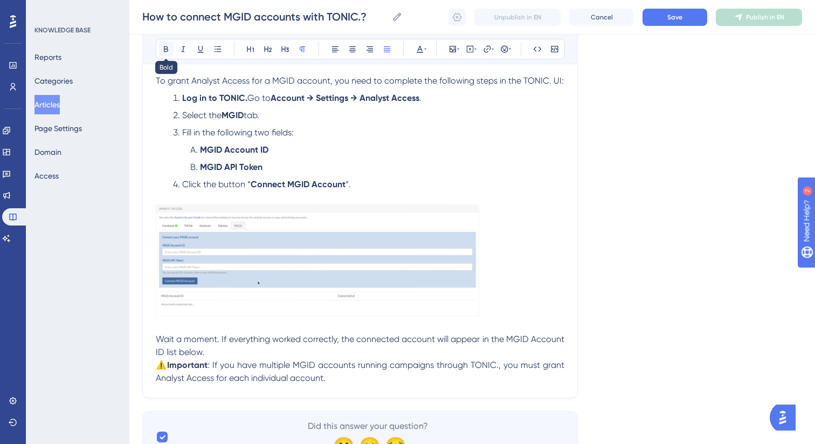
click at [161, 47] on button at bounding box center [166, 49] width 15 height 15
click at [212, 355] on p "Wait a moment. If everything worked correctly, the connected account will appea…" at bounding box center [360, 346] width 409 height 26
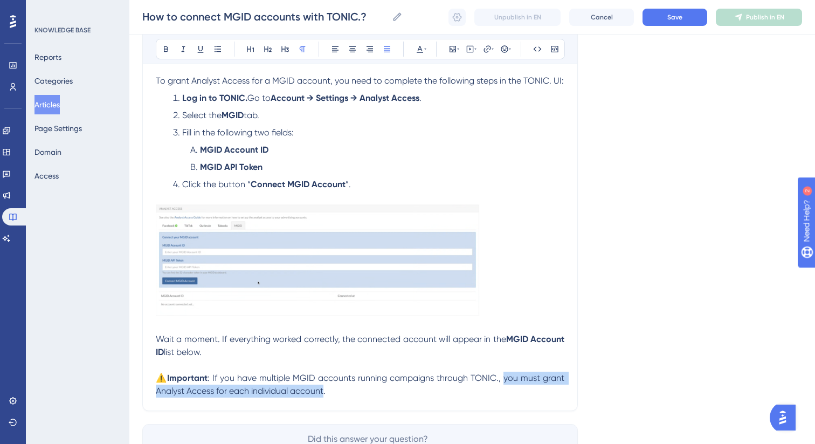
drag, startPoint x: 505, startPoint y: 381, endPoint x: 323, endPoint y: 397, distance: 181.8
click at [323, 396] on span ": If you have multiple MGID accounts running campaigns through TONIC., you must…" at bounding box center [361, 384] width 411 height 23
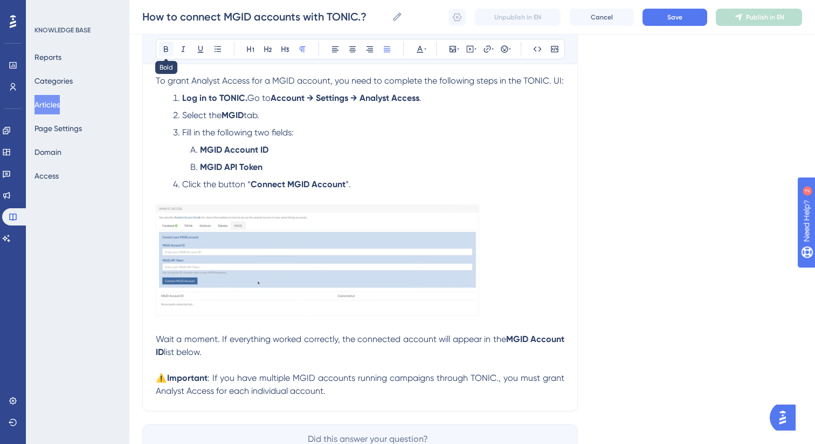
click at [169, 51] on icon at bounding box center [166, 49] width 9 height 9
click at [265, 281] on img at bounding box center [318, 260] width 324 height 112
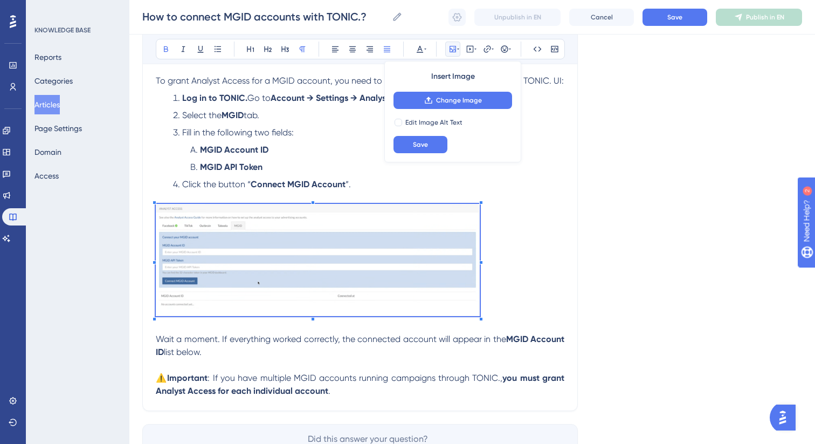
click at [308, 359] on p "Wait a moment. If everything worked correctly, the connected account will appea…" at bounding box center [360, 346] width 409 height 26
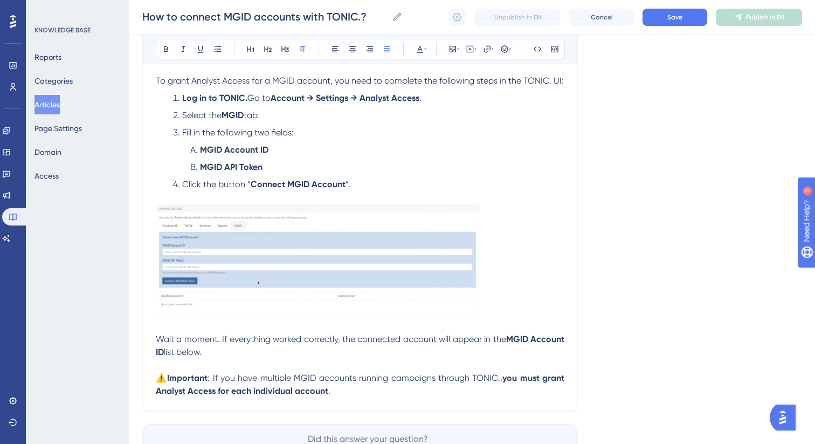
drag, startPoint x: 321, startPoint y: 389, endPoint x: 149, endPoint y: 339, distance: 178.6
click at [149, 339] on div "How to connect MGID accounts with TONIC.? Bold Italic Underline Bullet Point He…" at bounding box center [360, 188] width 436 height 445
click at [322, 348] on p "Wait a moment. If everything worked correctly, the connected account will appea…" at bounding box center [360, 346] width 409 height 26
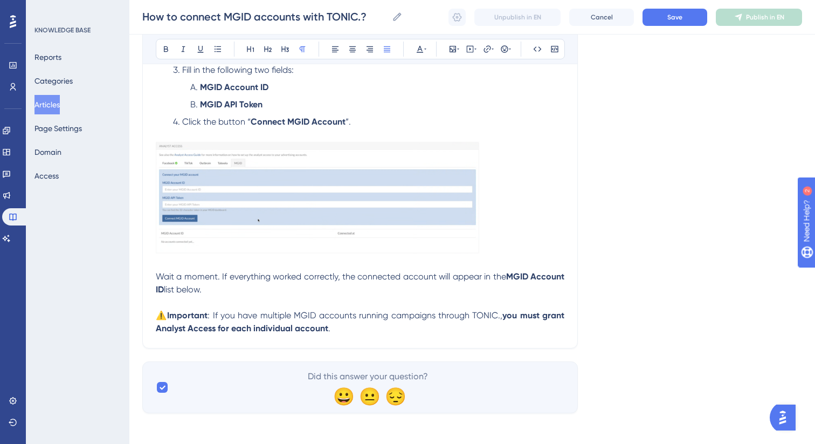
scroll to position [223, 0]
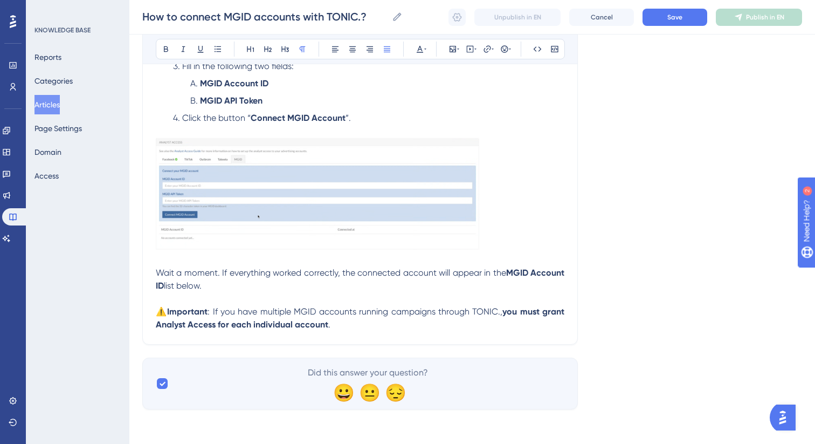
drag, startPoint x: 335, startPoint y: 326, endPoint x: 212, endPoint y: 312, distance: 123.2
click at [212, 312] on p "⚠️ Important : If you have multiple MGID accounts running campaigns through TON…" at bounding box center [360, 318] width 409 height 26
click at [183, 50] on icon at bounding box center [184, 49] width 4 height 6
click at [665, 18] on button "Save" at bounding box center [675, 17] width 65 height 17
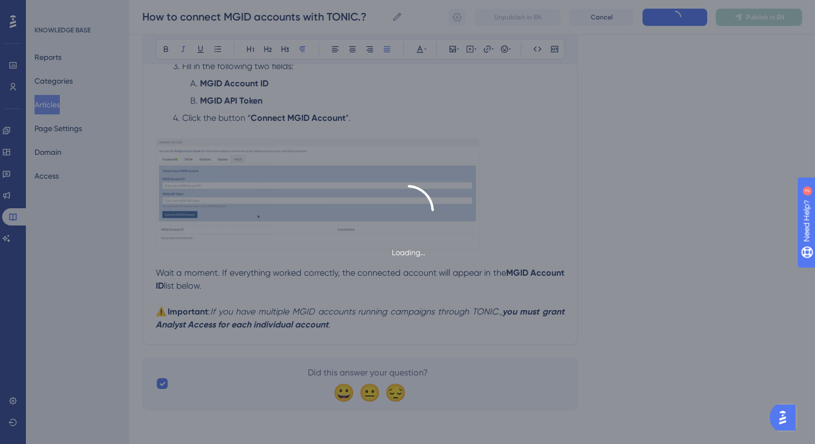
type input "How to connect MGID accounts with TONIC.?"
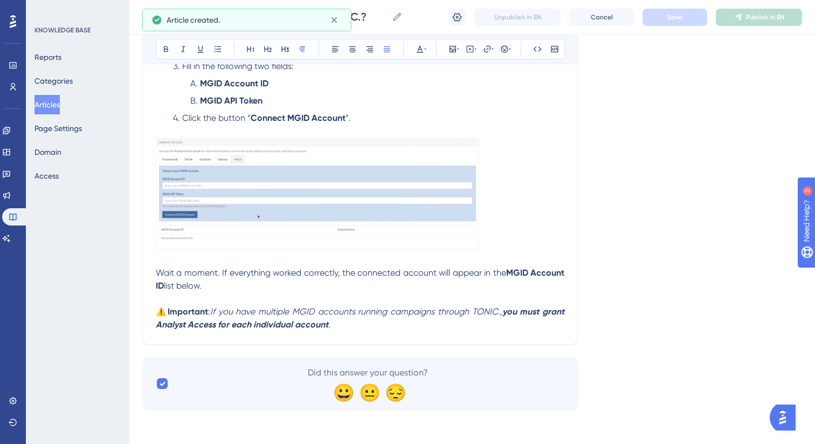
scroll to position [6, 0]
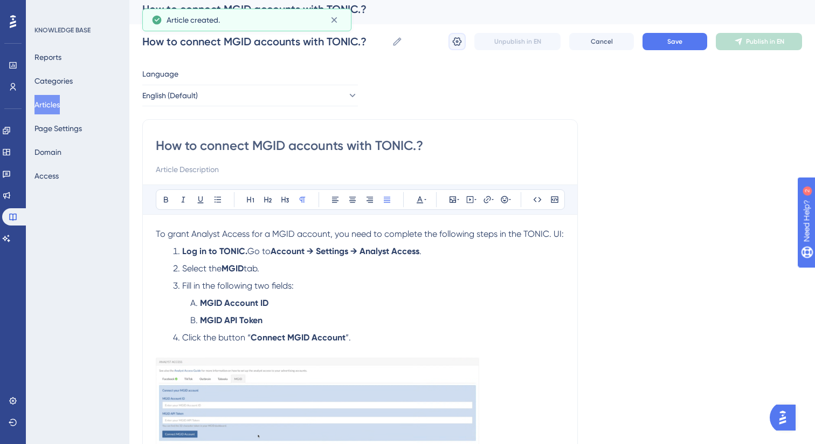
click at [460, 48] on button at bounding box center [457, 41] width 17 height 17
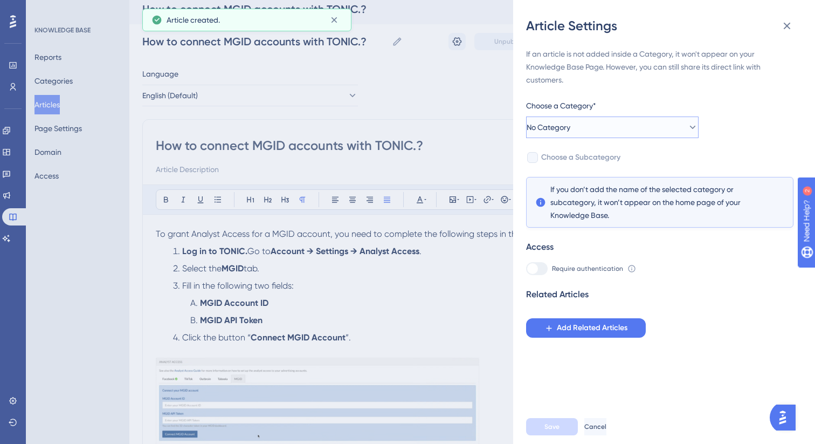
click at [611, 133] on button "No Category" at bounding box center [612, 127] width 173 height 22
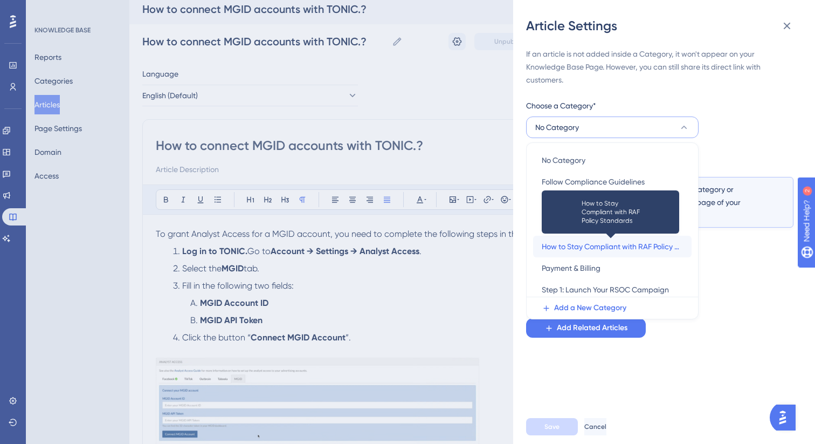
click at [602, 240] on span "How to Stay Compliant with RAF Policy Standards" at bounding box center [612, 246] width 141 height 13
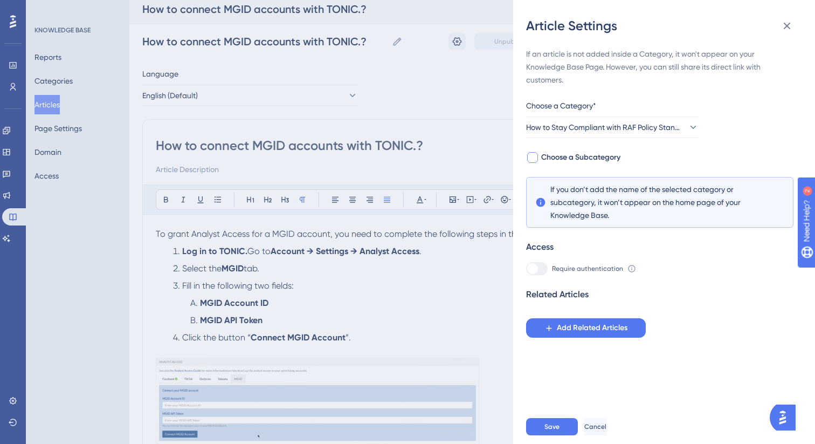
click at [535, 156] on div at bounding box center [532, 157] width 11 height 11
checkbox input "true"
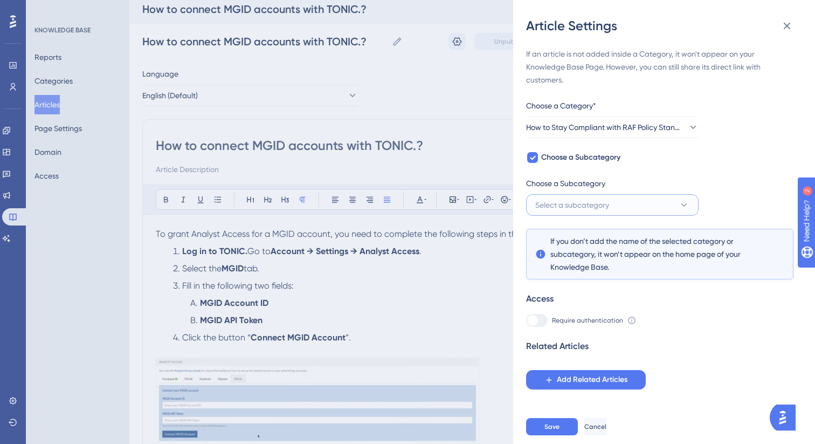
click at [565, 204] on span "Select a subcategory" at bounding box center [572, 204] width 74 height 13
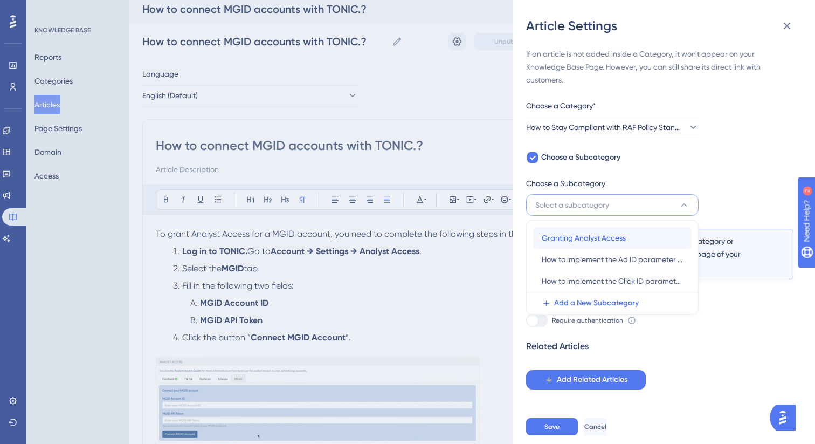
click at [570, 231] on span "Granting Analyst Access" at bounding box center [584, 237] width 84 height 13
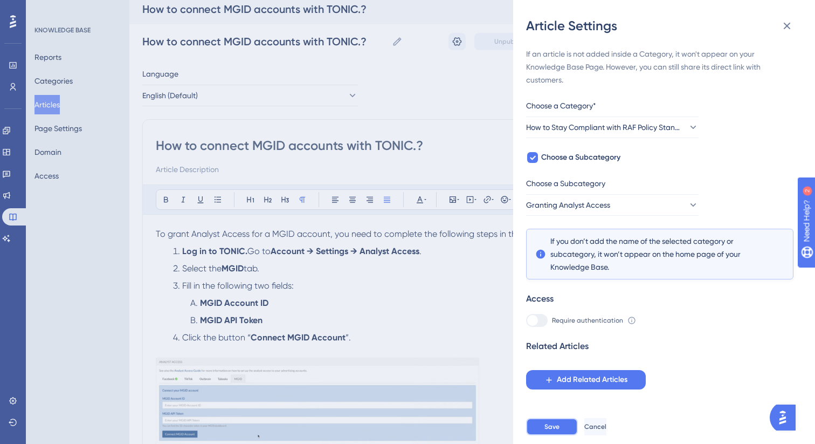
click at [554, 433] on button "Save" at bounding box center [552, 426] width 52 height 17
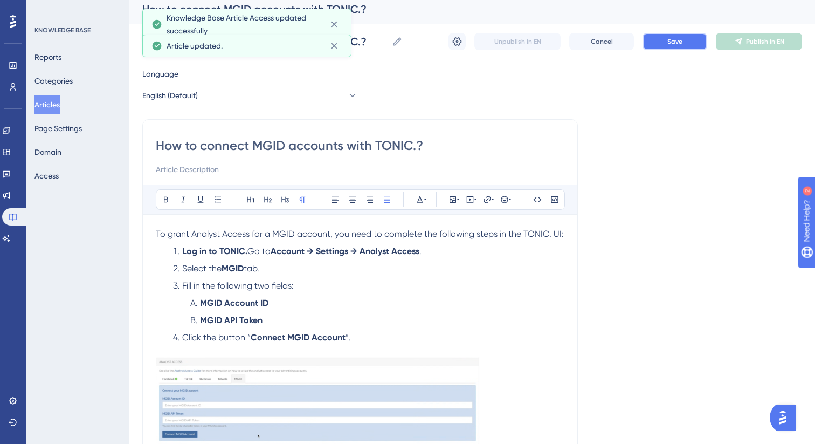
click at [657, 45] on button "Save" at bounding box center [675, 41] width 65 height 17
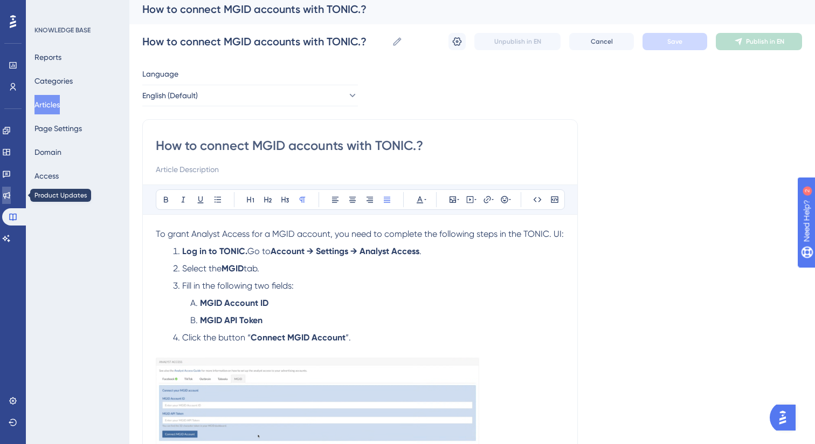
click at [11, 191] on icon at bounding box center [6, 195] width 9 height 9
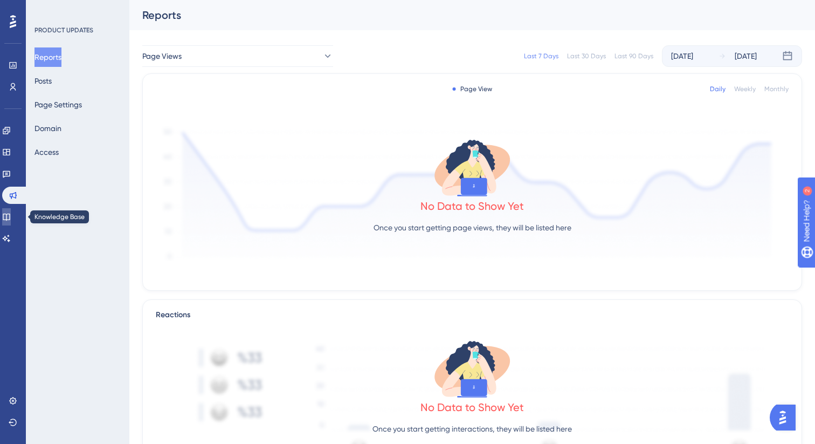
click at [11, 220] on icon at bounding box center [6, 216] width 9 height 9
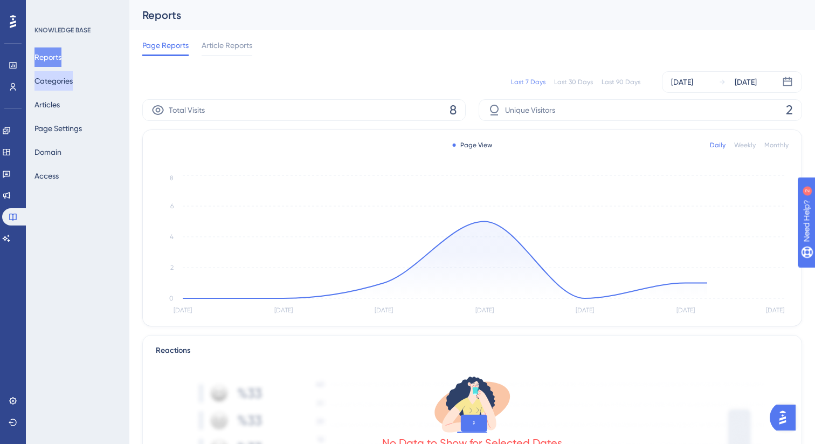
click at [67, 81] on button "Categories" at bounding box center [54, 80] width 38 height 19
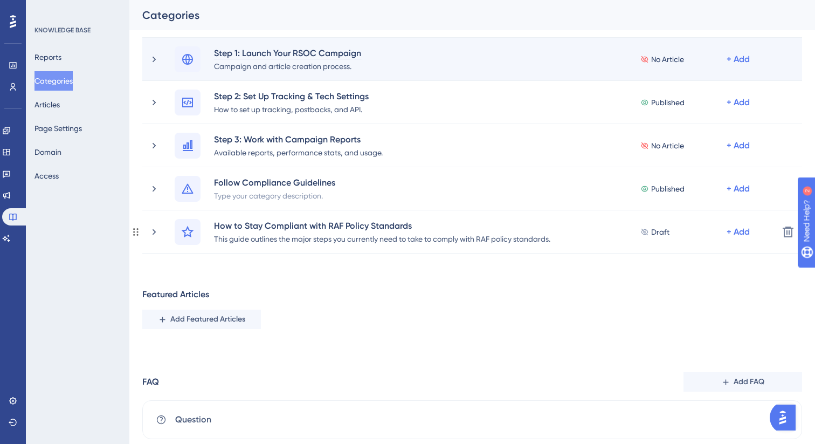
scroll to position [198, 0]
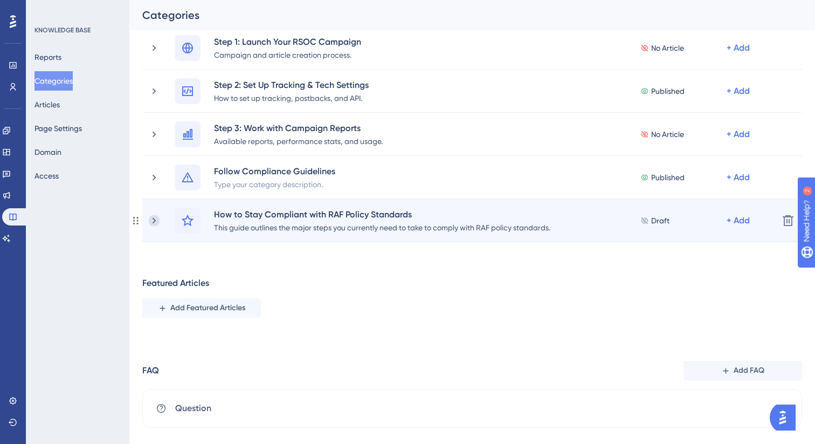
click at [156, 221] on icon at bounding box center [154, 220] width 11 height 11
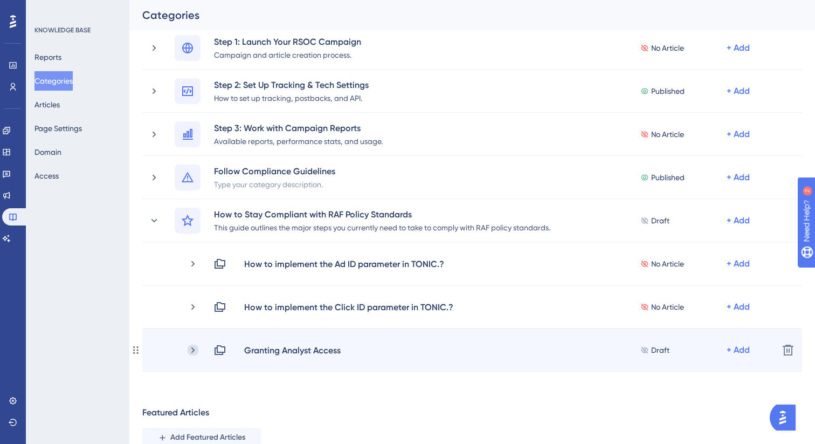
click at [190, 349] on icon at bounding box center [193, 350] width 11 height 11
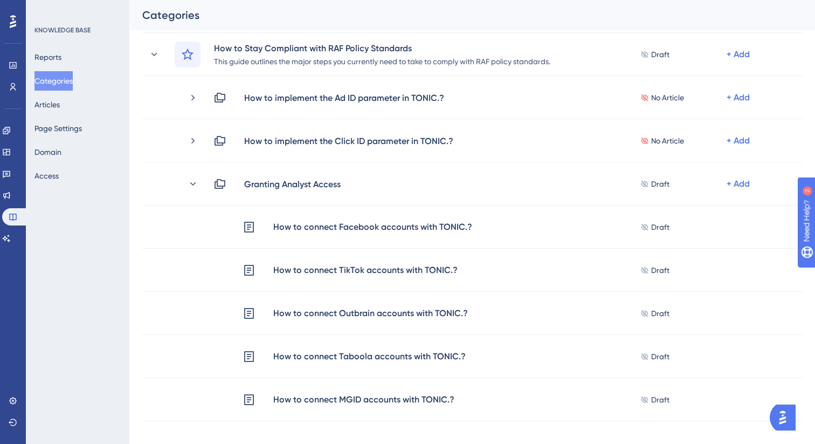
scroll to position [335, 0]
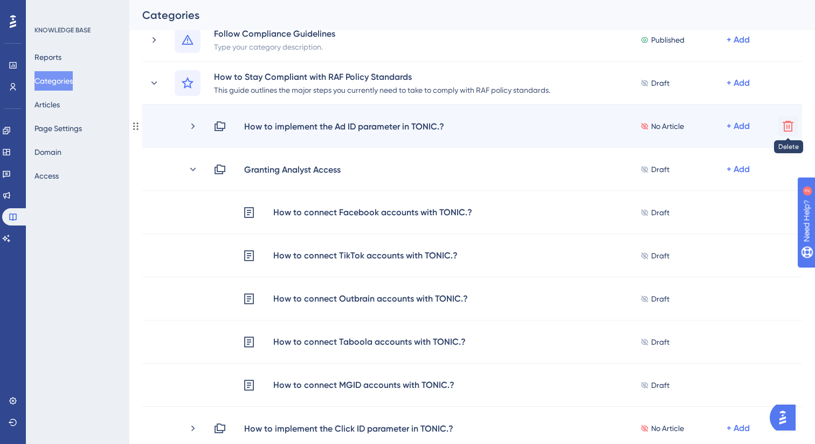
click at [789, 128] on icon at bounding box center [788, 126] width 11 height 11
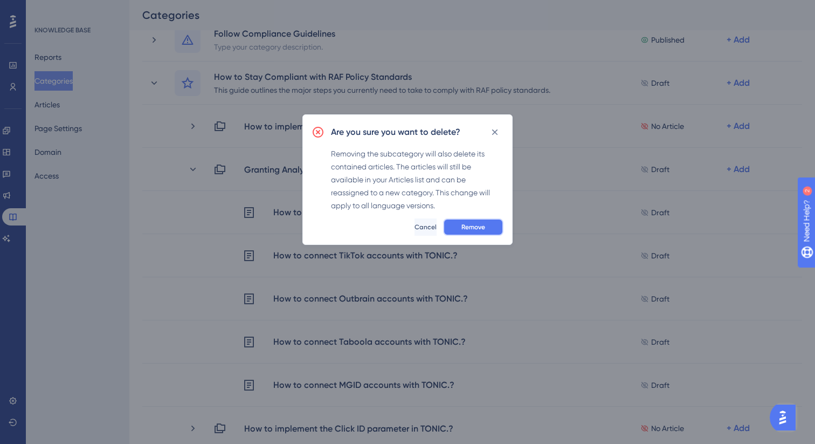
click at [492, 223] on button "Remove" at bounding box center [473, 226] width 60 height 17
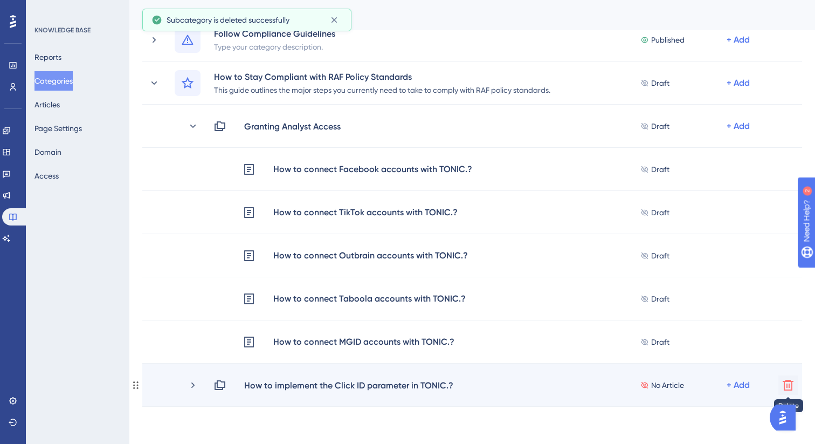
click at [789, 386] on icon at bounding box center [788, 385] width 11 height 11
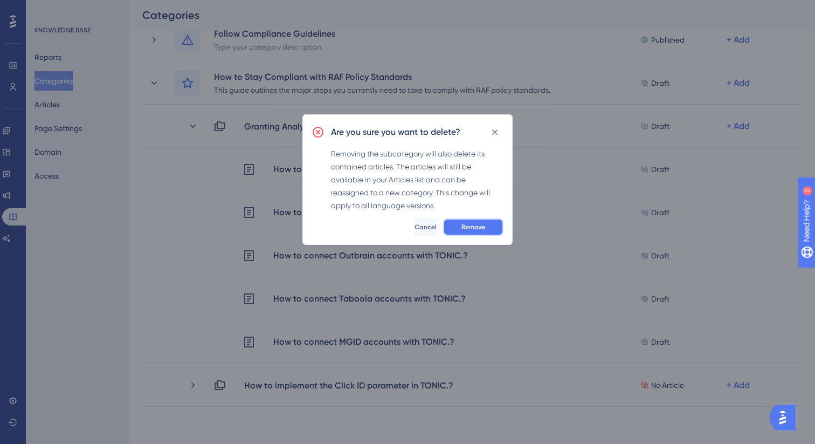
click at [493, 222] on button "Remove" at bounding box center [473, 226] width 60 height 17
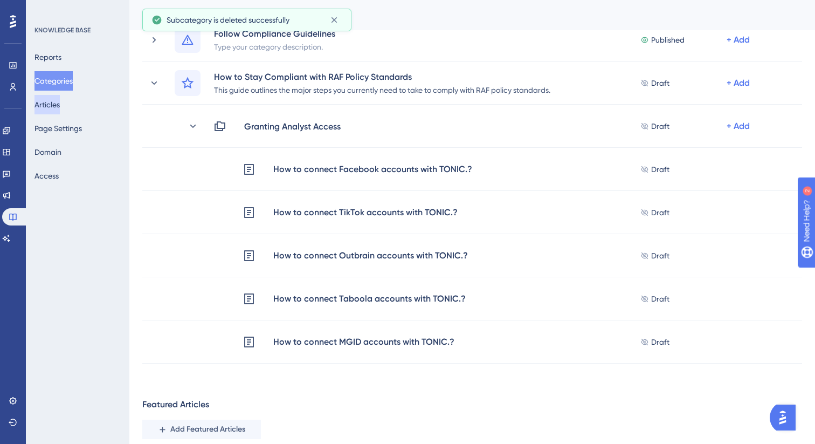
click at [54, 99] on button "Articles" at bounding box center [47, 104] width 25 height 19
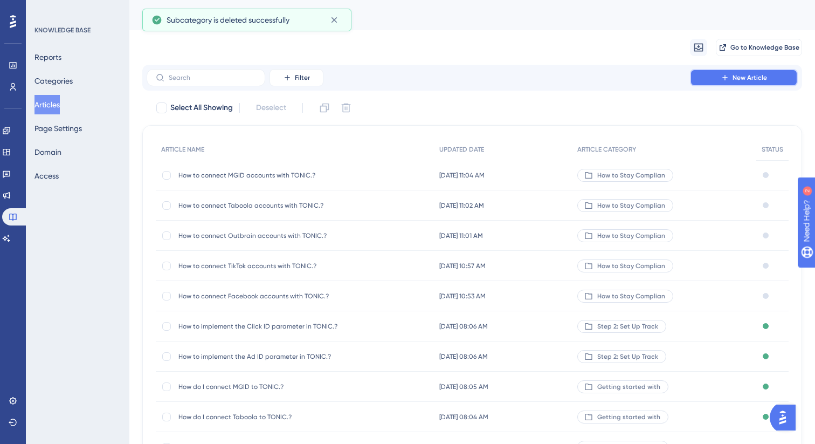
click at [727, 78] on icon at bounding box center [724, 77] width 5 height 5
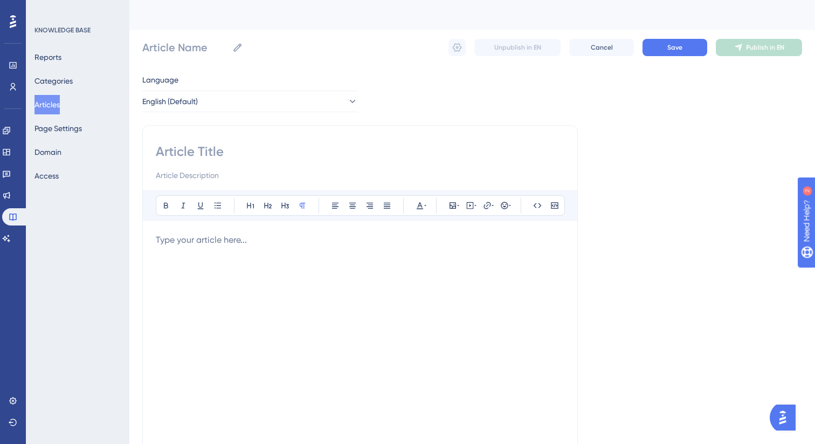
click at [185, 149] on input at bounding box center [360, 151] width 409 height 17
paste input "How to implement the Ad ID parameter in TONIC.?"
type input "How to implement the Ad ID parameter in TONIC.?"
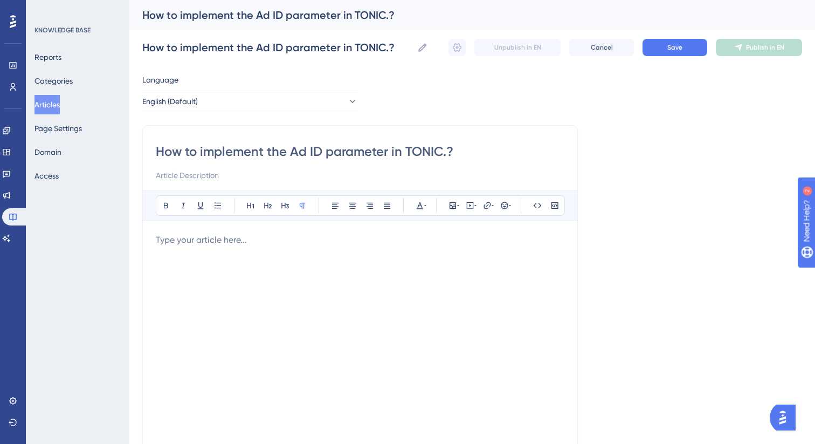
type input "How to implement the Ad ID parameter in TONIC.?"
click at [271, 240] on p at bounding box center [360, 239] width 409 height 13
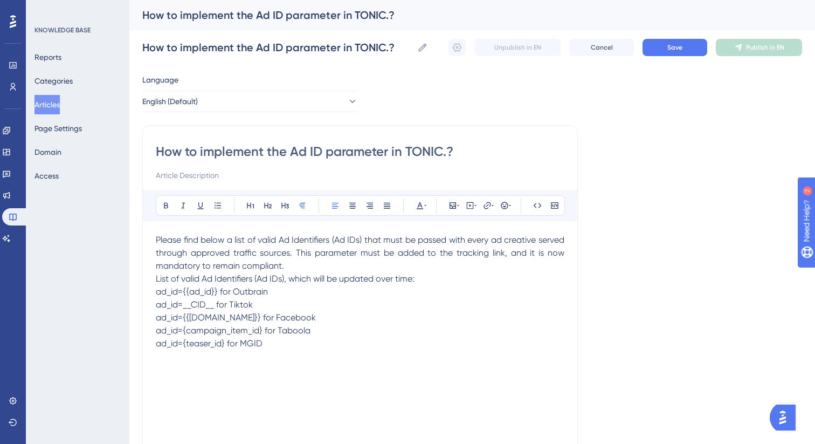
click at [288, 264] on p "Please find below a list of valid Ad Identifiers (Ad IDs) that must be passed w…" at bounding box center [360, 252] width 409 height 39
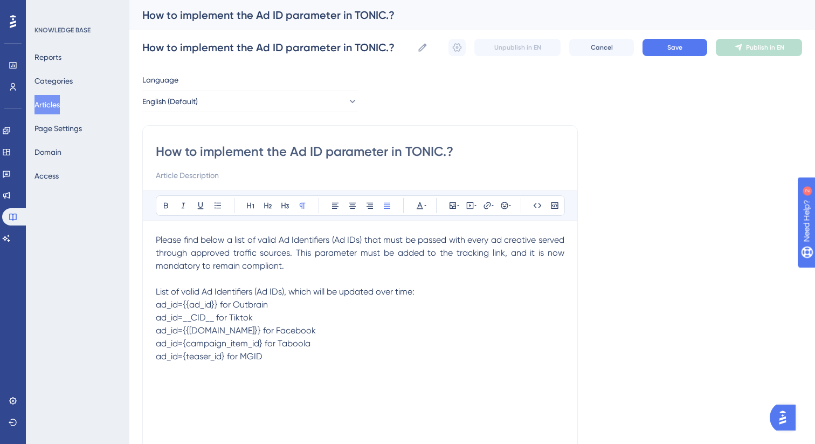
click at [430, 294] on p "List of valid Ad Identifiers (Ad IDs), which will be updated over time:" at bounding box center [360, 291] width 409 height 13
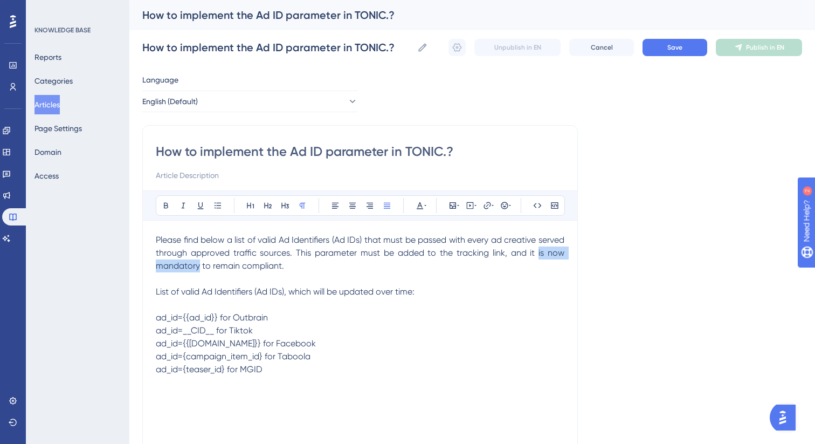
drag, startPoint x: 538, startPoint y: 254, endPoint x: 200, endPoint y: 268, distance: 338.4
click at [200, 268] on span "Please find below a list of valid Ad Identifiers (Ad IDs) that must be passed w…" at bounding box center [361, 253] width 411 height 36
click at [167, 204] on icon at bounding box center [166, 206] width 4 height 6
drag, startPoint x: 157, startPoint y: 292, endPoint x: 284, endPoint y: 294, distance: 127.2
click at [284, 294] on span "List of valid Ad Identifiers (Ad IDs), which will be updated over time:" at bounding box center [285, 291] width 259 height 10
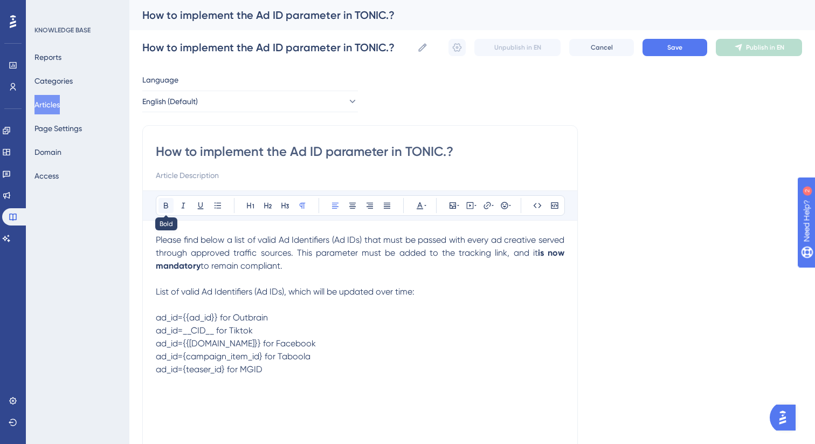
click at [166, 205] on icon at bounding box center [166, 206] width 4 height 6
click at [420, 295] on span ", which will be updated over time:" at bounding box center [355, 291] width 130 height 10
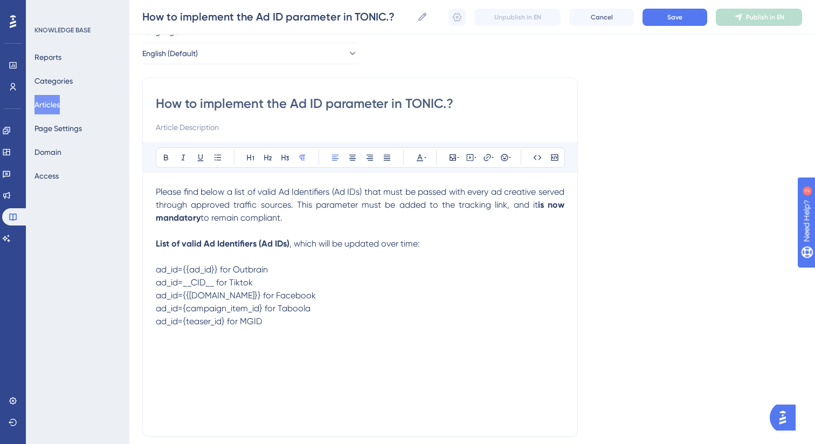
scroll to position [116, 0]
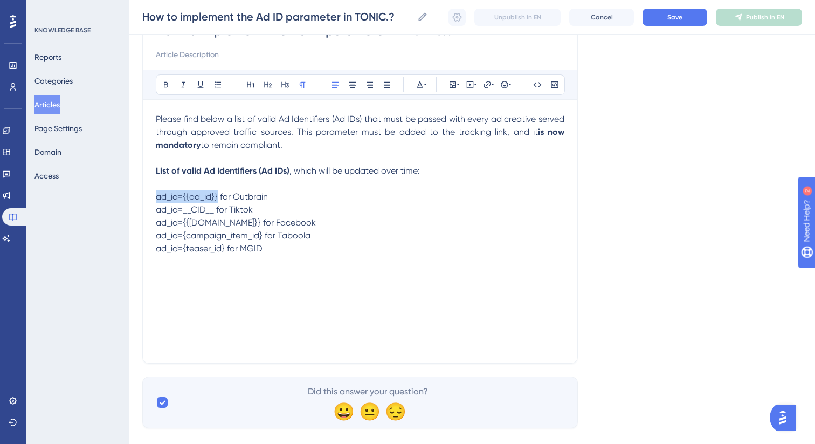
drag, startPoint x: 217, startPoint y: 198, endPoint x: 147, endPoint y: 197, distance: 70.6
click at [147, 197] on div "How to implement the Ad ID parameter in TONIC.? Bold Italic Underline Bullet Po…" at bounding box center [360, 183] width 436 height 359
click at [426, 86] on button at bounding box center [419, 84] width 15 height 15
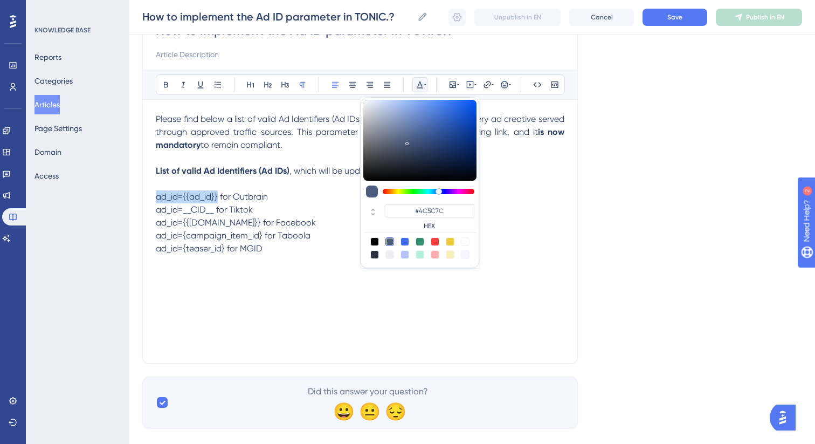
click at [421, 253] on div at bounding box center [420, 254] width 9 height 9
type input "#B5F1D9"
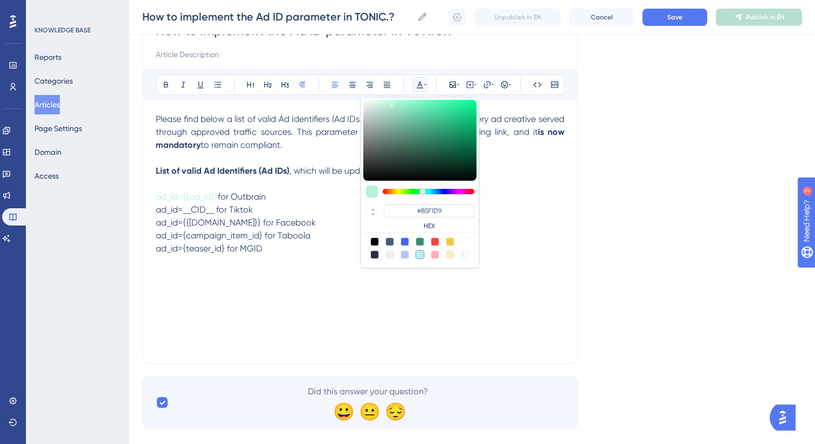
click at [353, 257] on div "Please find below a list of valid Ad Identifiers (Ad IDs) that must be passed w…" at bounding box center [360, 231] width 409 height 237
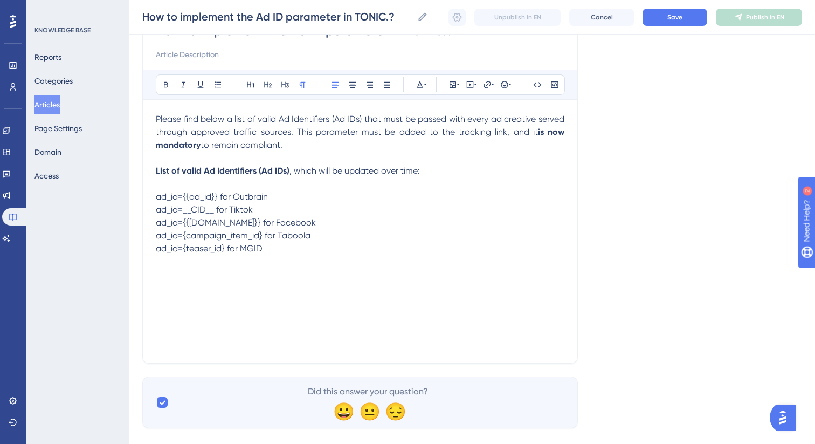
click at [428, 86] on div "Bold Italic Underline Bullet Point Heading 1 Heading 2 Heading 3 Normal Align L…" at bounding box center [360, 84] width 409 height 20
drag, startPoint x: 217, startPoint y: 198, endPoint x: 153, endPoint y: 195, distance: 64.8
click at [153, 195] on div "How to implement the Ad ID parameter in TONIC.? Bold Italic Underline Bullet Po…" at bounding box center [360, 183] width 436 height 359
click at [422, 85] on icon at bounding box center [420, 84] width 9 height 9
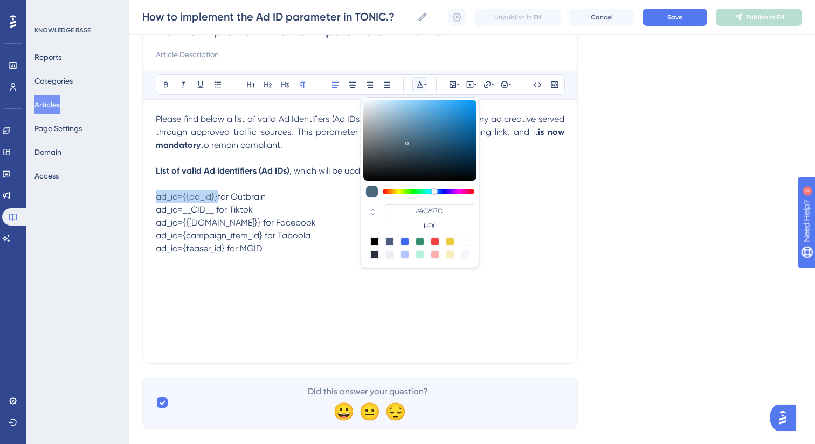
click at [435, 191] on div at bounding box center [434, 191] width 6 height 6
click at [419, 253] on div at bounding box center [420, 254] width 9 height 9
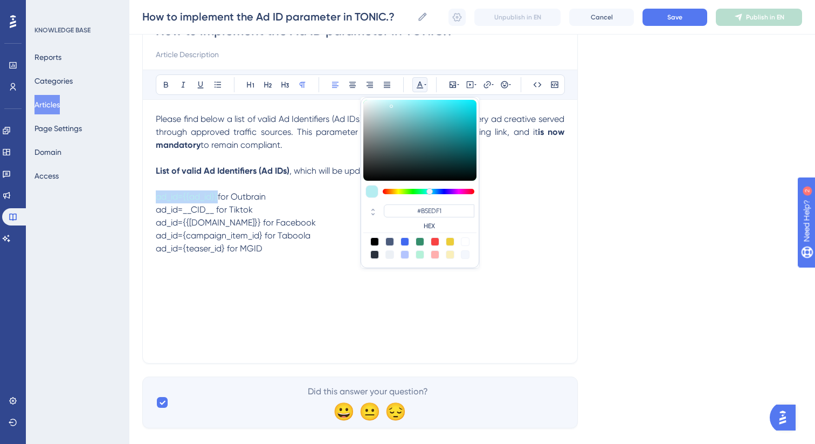
drag, startPoint x: 422, startPoint y: 190, endPoint x: 430, endPoint y: 189, distance: 8.2
click at [430, 189] on div at bounding box center [429, 191] width 6 height 6
click at [422, 239] on div at bounding box center [420, 241] width 9 height 9
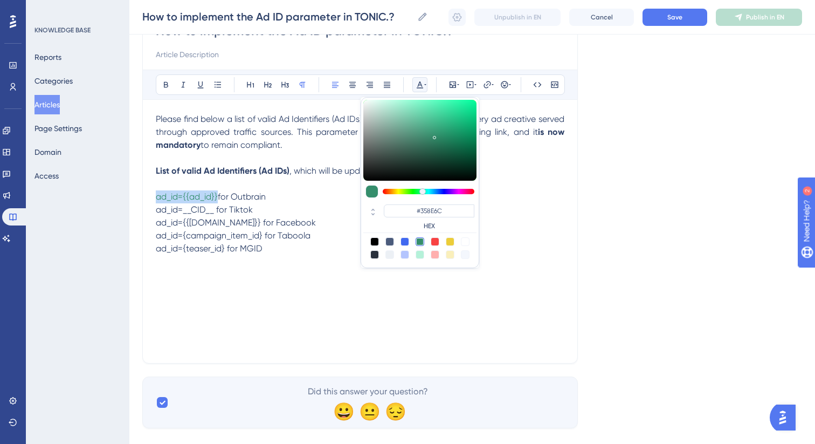
click at [432, 239] on div at bounding box center [435, 241] width 9 height 9
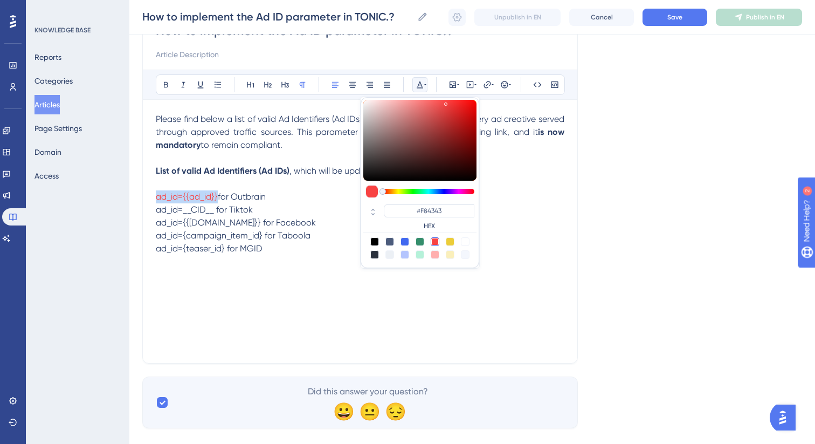
click at [405, 240] on div at bounding box center [405, 241] width 9 height 9
type input "#4169F0"
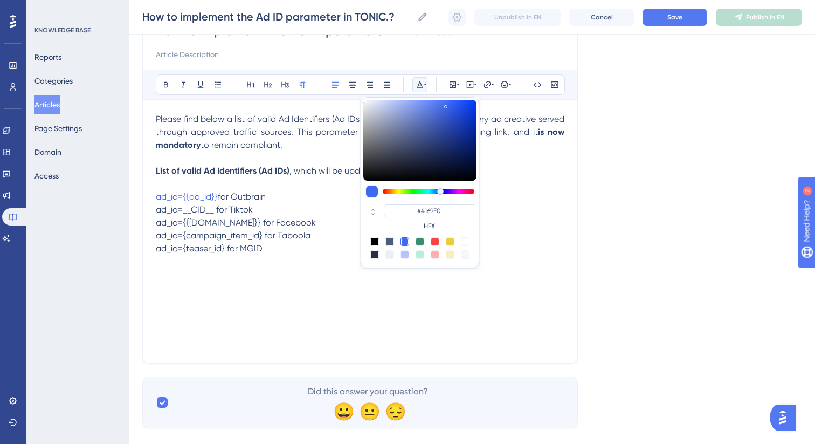
click at [268, 223] on span "ad_id={{[DOMAIN_NAME]}} for Facebook" at bounding box center [236, 222] width 160 height 10
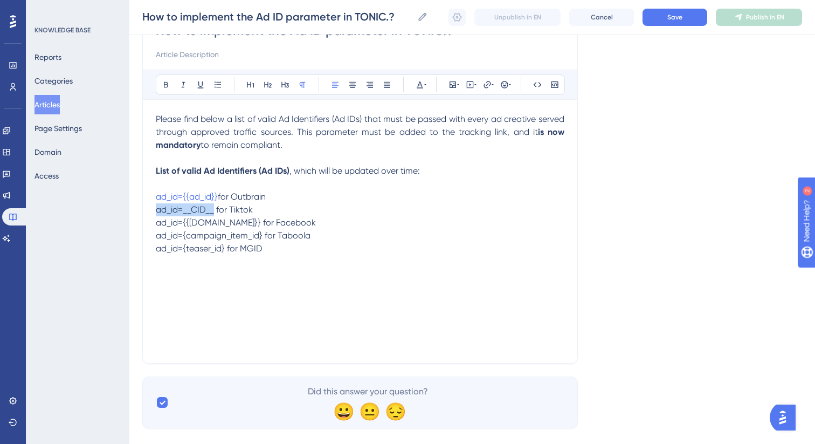
drag, startPoint x: 215, startPoint y: 212, endPoint x: 141, endPoint y: 212, distance: 73.3
click at [141, 212] on div "Performance Users Engagement Widgets Feedback Product Updates Knowledge Base AI…" at bounding box center [472, 165] width 686 height 562
click at [419, 85] on icon at bounding box center [420, 84] width 6 height 7
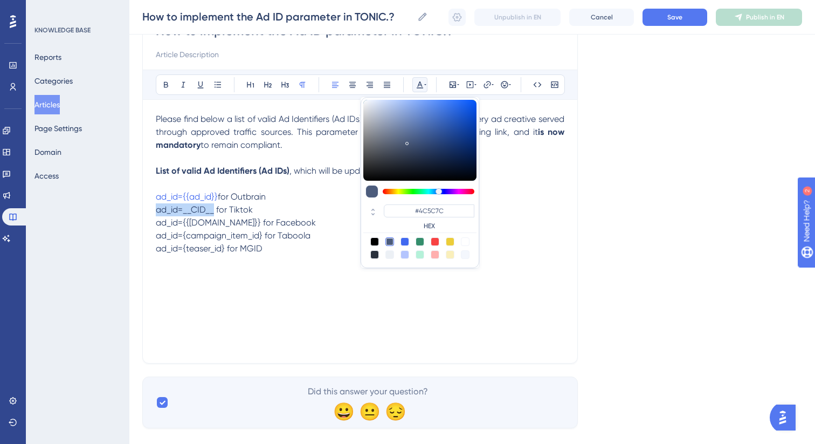
click at [405, 243] on div at bounding box center [405, 241] width 9 height 9
type input "#4169F0"
click at [246, 231] on span "ad_id={campaign_item_id} for Taboola" at bounding box center [233, 235] width 155 height 10
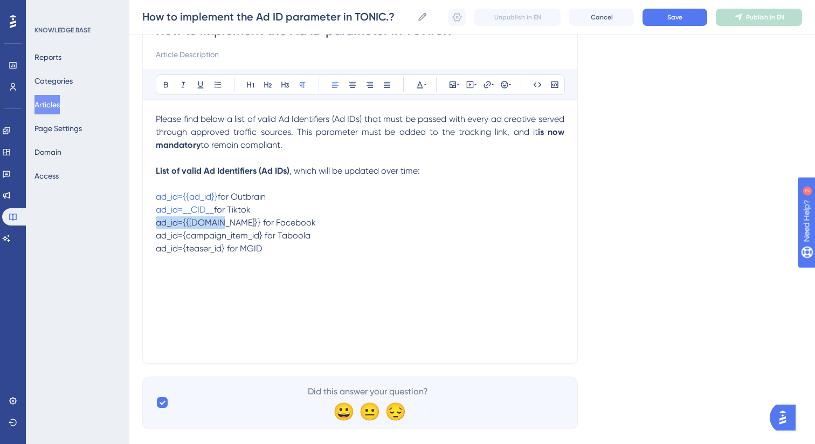
drag, startPoint x: 215, startPoint y: 223, endPoint x: 140, endPoint y: 226, distance: 75.0
click at [140, 226] on div "Performance Users Engagement Widgets Feedback Product Updates Knowledge Base AI…" at bounding box center [472, 165] width 686 height 562
click at [422, 86] on icon at bounding box center [420, 84] width 6 height 7
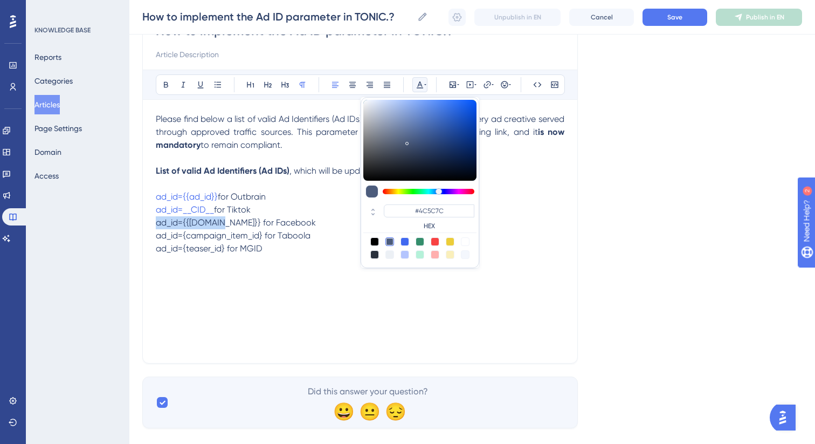
click at [407, 244] on div at bounding box center [405, 241] width 9 height 9
type input "#4169F0"
click at [197, 257] on div "Please find below a list of valid Ad Identifiers (Ad IDs) that must be passed w…" at bounding box center [360, 231] width 409 height 237
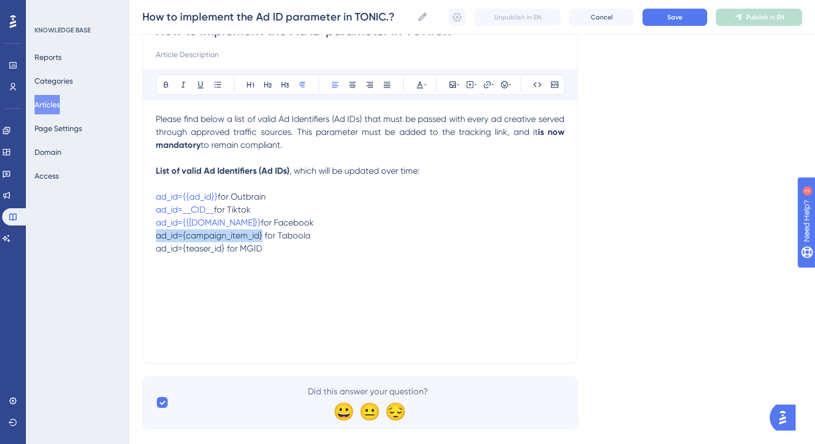
drag, startPoint x: 263, startPoint y: 237, endPoint x: 130, endPoint y: 237, distance: 132.6
click at [130, 237] on div "Performance Users Engagement Widgets Feedback Product Updates Knowledge Base AI…" at bounding box center [472, 165] width 686 height 562
click at [425, 86] on icon at bounding box center [425, 84] width 2 height 9
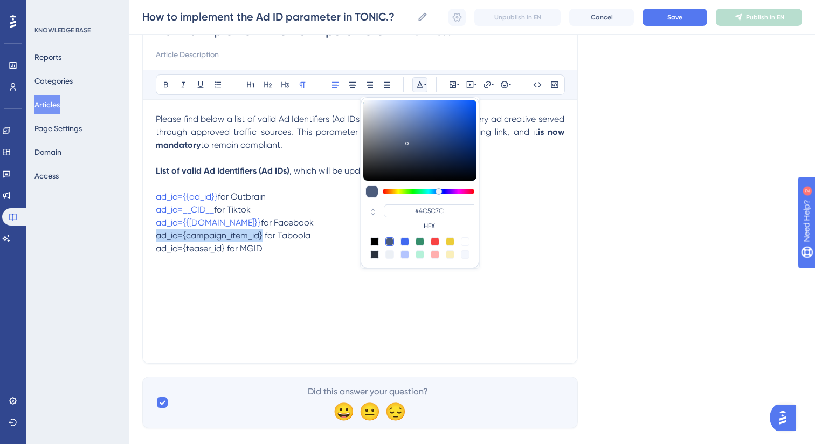
click at [407, 242] on div at bounding box center [405, 241] width 9 height 9
type input "#4169F0"
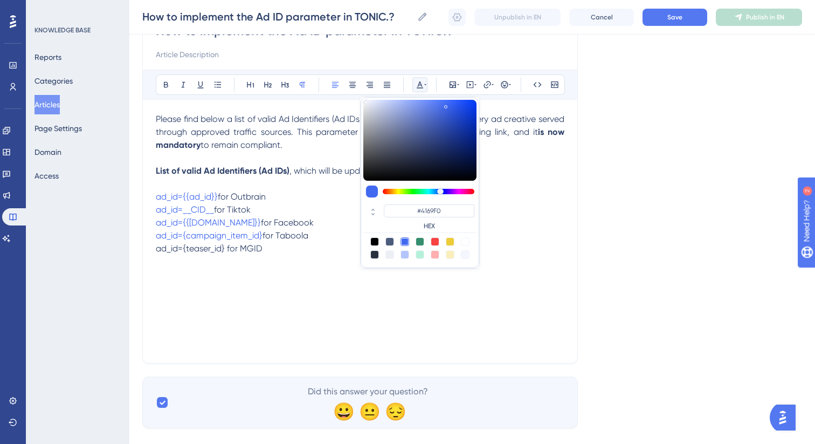
click at [231, 253] on span "ad_id={teaser_id} for MGID" at bounding box center [209, 248] width 107 height 10
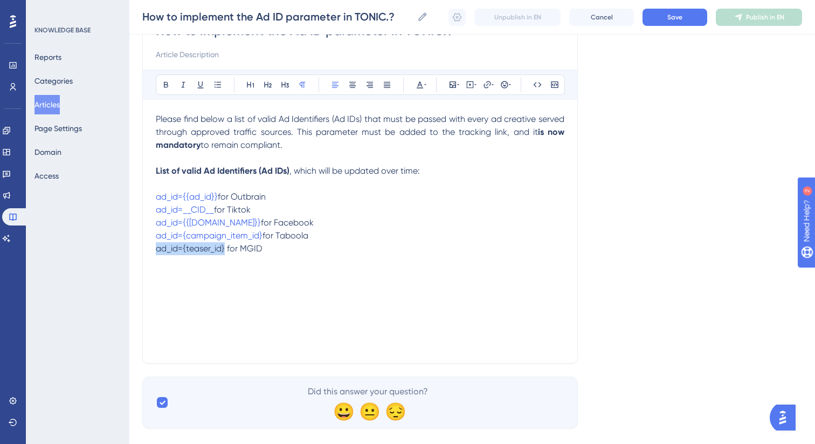
drag, startPoint x: 224, startPoint y: 251, endPoint x: 121, endPoint y: 251, distance: 103.5
click at [129, 251] on div "Performance Users Engagement Widgets Feedback Product Updates Knowledge Base AI…" at bounding box center [472, 165] width 686 height 562
click at [419, 83] on icon at bounding box center [420, 84] width 6 height 7
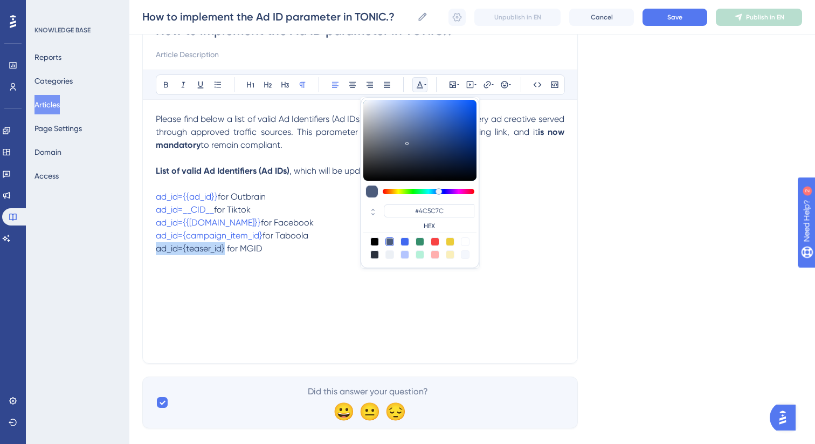
click at [406, 243] on div at bounding box center [405, 241] width 9 height 9
type input "#4169F0"
click at [301, 281] on div "Please find below a list of valid Ad Identifiers (Ad IDs) that must be passed w…" at bounding box center [360, 231] width 409 height 237
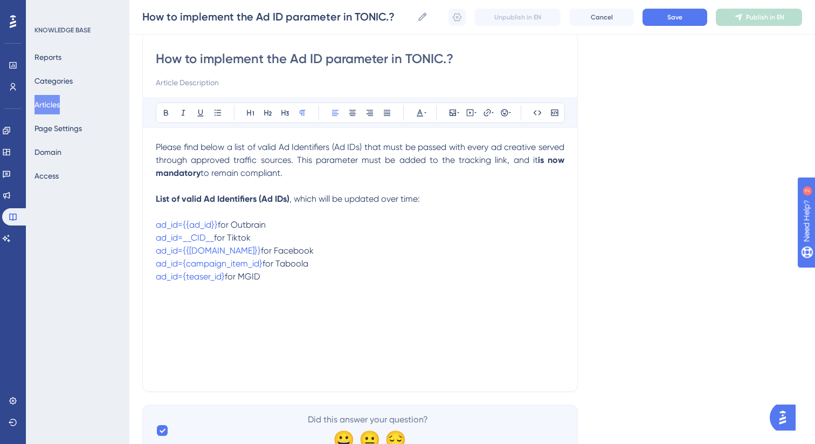
scroll to position [30, 0]
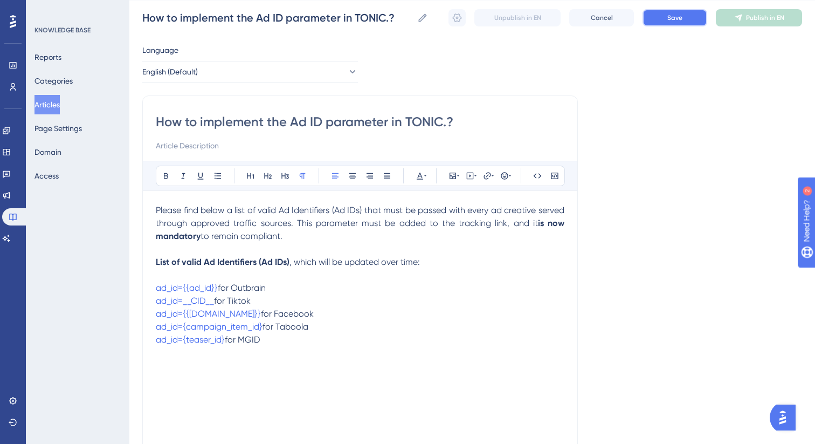
click at [681, 21] on span "Save" at bounding box center [674, 17] width 15 height 9
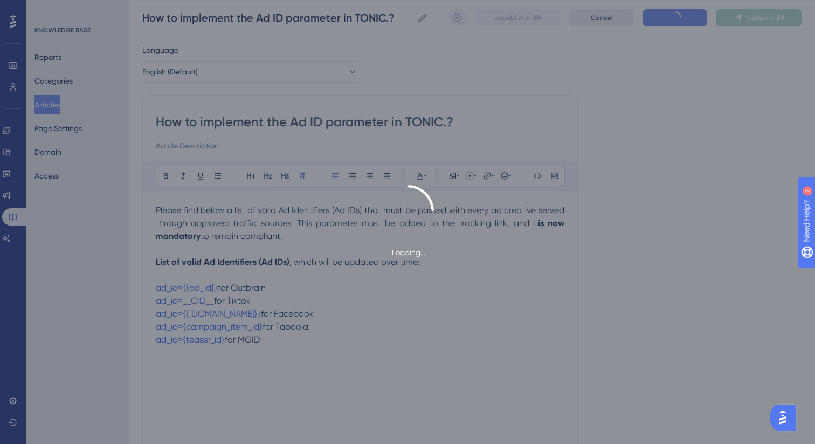
type input "How to implement the Ad ID parameter in TONIC.?"
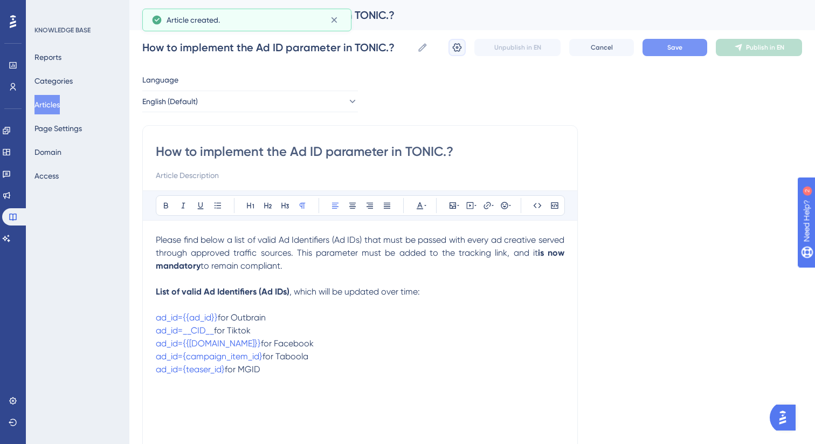
click at [454, 47] on icon at bounding box center [457, 47] width 11 height 11
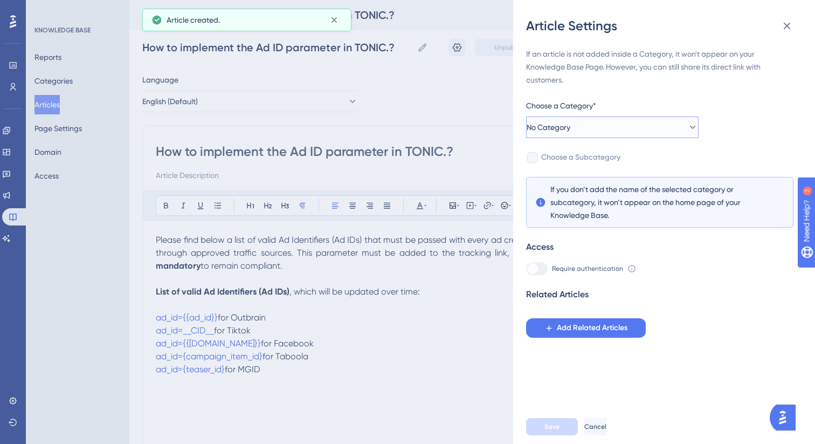
click at [588, 124] on button "No Category" at bounding box center [612, 127] width 173 height 22
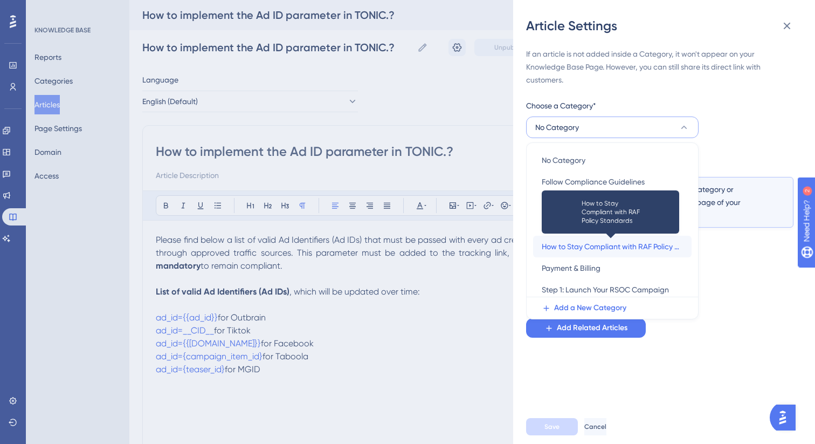
click at [588, 241] on span "How to Stay Compliant with RAF Policy Standards" at bounding box center [612, 246] width 141 height 13
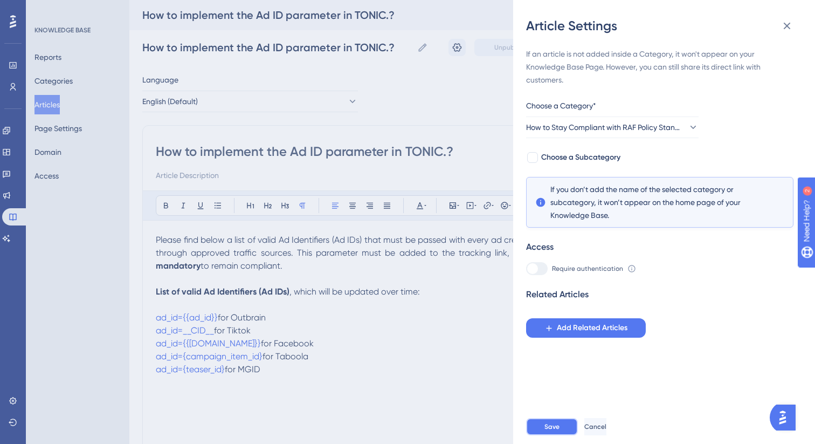
click at [560, 431] on button "Save" at bounding box center [552, 426] width 52 height 17
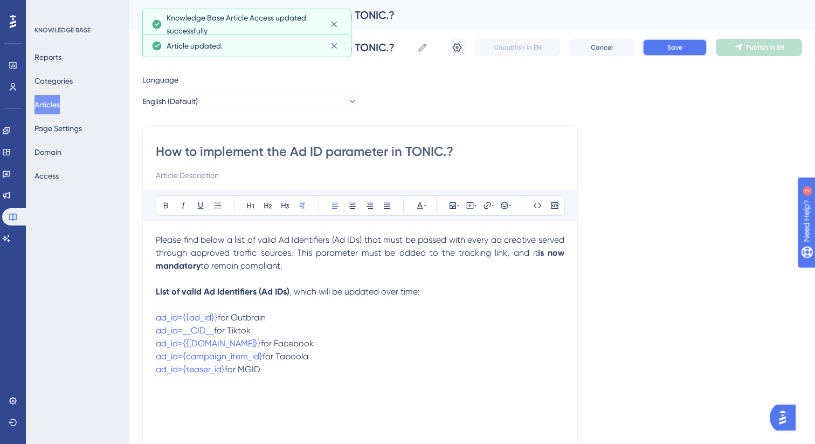
click at [665, 46] on button "Save" at bounding box center [675, 47] width 65 height 17
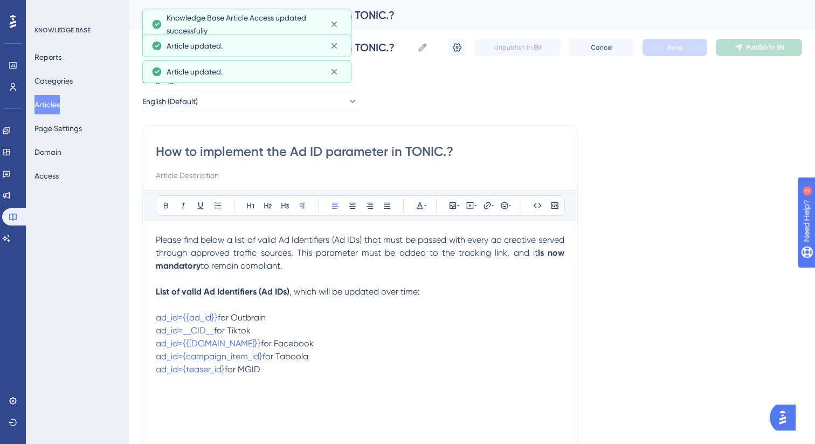
click at [60, 104] on button "Articles" at bounding box center [47, 104] width 25 height 19
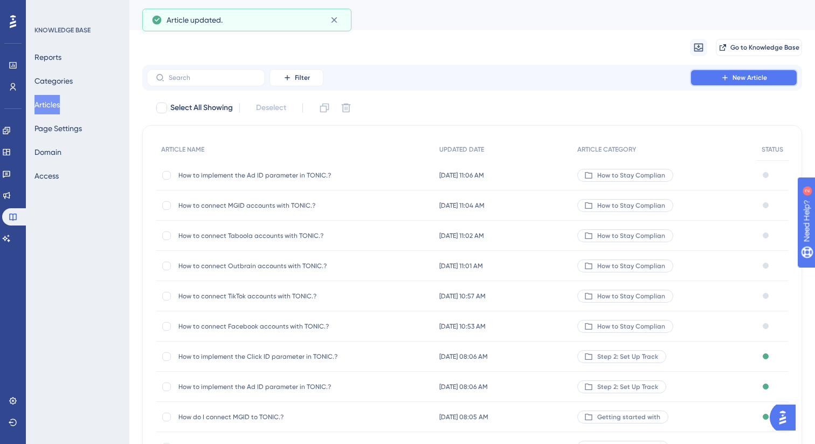
click at [721, 77] on icon at bounding box center [725, 77] width 9 height 9
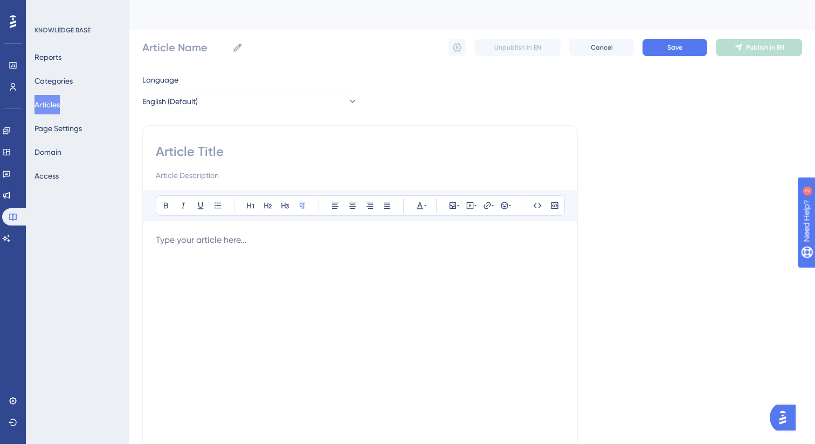
click at [245, 156] on input at bounding box center [360, 151] width 409 height 17
paste input "How to implement the Click ID parameter in TONIC.?"
type input "How to implement the Click ID parameter in TONIC.?"
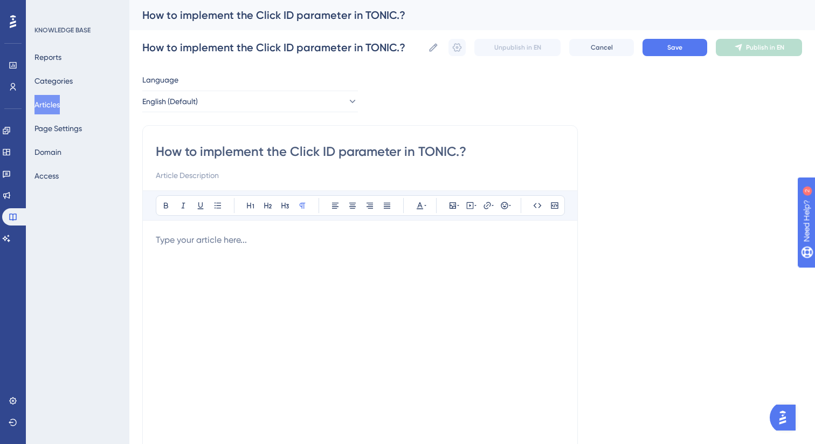
type input "How to implement the Click ID parameter in TONIC.?"
click at [298, 249] on div at bounding box center [360, 351] width 409 height 237
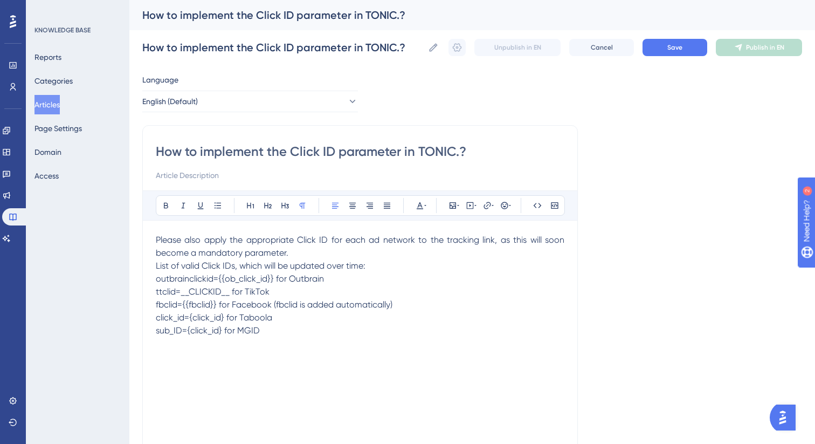
click at [378, 264] on p "List of valid Click IDs, which will be updated over time:" at bounding box center [360, 265] width 409 height 13
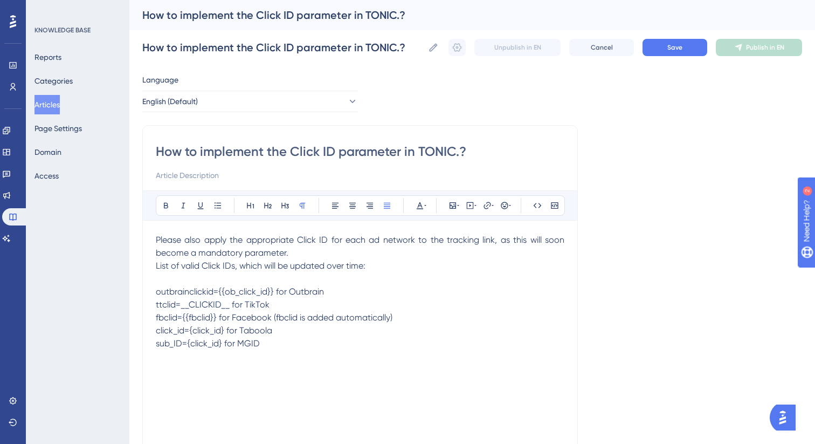
click at [336, 251] on p "Please also apply the appropriate Click ID for each ad network to the tracking …" at bounding box center [360, 246] width 409 height 26
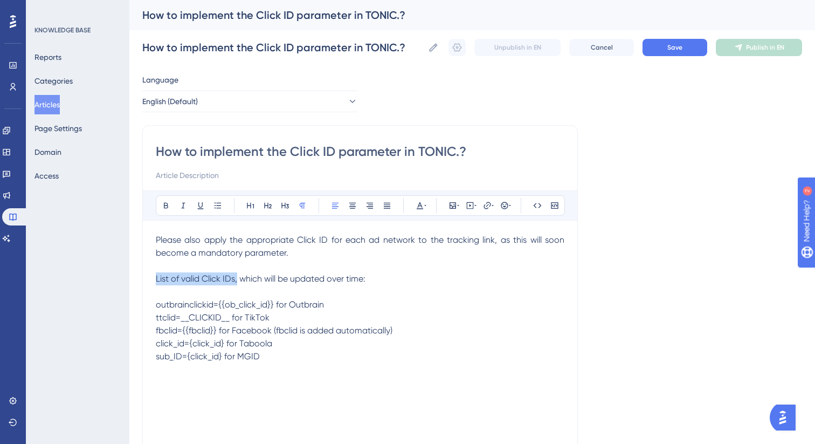
drag, startPoint x: 237, startPoint y: 282, endPoint x: 147, endPoint y: 281, distance: 89.5
click at [147, 281] on div "How to implement the Click ID parameter in TONIC.? Bold Italic Underline Bullet…" at bounding box center [360, 304] width 436 height 359
click at [162, 206] on icon at bounding box center [166, 205] width 9 height 9
drag, startPoint x: 274, startPoint y: 306, endPoint x: 107, endPoint y: 305, distance: 167.1
click at [129, 305] on div "Performance Users Engagement Widgets Feedback Product Updates Knowledge Base AI…" at bounding box center [472, 283] width 686 height 566
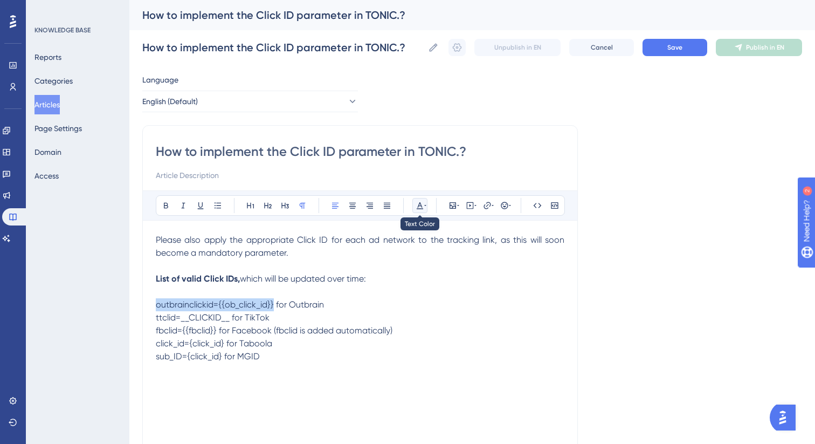
click at [422, 204] on icon at bounding box center [420, 205] width 9 height 9
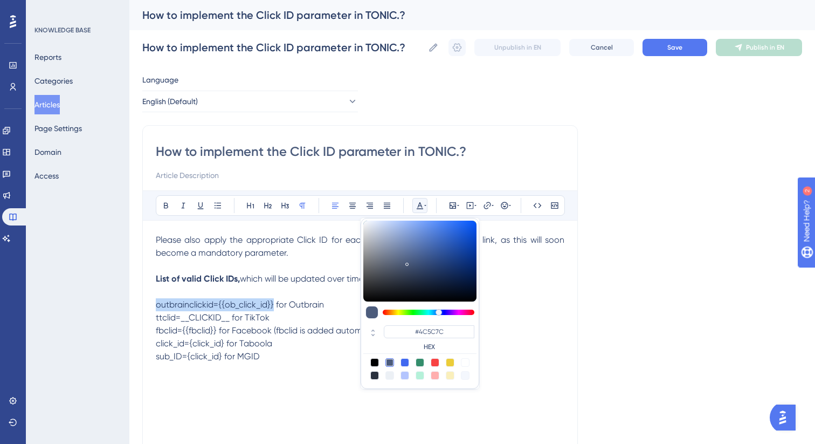
click at [404, 363] on div at bounding box center [405, 362] width 9 height 9
type input "#4169F0"
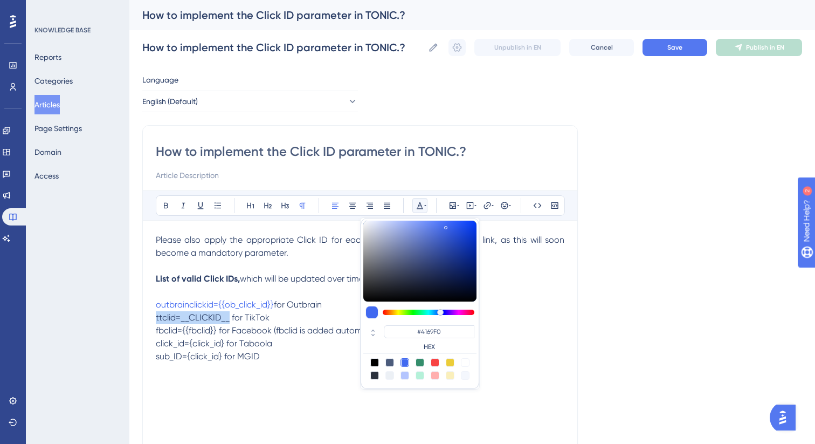
drag, startPoint x: 187, startPoint y: 320, endPoint x: 107, endPoint y: 319, distance: 79.8
click at [129, 319] on div "Performance Users Engagement Widgets Feedback Product Updates Knowledge Base AI…" at bounding box center [472, 283] width 686 height 566
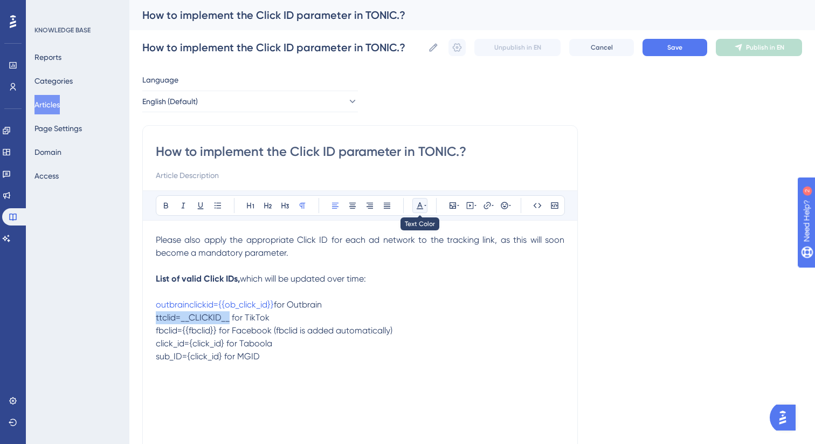
click at [423, 206] on icon at bounding box center [420, 205] width 9 height 9
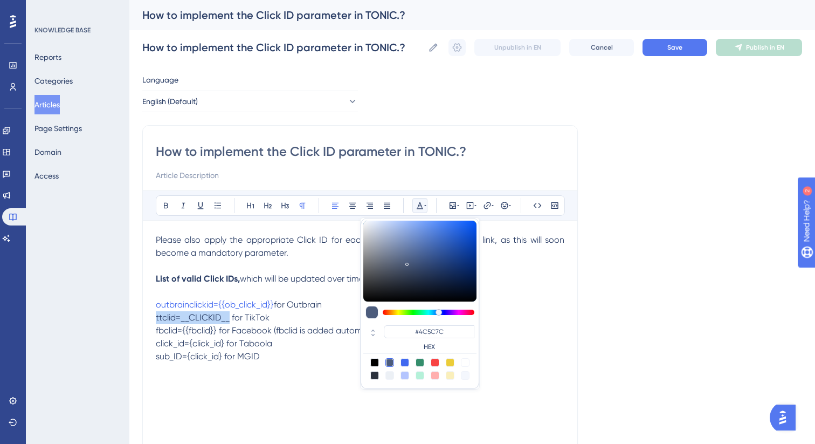
click at [407, 362] on div at bounding box center [405, 362] width 9 height 9
type input "#4169F0"
click at [210, 354] on span "sub_ID={click_id} for MGID" at bounding box center [208, 356] width 104 height 10
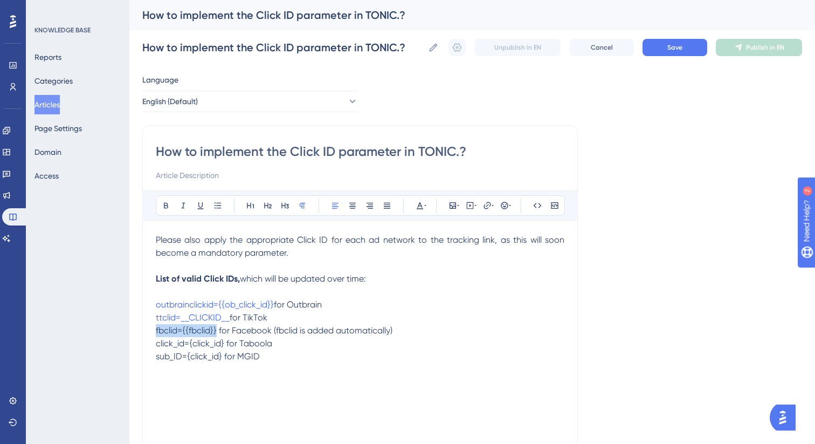
drag, startPoint x: 217, startPoint y: 332, endPoint x: 100, endPoint y: 331, distance: 117.0
click at [129, 331] on div "Performance Users Engagement Widgets Feedback Product Updates Knowledge Base AI…" at bounding box center [472, 283] width 686 height 566
click at [418, 204] on icon at bounding box center [420, 205] width 9 height 9
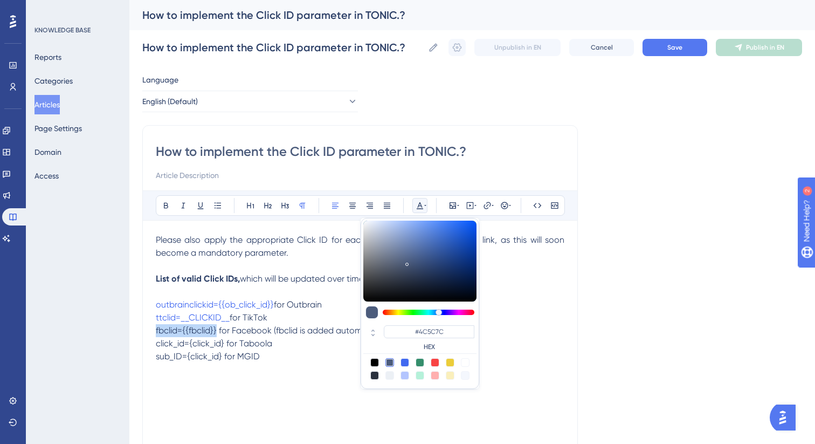
click at [405, 362] on div at bounding box center [405, 362] width 9 height 9
type input "#4169F0"
click at [228, 344] on span "click_id={click_id} for Taboola" at bounding box center [214, 343] width 116 height 10
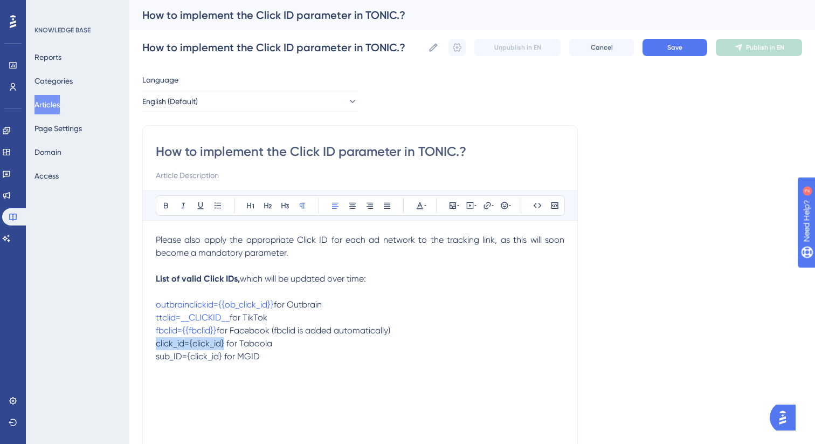
drag, startPoint x: 224, startPoint y: 345, endPoint x: 89, endPoint y: 343, distance: 135.3
click at [129, 343] on div "Performance Users Engagement Widgets Feedback Product Updates Knowledge Base AI…" at bounding box center [472, 283] width 686 height 566
click at [424, 207] on icon at bounding box center [425, 205] width 2 height 9
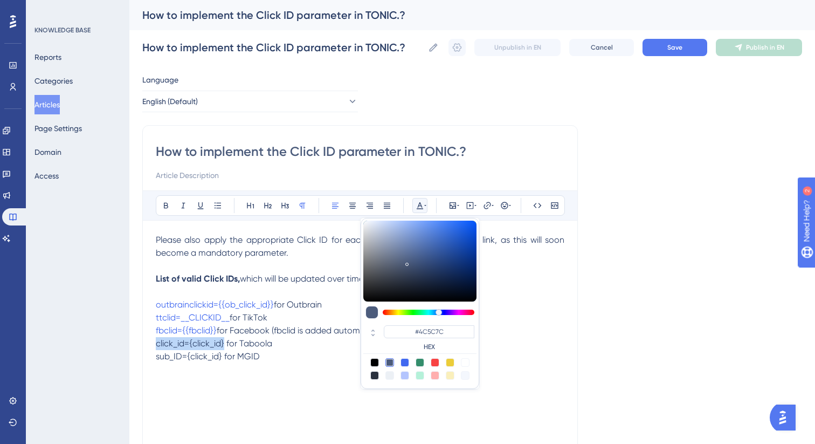
click at [403, 359] on div at bounding box center [405, 362] width 9 height 9
type input "#4169F0"
click at [213, 370] on div "Please also apply the appropriate Click ID for each ad network to the tracking …" at bounding box center [360, 351] width 409 height 237
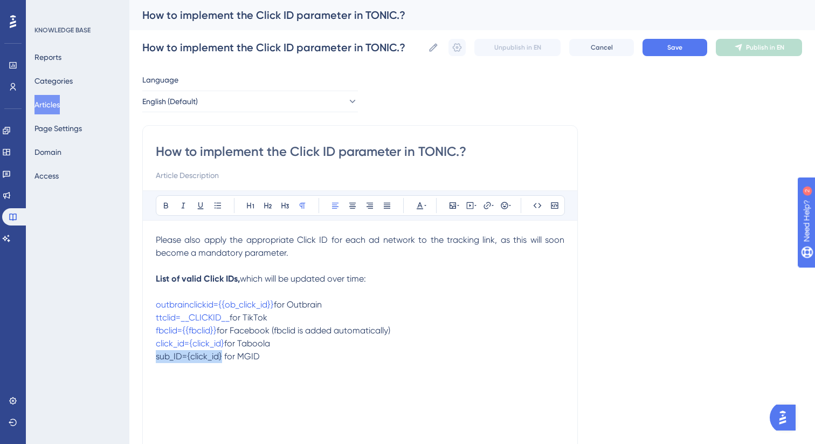
drag, startPoint x: 222, startPoint y: 357, endPoint x: 111, endPoint y: 357, distance: 111.1
click at [129, 357] on div "Performance Users Engagement Widgets Feedback Product Updates Knowledge Base AI…" at bounding box center [472, 283] width 686 height 566
click at [425, 203] on icon at bounding box center [425, 205] width 2 height 9
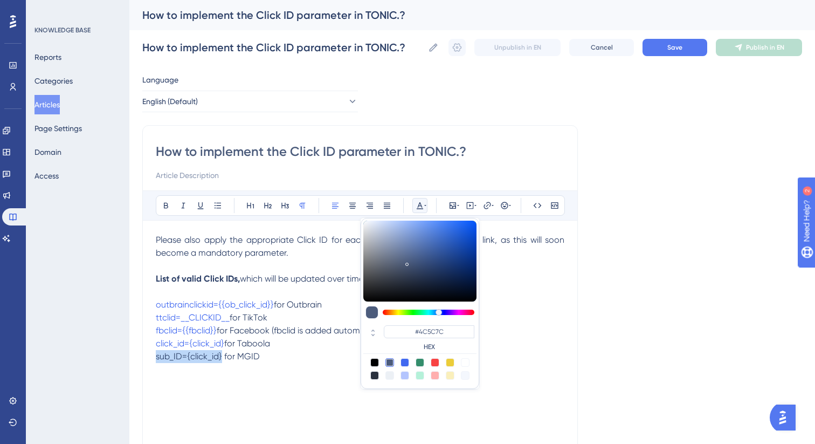
click at [404, 361] on div at bounding box center [405, 362] width 9 height 9
type input "#4169F0"
click at [338, 368] on div "Please also apply the appropriate Click ID for each ad network to the tracking …" at bounding box center [360, 351] width 409 height 237
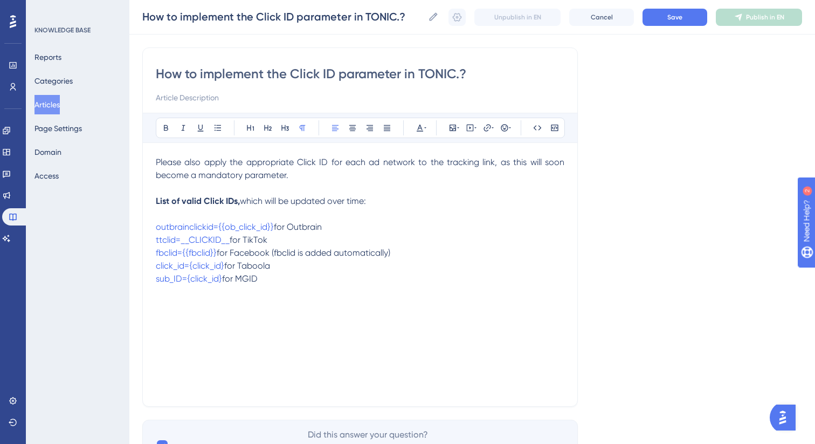
scroll to position [23, 0]
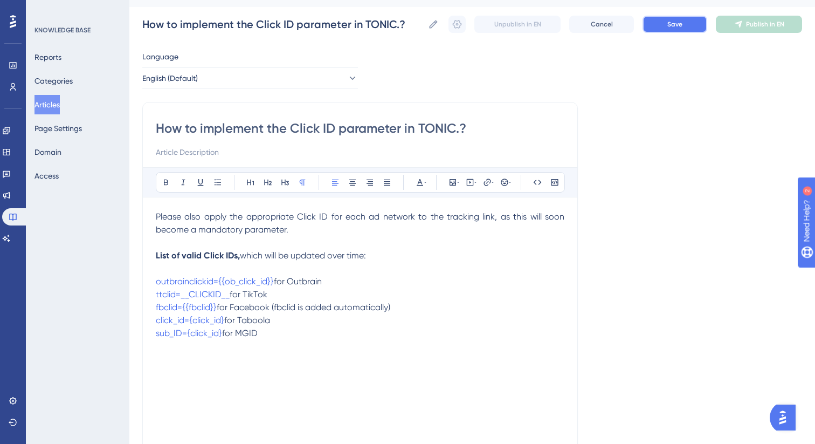
click at [680, 27] on span "Save" at bounding box center [674, 24] width 15 height 9
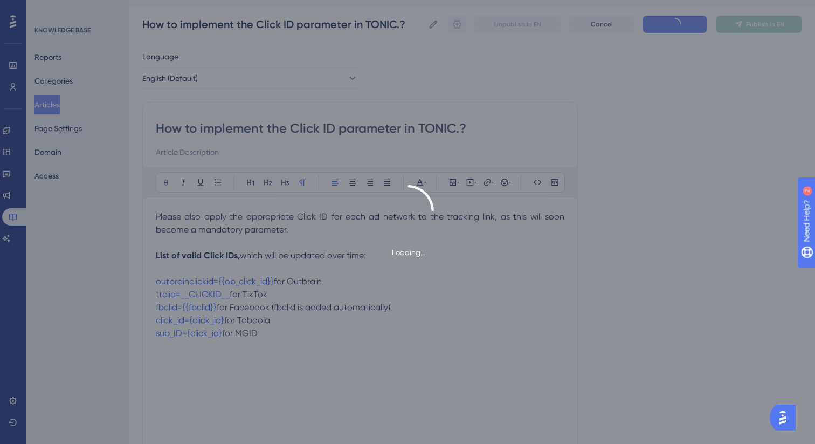
type input "How to implement the Click ID parameter in TONIC.?"
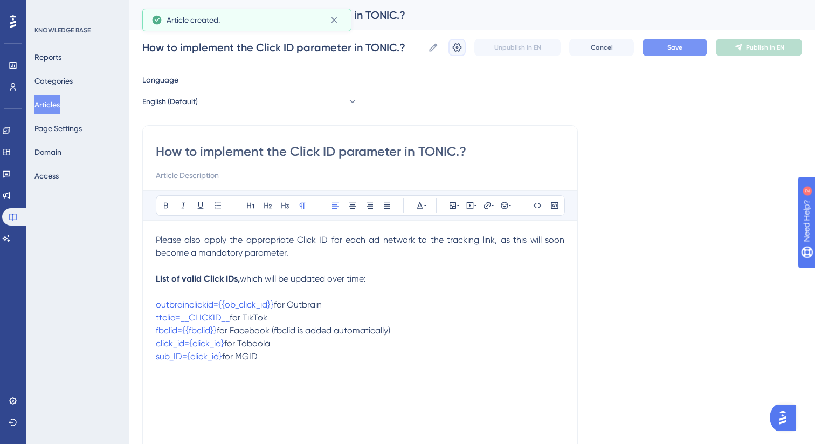
click at [460, 46] on icon at bounding box center [457, 47] width 9 height 9
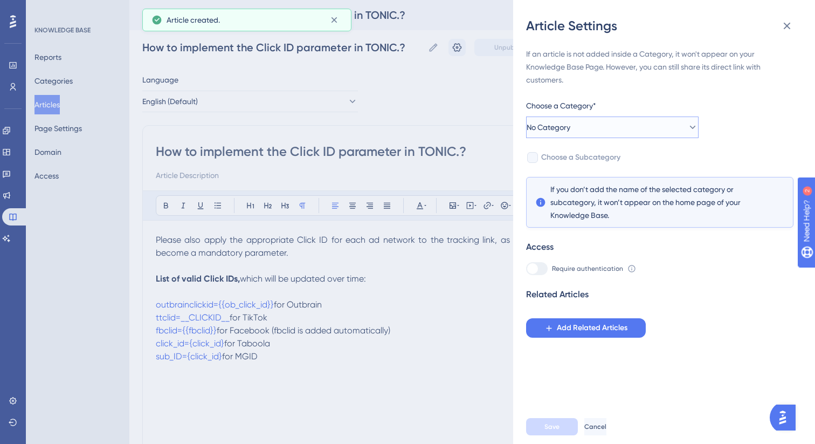
click at [591, 125] on button "No Category" at bounding box center [612, 127] width 173 height 22
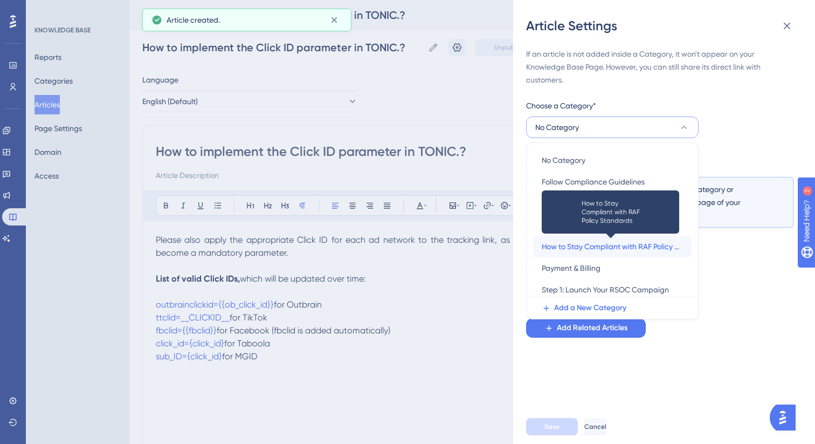
click at [586, 247] on span "How to Stay Compliant with RAF Policy Standards" at bounding box center [612, 246] width 141 height 13
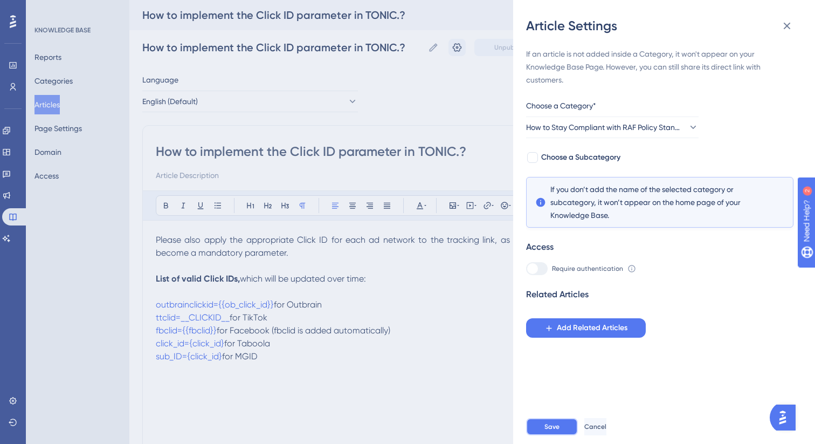
click at [551, 424] on span "Save" at bounding box center [552, 426] width 15 height 9
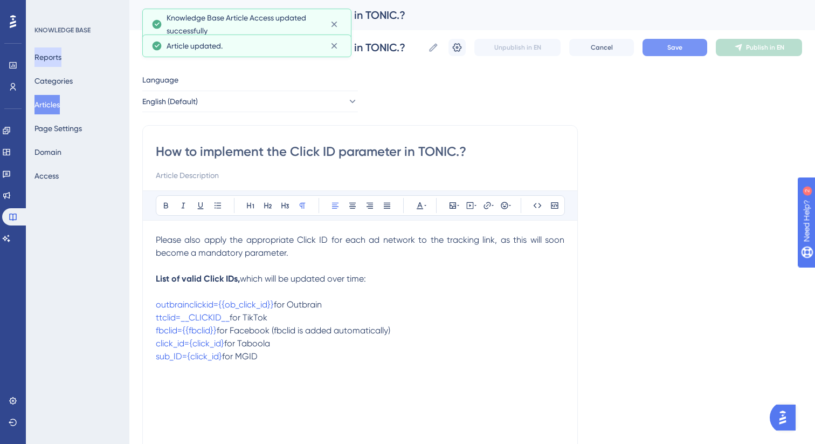
click at [60, 54] on button "Reports" at bounding box center [48, 56] width 27 height 19
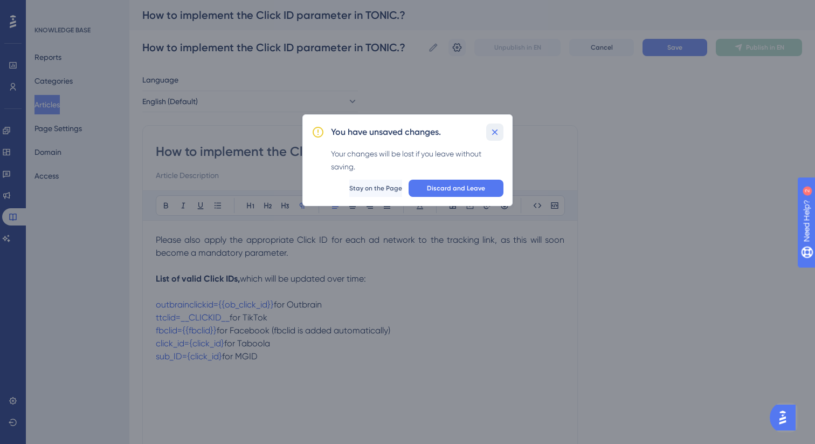
click at [493, 136] on icon at bounding box center [495, 132] width 11 height 11
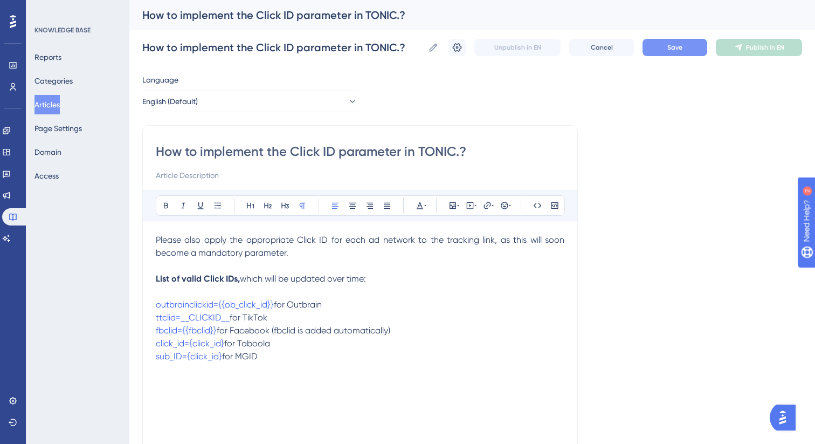
click at [685, 57] on div "How to implement the Click ID parameter in TONIC.? How to implement the Click I…" at bounding box center [472, 47] width 660 height 35
click at [686, 49] on button "Save" at bounding box center [675, 47] width 65 height 17
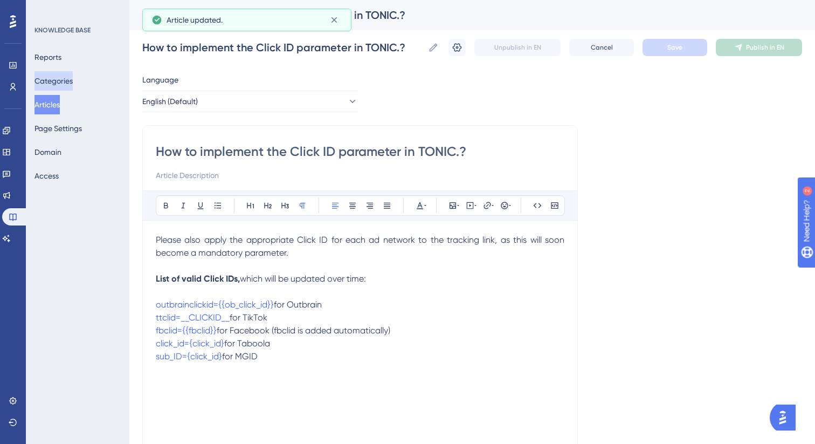
click at [64, 83] on button "Categories" at bounding box center [54, 80] width 38 height 19
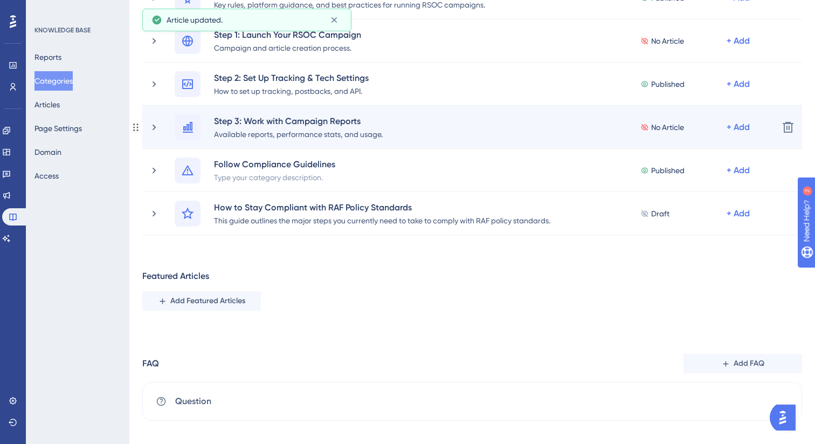
scroll to position [214, 0]
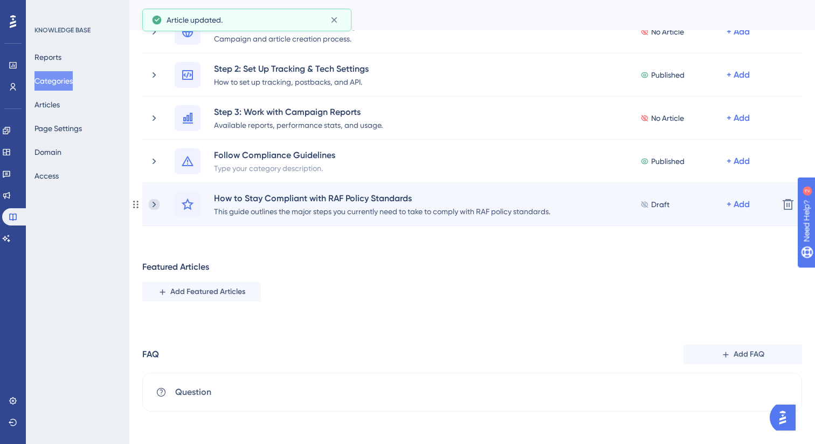
click at [157, 206] on icon at bounding box center [154, 204] width 11 height 11
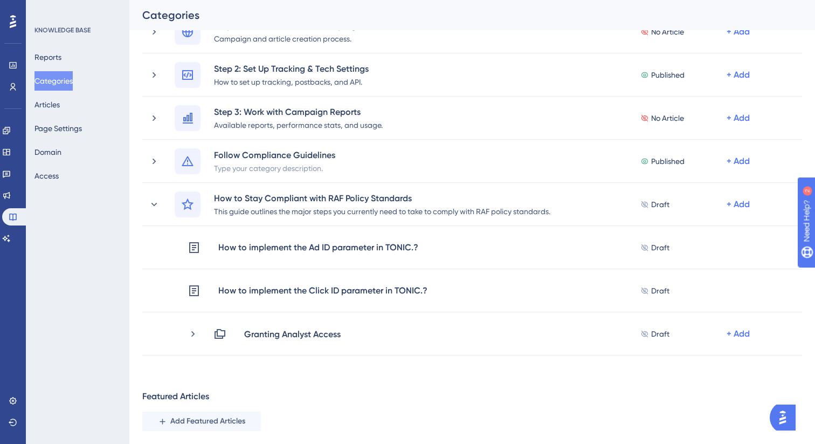
scroll to position [221, 0]
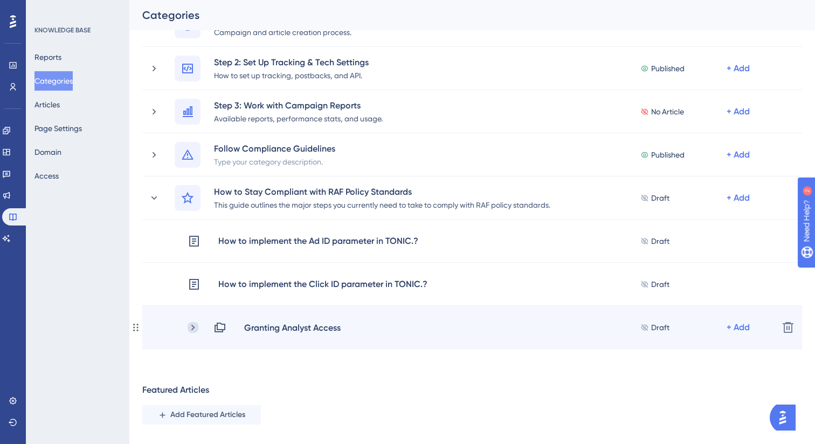
click at [196, 323] on icon at bounding box center [193, 327] width 11 height 11
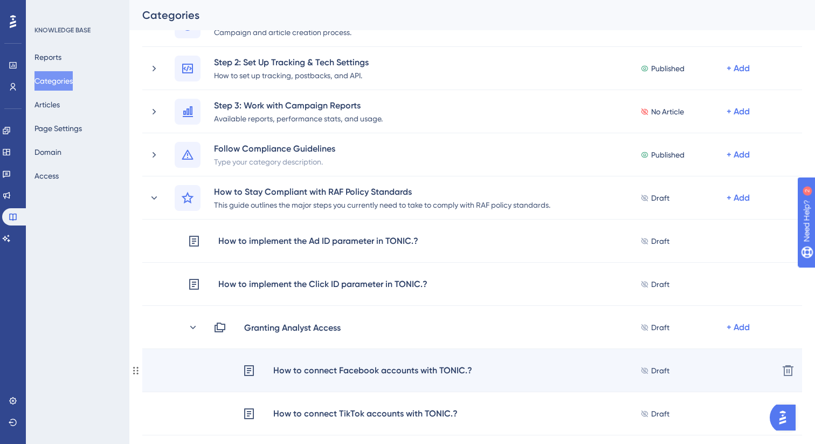
click at [282, 371] on div "How to connect Facebook accounts with TONIC.?" at bounding box center [373, 370] width 200 height 14
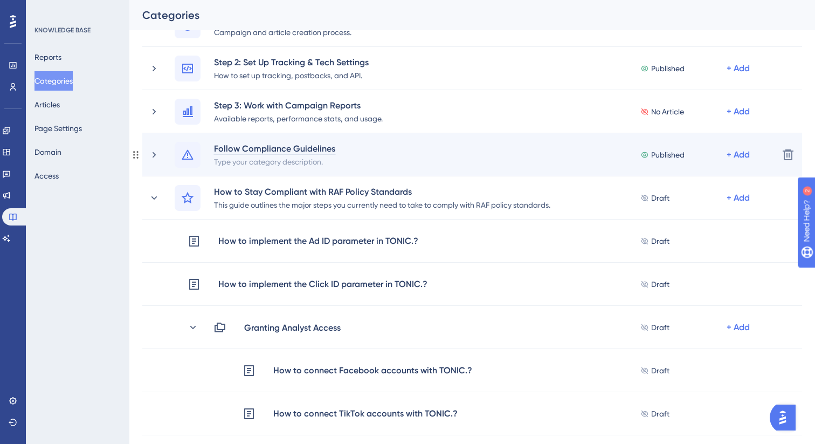
scroll to position [141, 0]
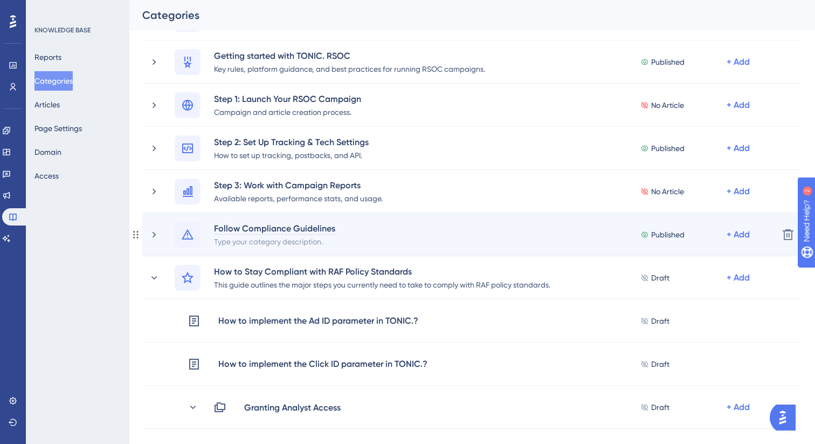
click at [243, 225] on div "Follow Compliance Guidelines" at bounding box center [274, 228] width 122 height 13
click at [490, 237] on div "Follow Compliance Guidelines Type your category description. Published + Add" at bounding box center [472, 235] width 595 height 26
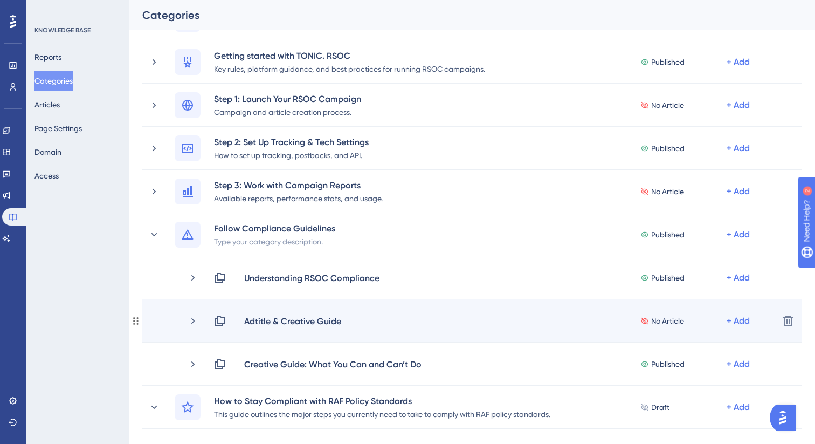
click at [296, 320] on div "Adtitle & Creative Guide" at bounding box center [293, 320] width 98 height 13
click at [464, 319] on div "Adtitle & Creative Guide No Article + Add" at bounding box center [491, 320] width 556 height 13
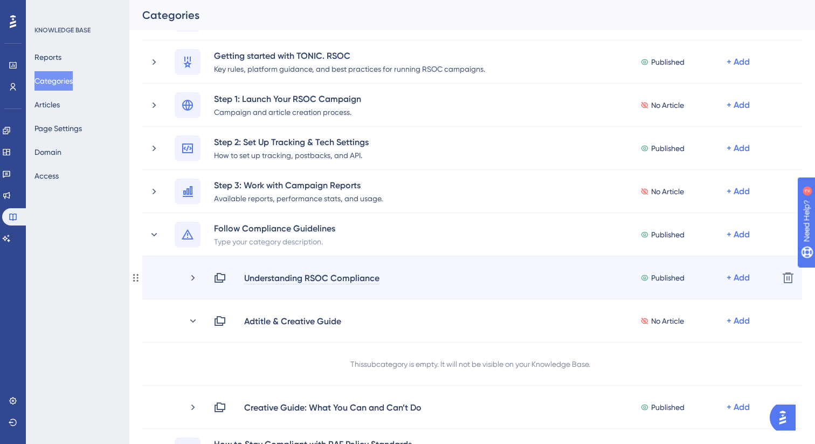
click at [300, 279] on div "Understanding RSOC Compliance" at bounding box center [312, 277] width 136 height 13
click at [395, 283] on div "Understanding RSOC Compliance Published + Add" at bounding box center [491, 277] width 556 height 13
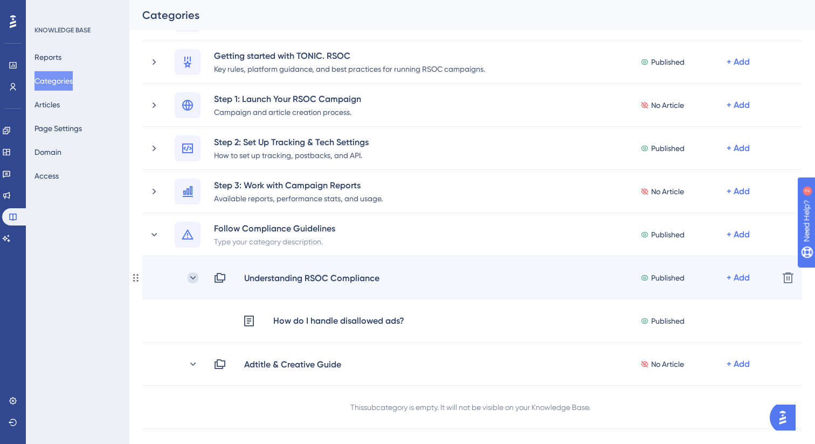
click at [197, 278] on icon at bounding box center [193, 277] width 11 height 11
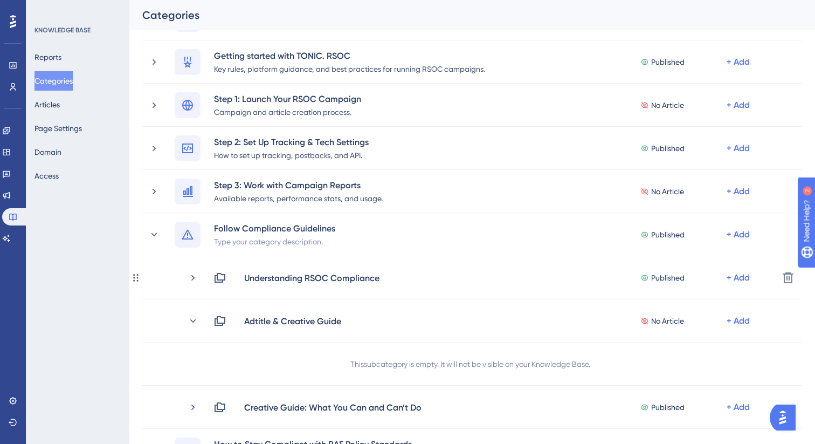
click at [197, 278] on icon at bounding box center [193, 277] width 11 height 11
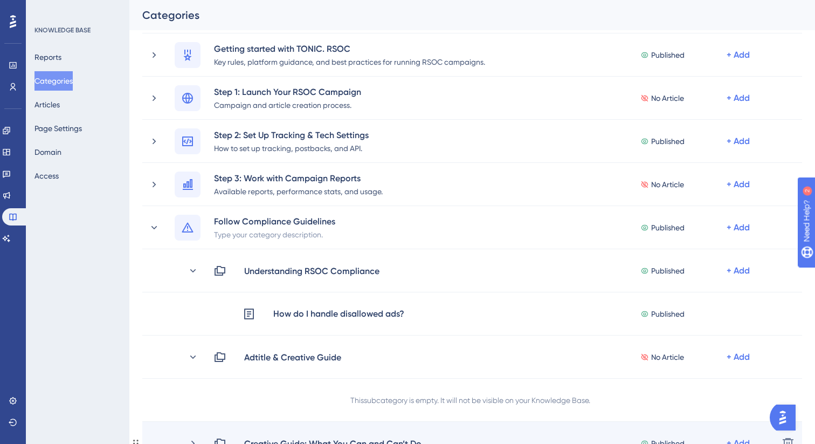
scroll to position [112, 0]
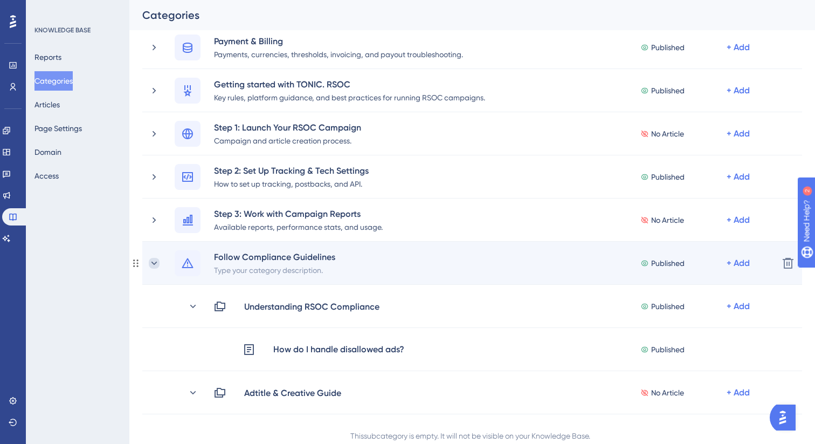
click at [154, 263] on icon at bounding box center [154, 262] width 6 height 3
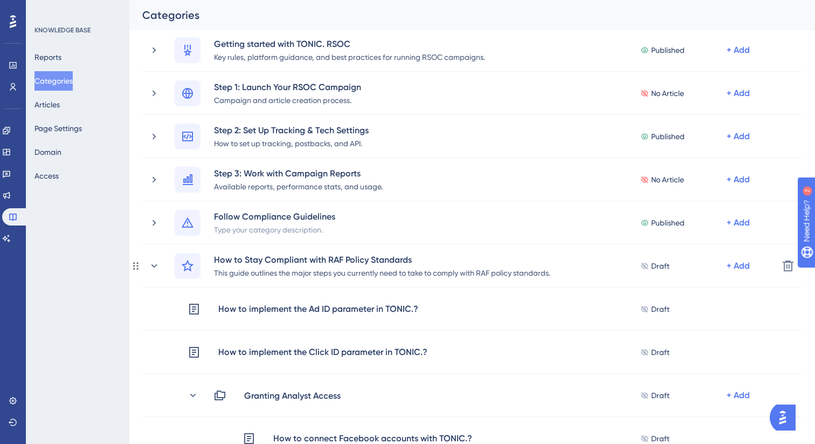
scroll to position [184, 0]
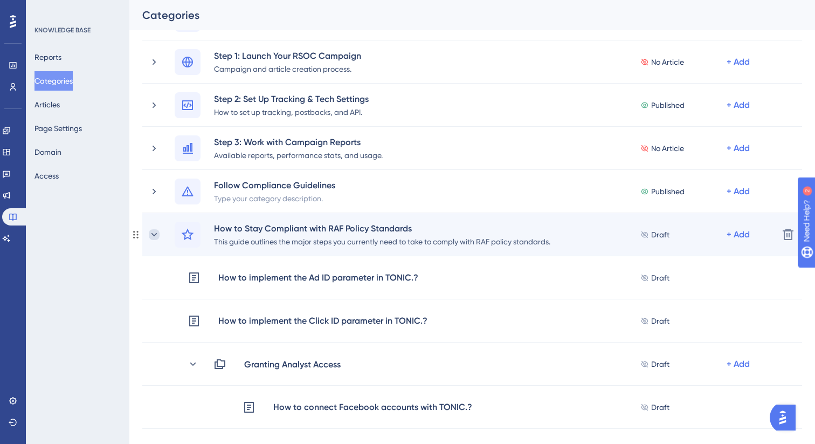
click at [153, 235] on icon at bounding box center [154, 233] width 6 height 3
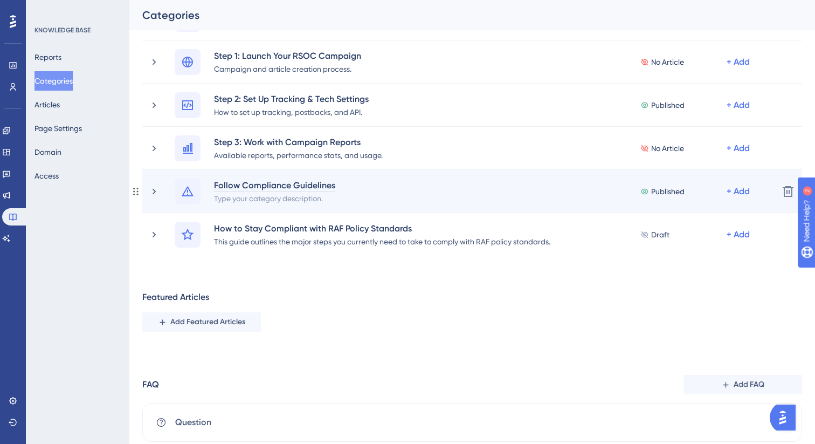
click at [237, 188] on div "Follow Compliance Guidelines" at bounding box center [274, 184] width 122 height 13
click at [156, 191] on icon at bounding box center [154, 191] width 11 height 11
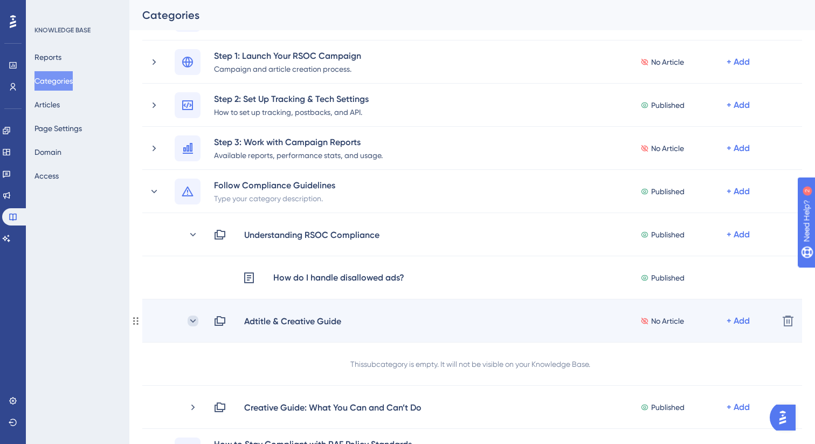
click at [195, 320] on icon at bounding box center [193, 320] width 6 height 3
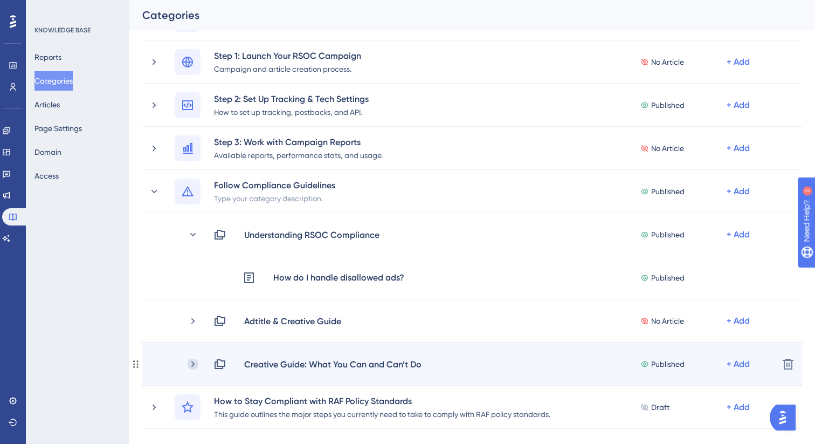
click at [195, 361] on icon at bounding box center [193, 364] width 11 height 11
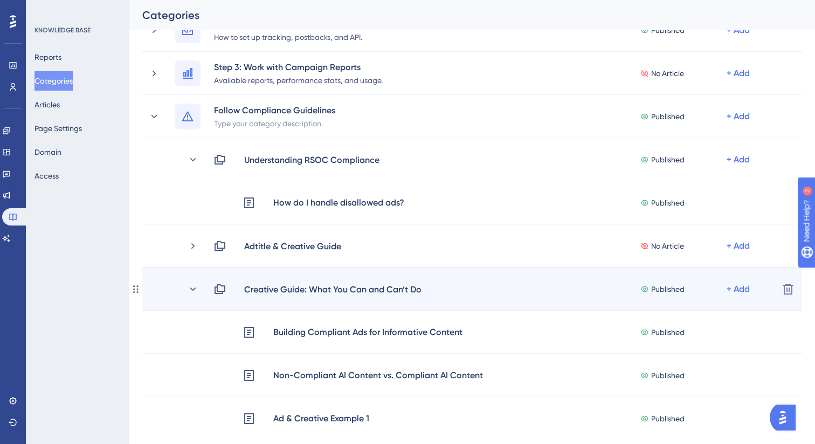
scroll to position [351, 0]
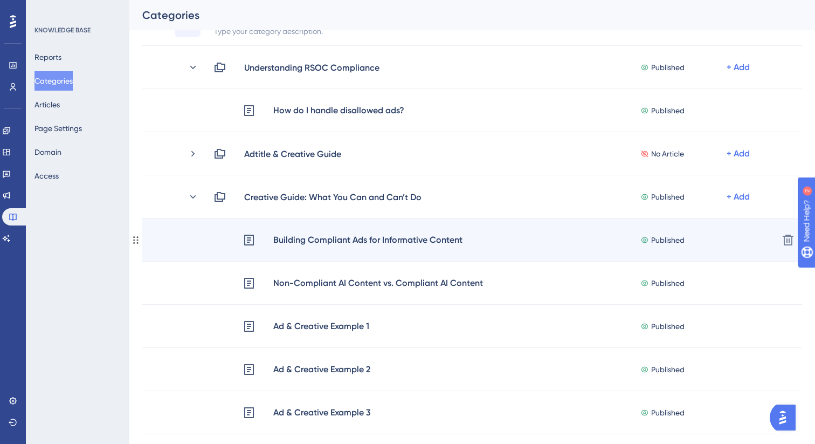
click at [327, 243] on div "Building Compliant Ads for Informative Content" at bounding box center [368, 240] width 190 height 14
click at [384, 239] on div "Building Compliant Ads for Informative Content" at bounding box center [368, 240] width 190 height 14
click at [383, 244] on div "Building Compliant Ads for Informative Content" at bounding box center [368, 240] width 190 height 14
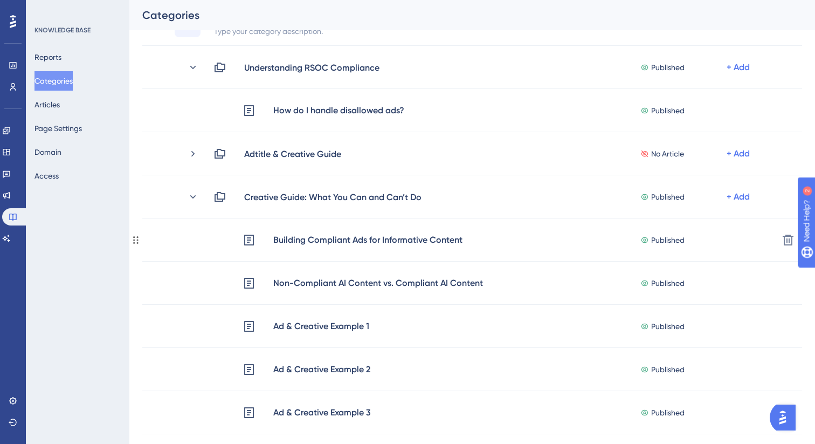
click at [383, 244] on div "Building Compliant Ads for Informative Content" at bounding box center [368, 240] width 190 height 14
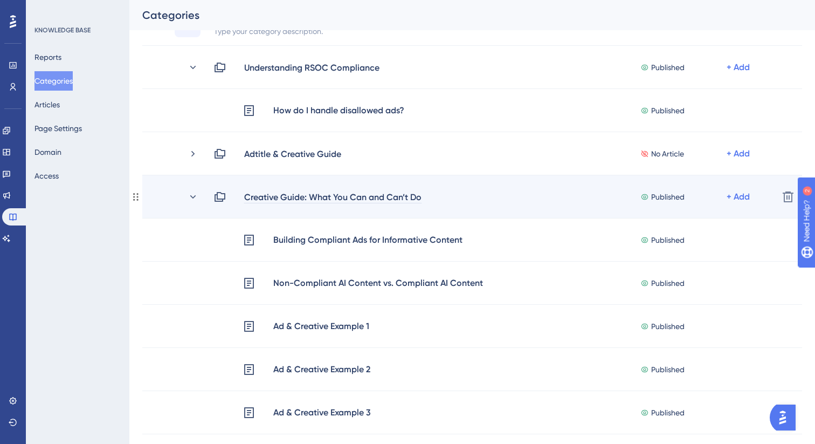
click at [323, 195] on div "Creative Guide: What You Can and Can’t Do" at bounding box center [333, 196] width 178 height 13
click at [195, 194] on icon at bounding box center [193, 196] width 11 height 11
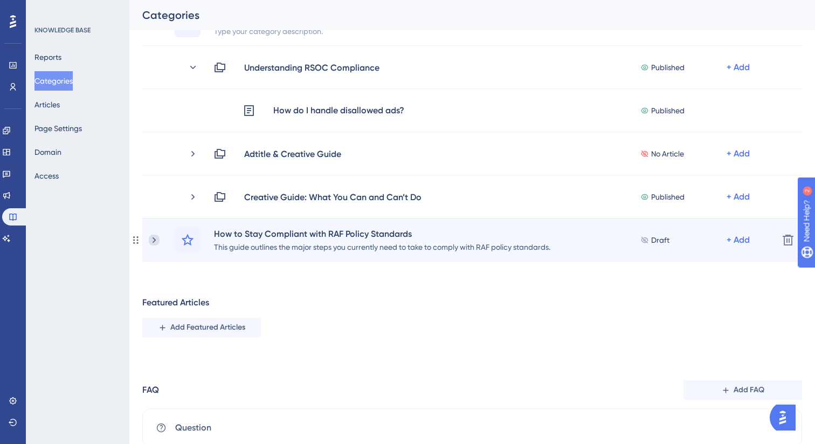
click at [156, 241] on icon at bounding box center [154, 240] width 11 height 11
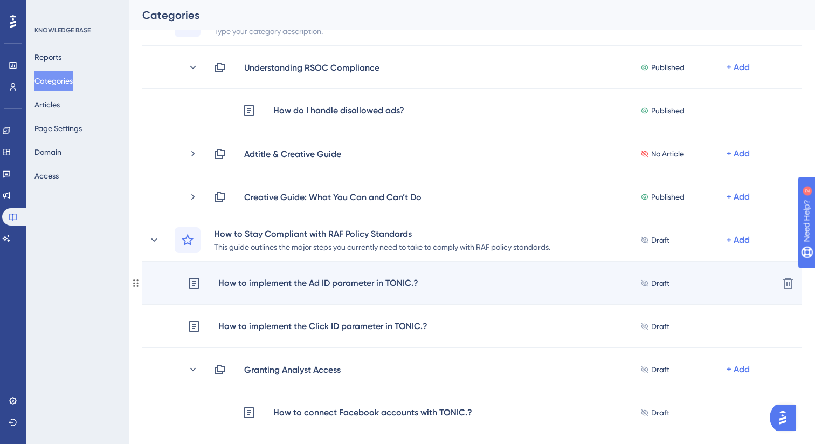
click at [287, 283] on div "How to implement the Ad ID parameter in TONIC.?" at bounding box center [318, 283] width 201 height 14
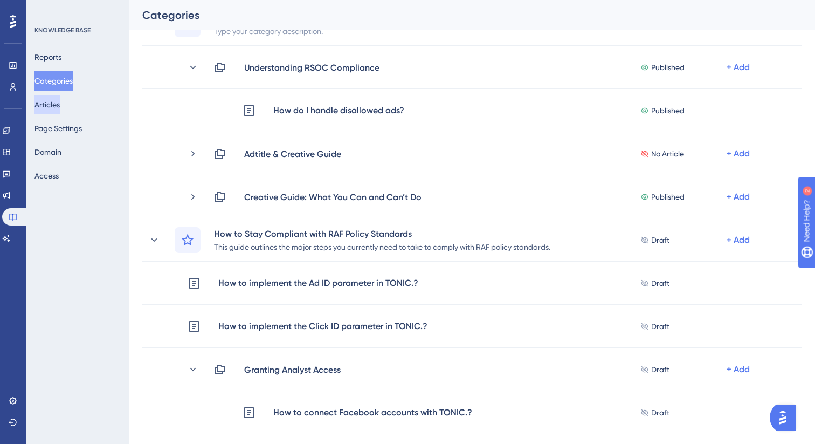
click at [54, 107] on button "Articles" at bounding box center [47, 104] width 25 height 19
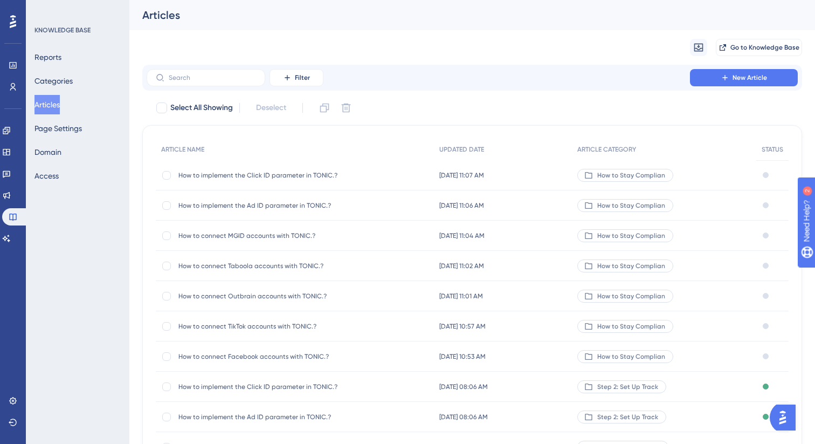
click at [251, 202] on span "How to implement the Ad ID parameter in TONIC.?" at bounding box center [264, 205] width 173 height 9
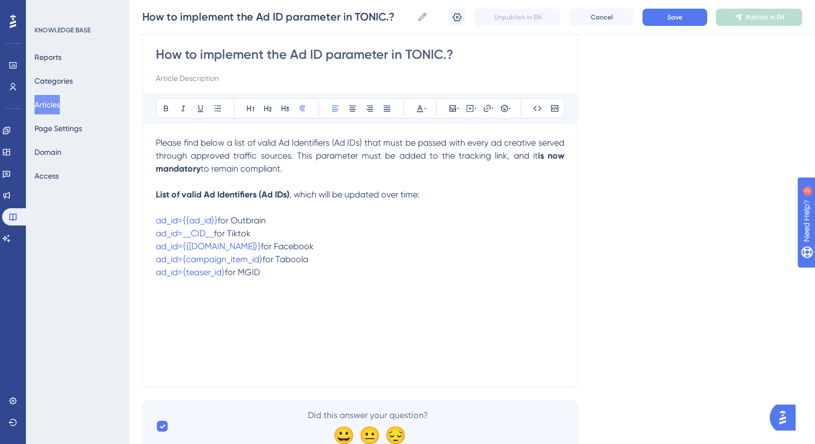
scroll to position [94, 0]
click at [57, 104] on button "Articles" at bounding box center [47, 104] width 25 height 19
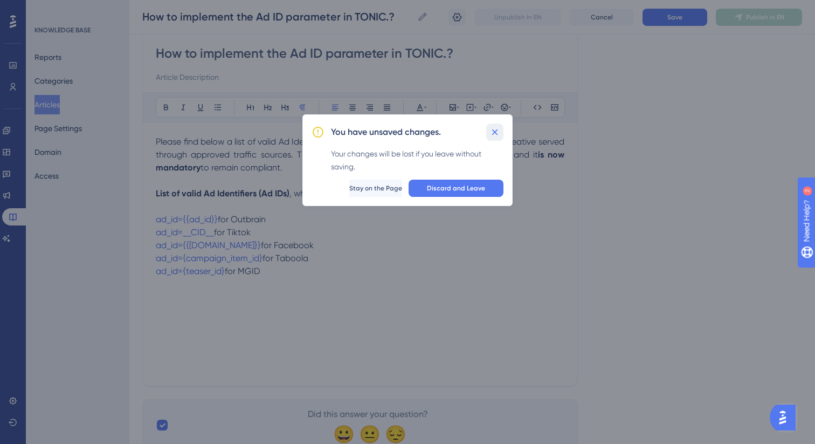
click at [495, 128] on icon at bounding box center [495, 132] width 11 height 11
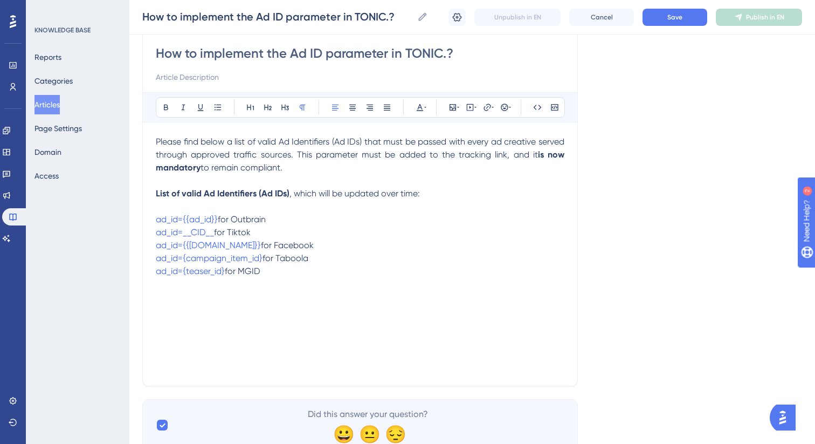
click at [53, 101] on button "Articles" at bounding box center [47, 104] width 25 height 19
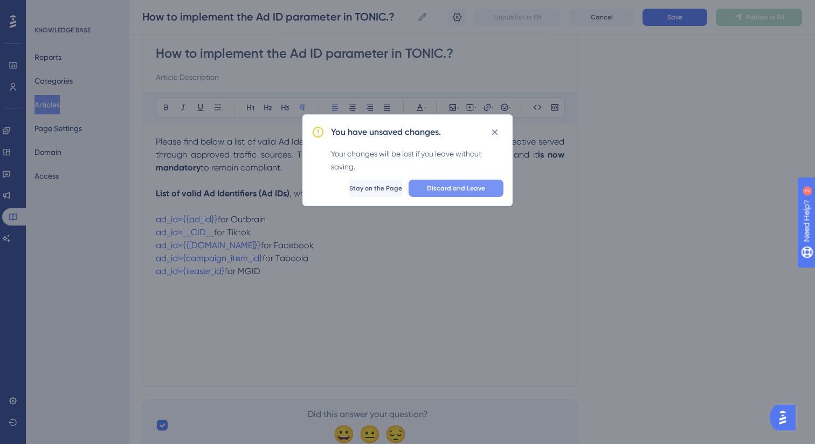
click at [443, 188] on span "Discard and Leave" at bounding box center [456, 188] width 58 height 9
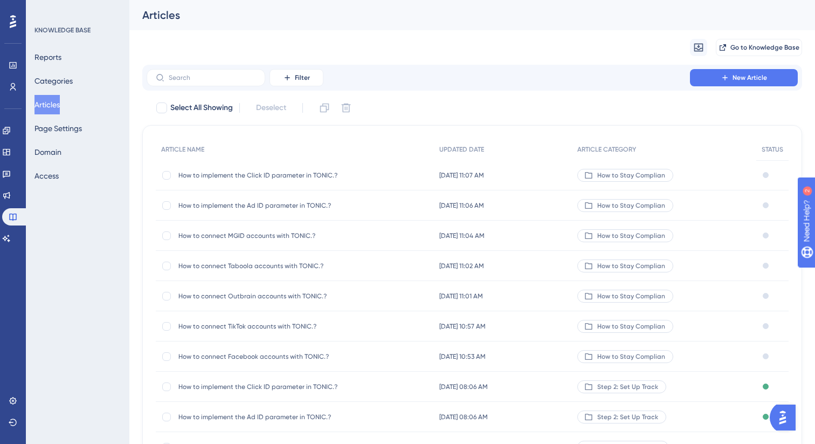
click at [237, 356] on span "How to connect Facebook accounts with TONIC.?" at bounding box center [264, 356] width 173 height 9
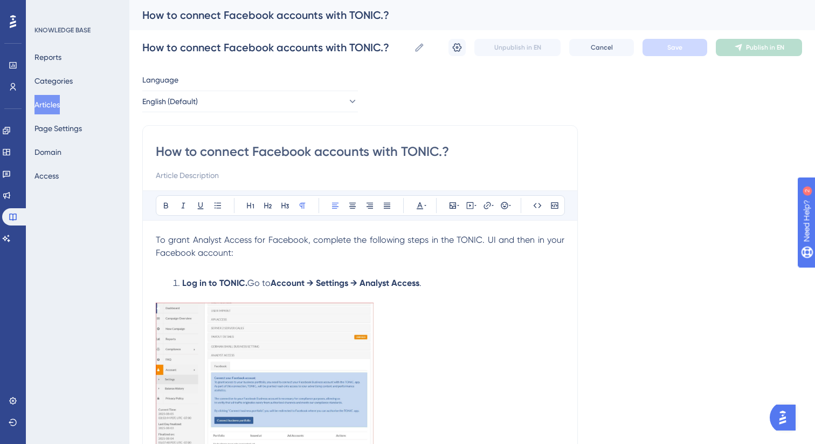
scroll to position [161, 0]
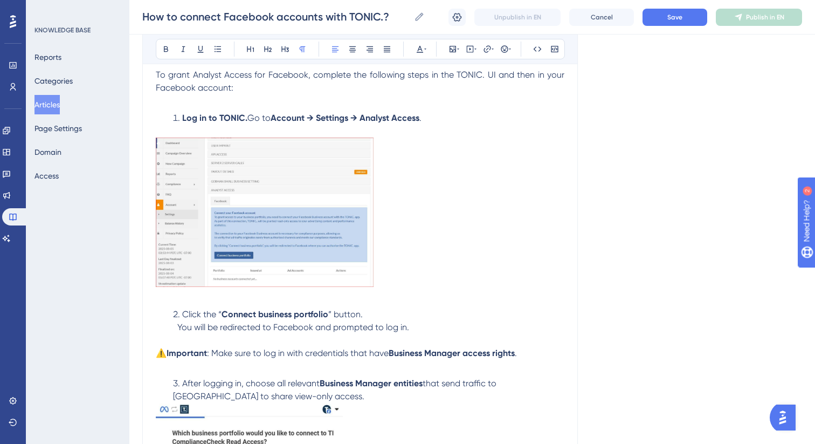
click at [237, 190] on img at bounding box center [265, 211] width 218 height 149
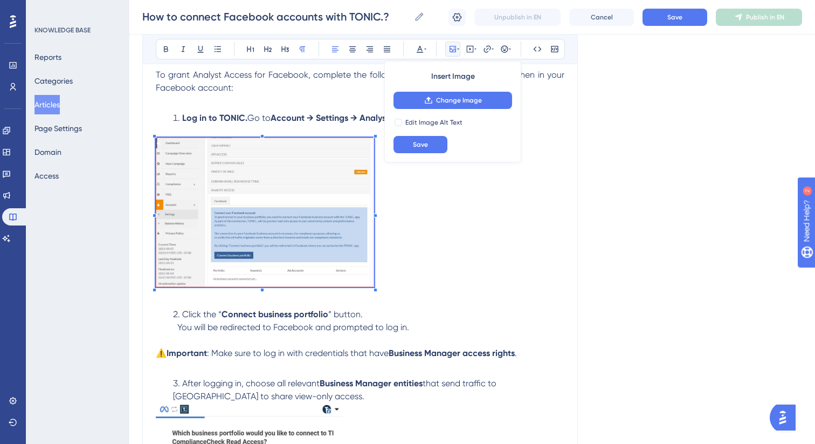
click at [448, 182] on p at bounding box center [360, 213] width 409 height 153
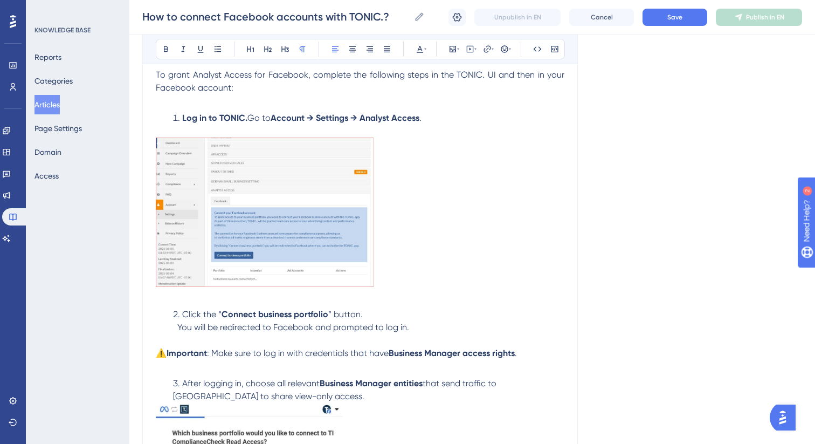
click at [324, 177] on img at bounding box center [265, 211] width 218 height 149
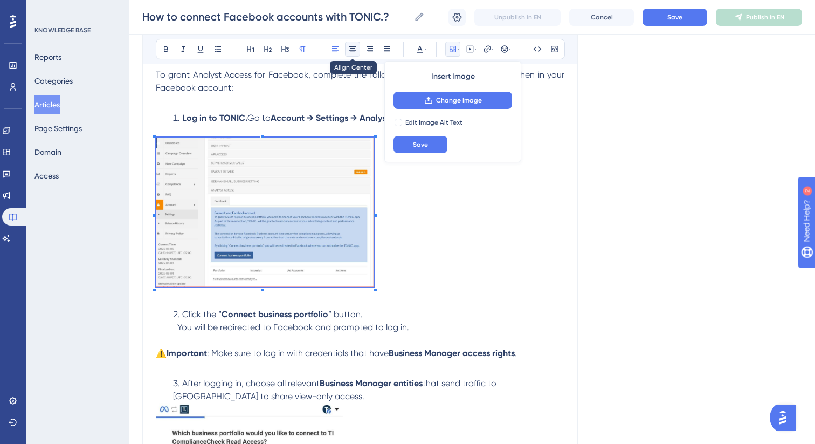
click at [356, 46] on icon at bounding box center [352, 49] width 9 height 9
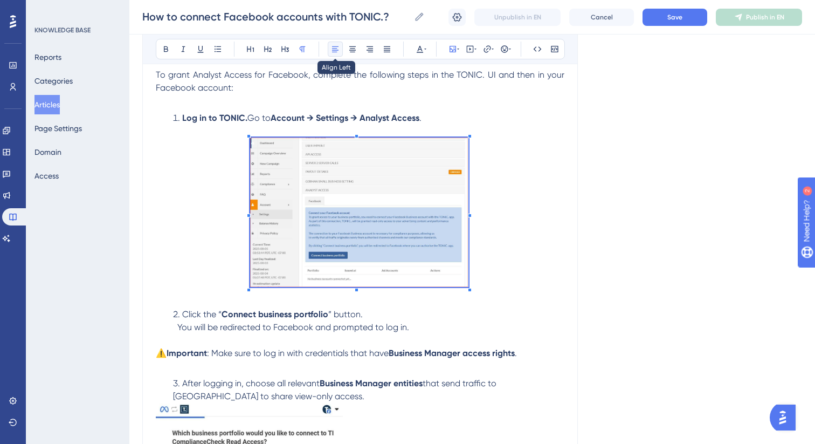
click at [338, 51] on icon at bounding box center [335, 49] width 9 height 9
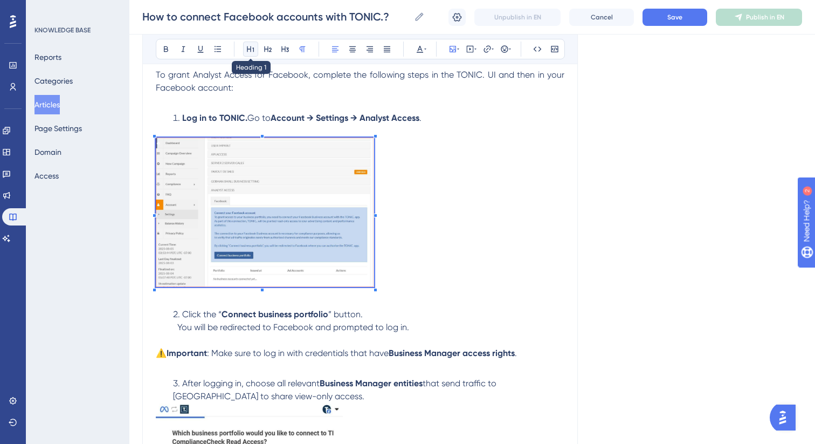
click at [247, 51] on icon at bounding box center [250, 49] width 7 height 6
click at [267, 50] on icon at bounding box center [268, 49] width 9 height 9
click at [284, 52] on icon at bounding box center [285, 49] width 9 height 9
click at [280, 176] on img at bounding box center [265, 211] width 218 height 149
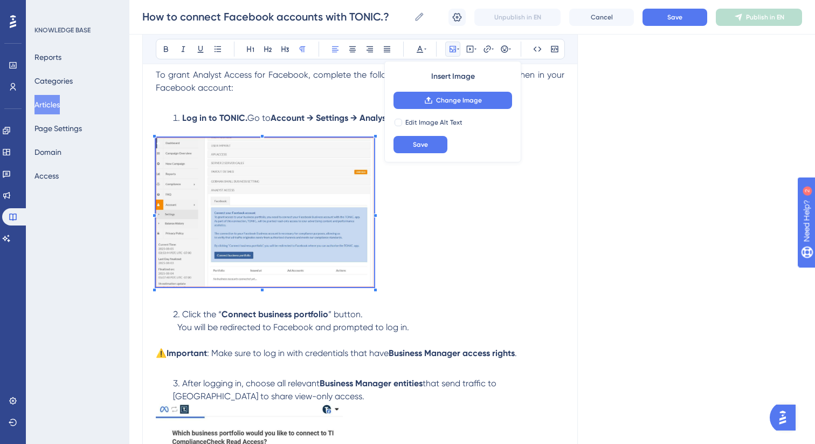
click at [170, 130] on p at bounding box center [360, 131] width 409 height 13
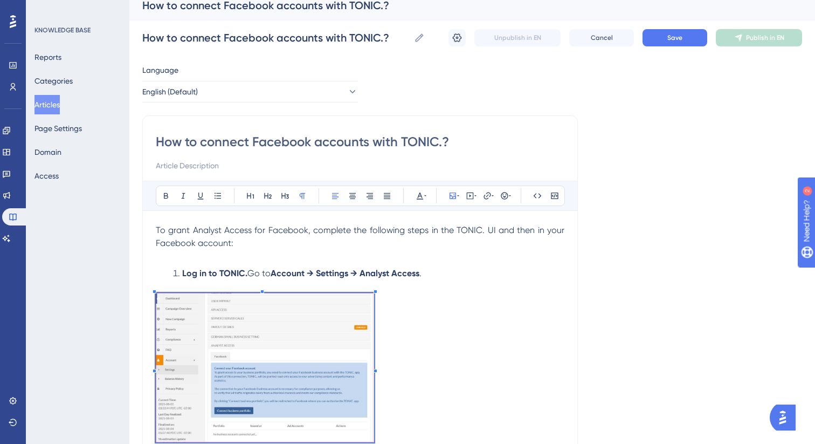
scroll to position [11, 0]
click at [157, 294] on img at bounding box center [265, 366] width 218 height 149
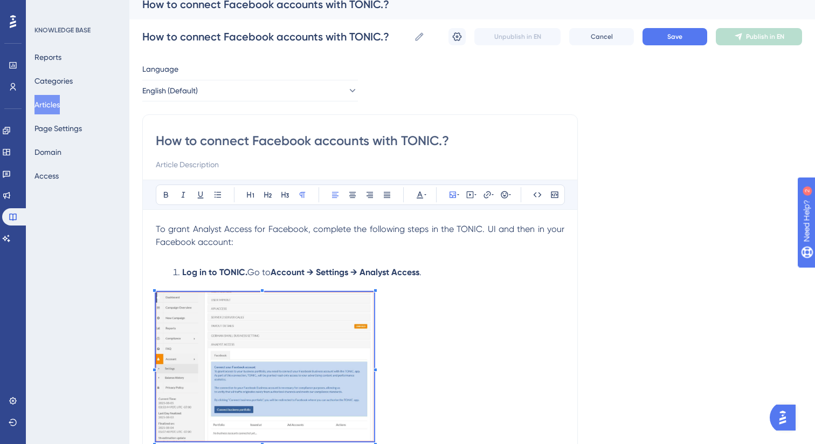
click at [172, 271] on li "Log in to TONIC. Go to Account → Settings → Analyst Access ." at bounding box center [367, 272] width 396 height 13
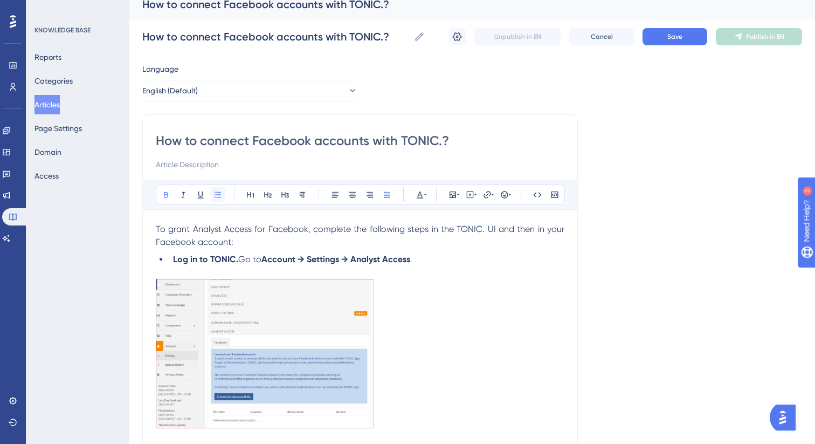
click at [216, 196] on icon at bounding box center [217, 194] width 9 height 9
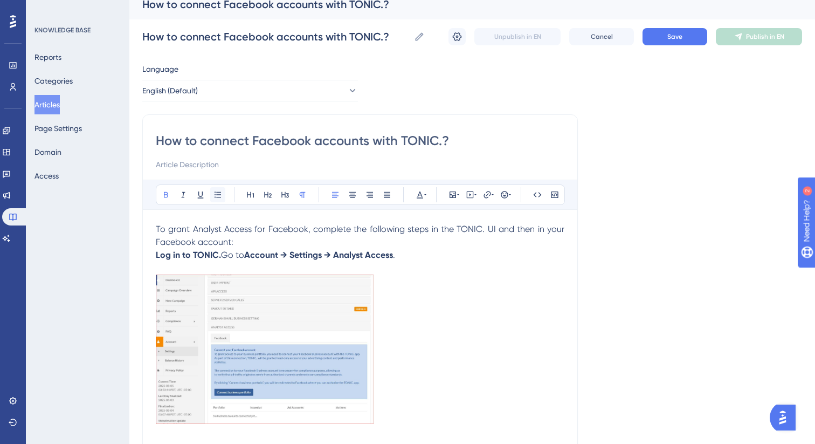
click at [218, 192] on icon at bounding box center [217, 194] width 9 height 9
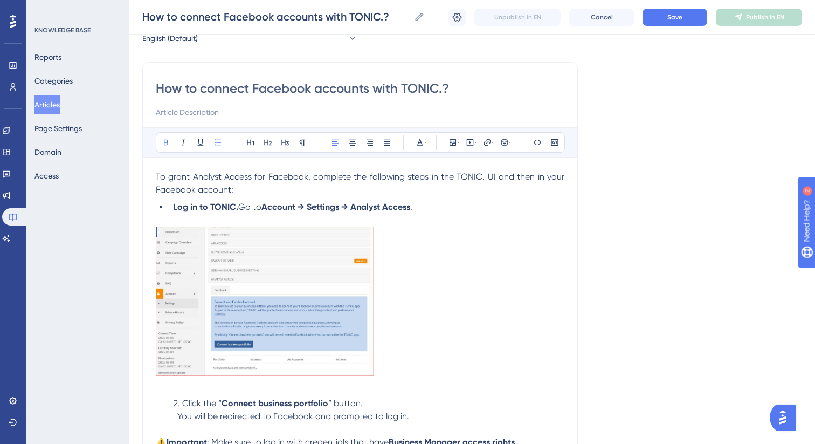
scroll to position [61, 0]
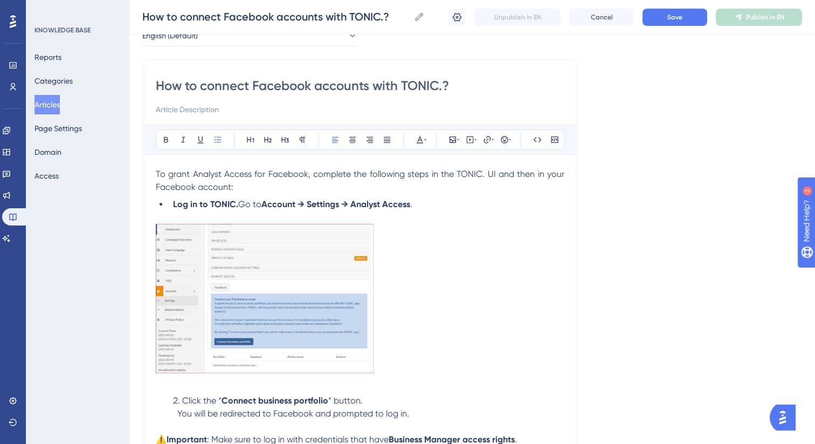
click at [183, 401] on span "Click the “" at bounding box center [201, 400] width 39 height 10
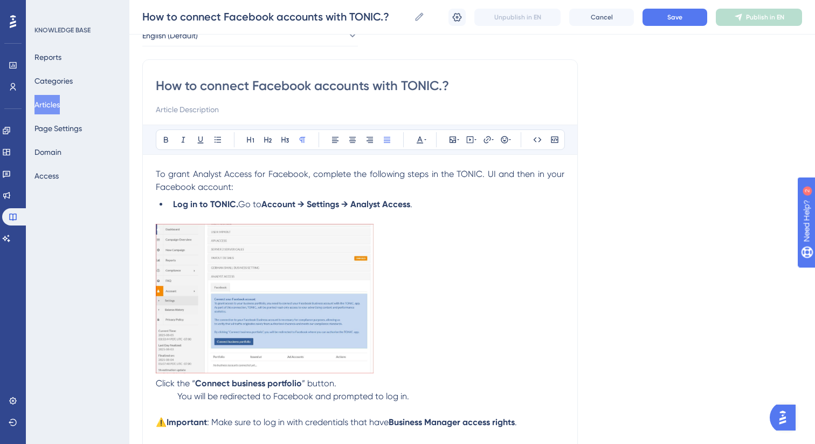
click at [178, 396] on span "You will be redirected to Facebook and prompted to log in." at bounding box center [293, 396] width 232 height 10
click at [159, 384] on span "Click the “" at bounding box center [175, 383] width 39 height 10
drag, startPoint x: 407, startPoint y: 401, endPoint x: 156, endPoint y: 388, distance: 251.0
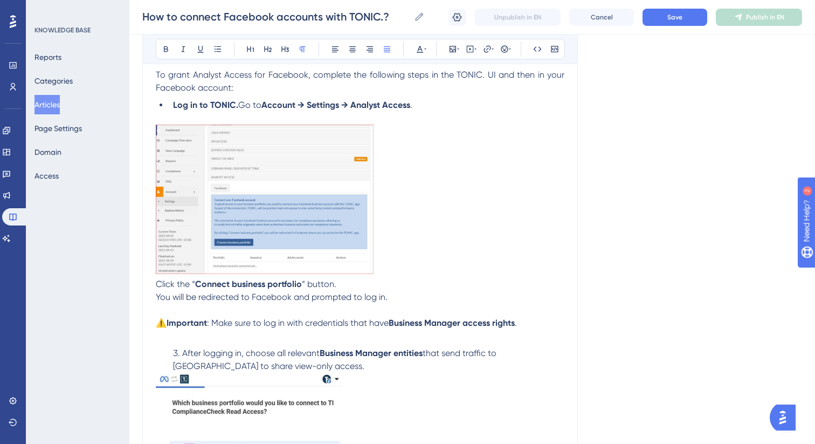
drag, startPoint x: 531, startPoint y: 326, endPoint x: 137, endPoint y: 279, distance: 396.3
click at [137, 279] on div "Performance Users Engagement Widgets Feedback Product Updates Knowledge Base AI…" at bounding box center [472, 445] width 686 height 1213
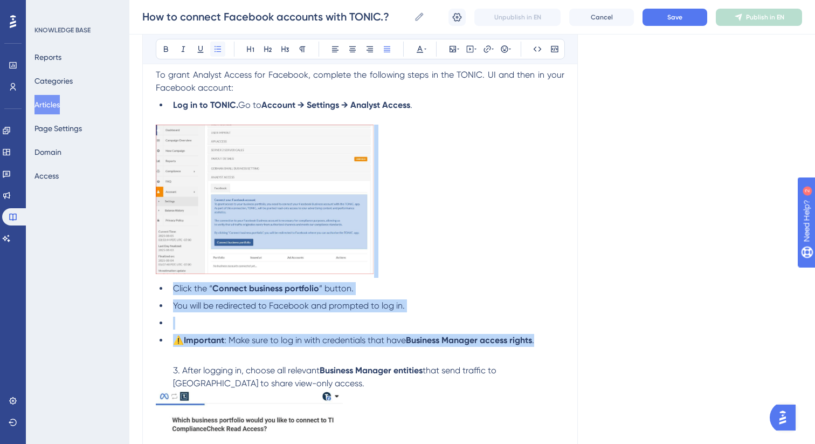
click at [217, 50] on icon at bounding box center [217, 49] width 9 height 9
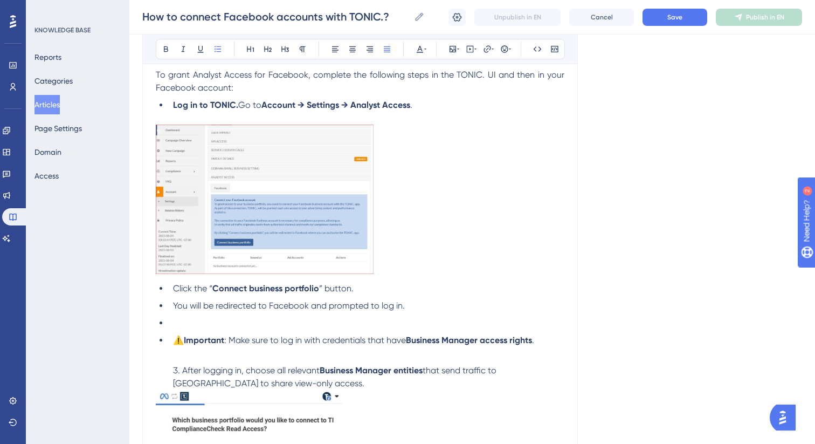
click at [174, 307] on span "You will be redirected to Facebook and prompted to log in." at bounding box center [289, 305] width 232 height 10
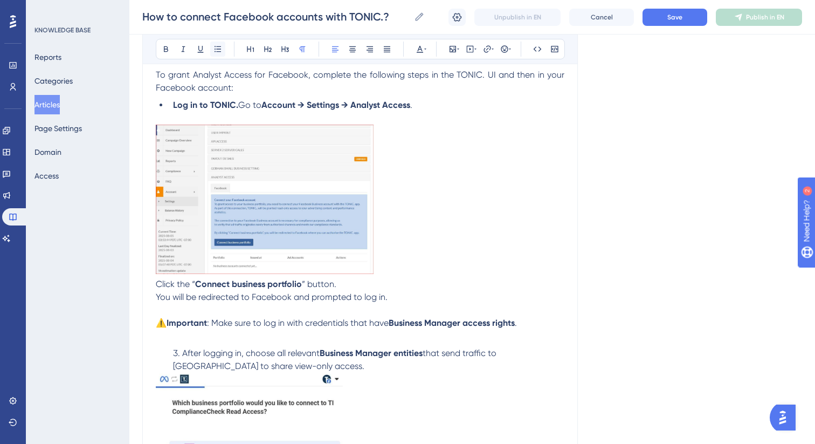
click at [215, 50] on icon at bounding box center [217, 49] width 9 height 9
click at [215, 51] on icon at bounding box center [217, 49] width 9 height 9
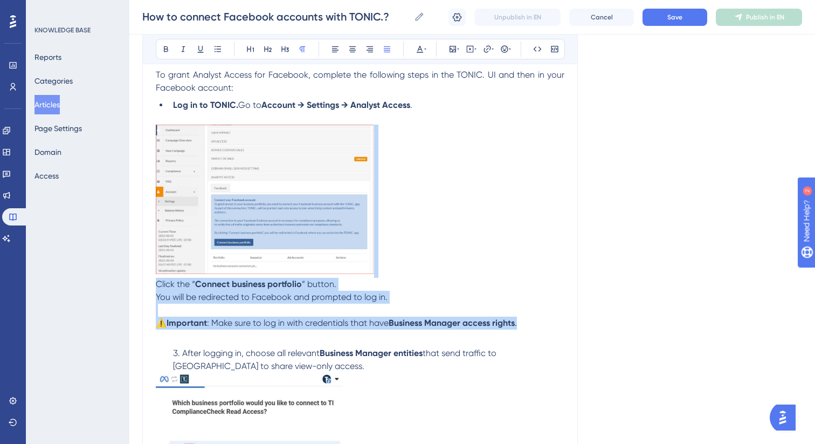
click at [175, 307] on p at bounding box center [360, 310] width 409 height 13
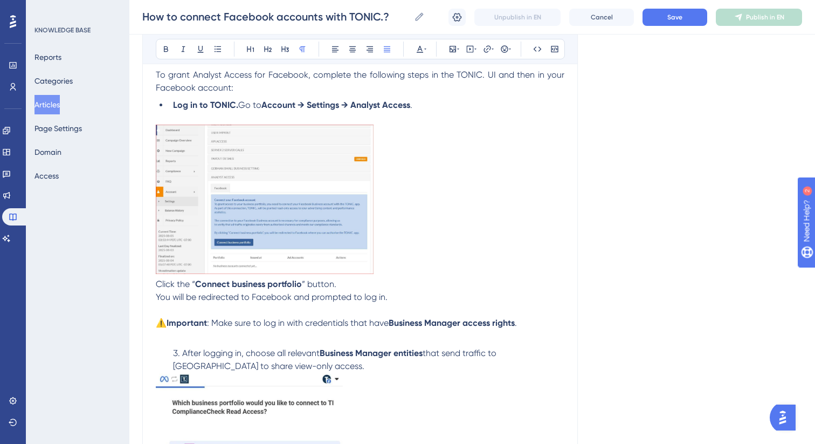
click at [156, 284] on span "Click the “" at bounding box center [175, 284] width 39 height 10
click at [348, 281] on p "Click the “ Connect business portfolio ” button." at bounding box center [360, 284] width 409 height 13
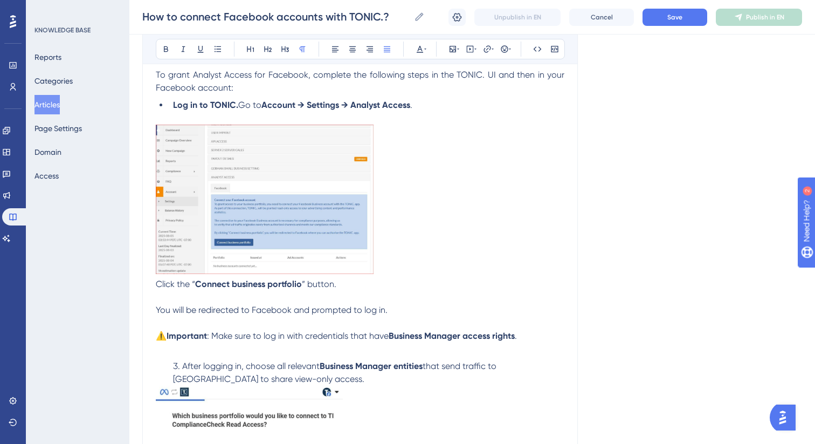
click at [156, 282] on span "Click the “" at bounding box center [175, 284] width 39 height 10
click at [218, 49] on icon at bounding box center [218, 49] width 6 height 6
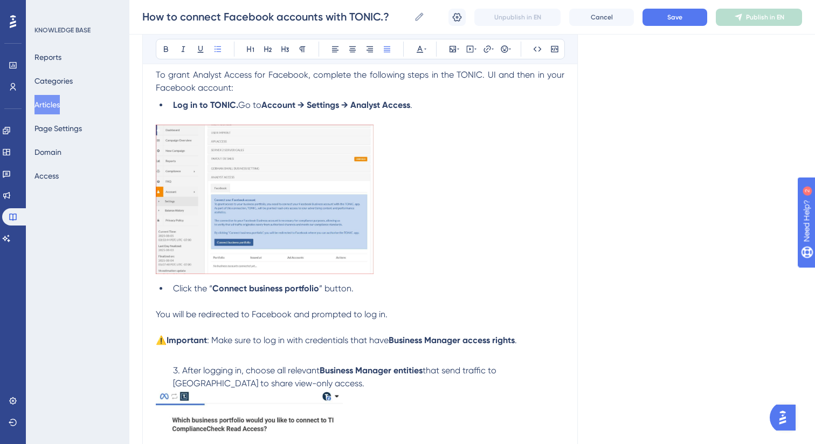
click at [156, 312] on span "You will be redirected to Facebook and prompted to log in." at bounding box center [272, 314] width 232 height 10
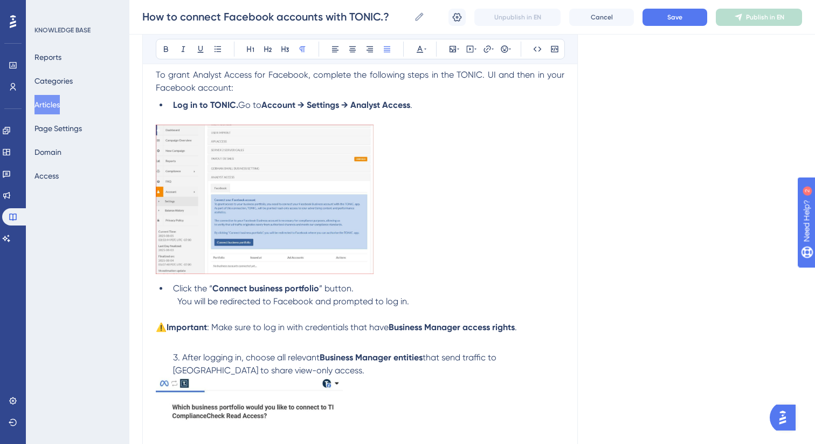
click at [156, 328] on span "⚠️" at bounding box center [161, 327] width 11 height 10
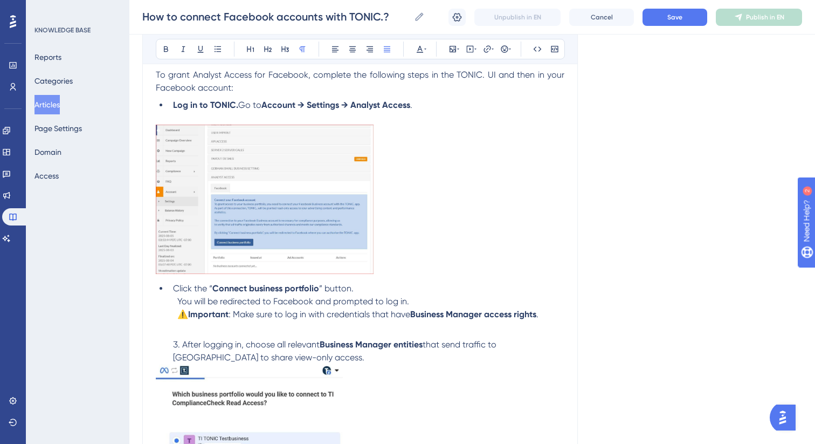
click at [367, 292] on li "Click the “ Connect business portfolio ” button." at bounding box center [367, 288] width 396 height 13
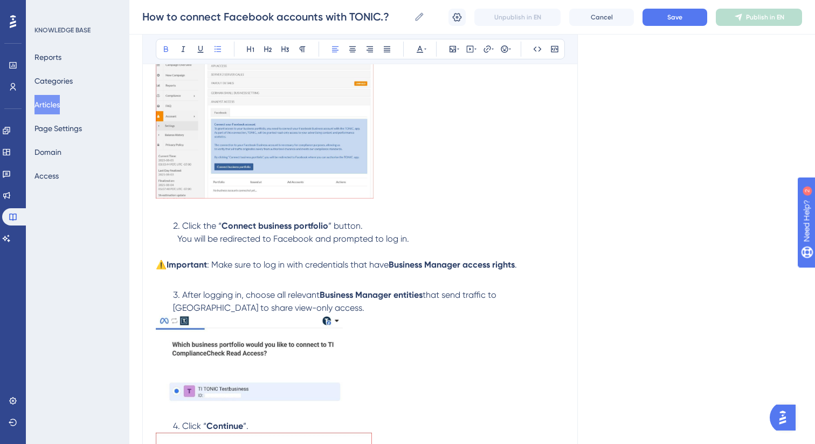
scroll to position [267, 0]
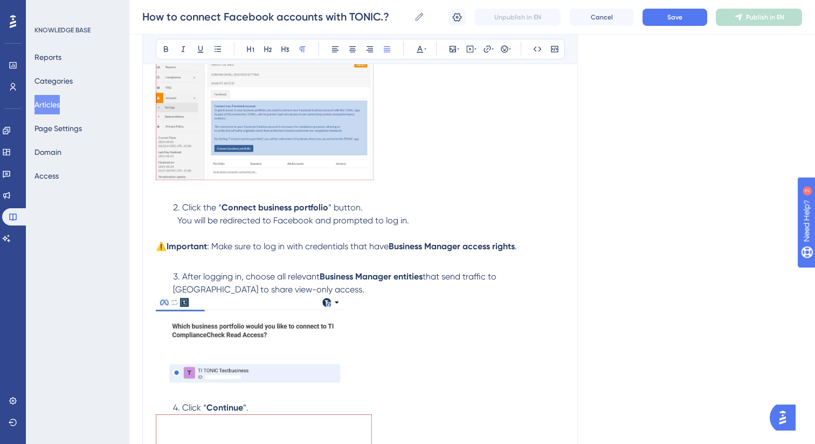
click at [157, 247] on span "⚠️" at bounding box center [161, 246] width 11 height 10
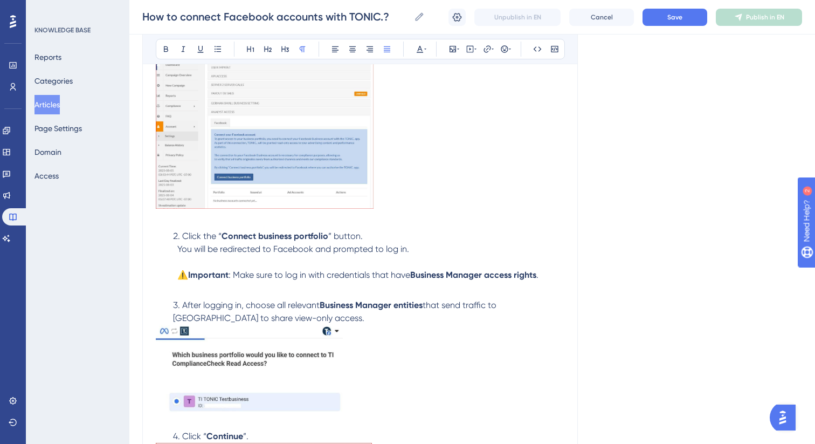
scroll to position [281, 0]
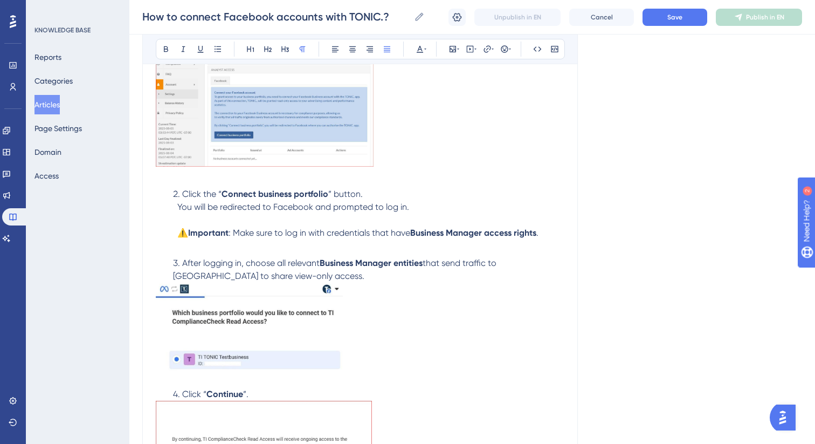
click at [295, 276] on li "After logging in, choose all relevant Business Manager entities that send traff…" at bounding box center [367, 270] width 396 height 26
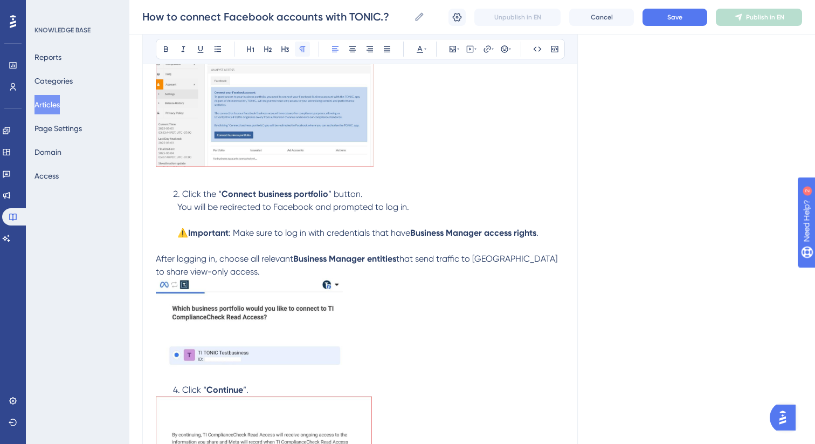
click at [302, 50] on icon at bounding box center [303, 49] width 6 height 6
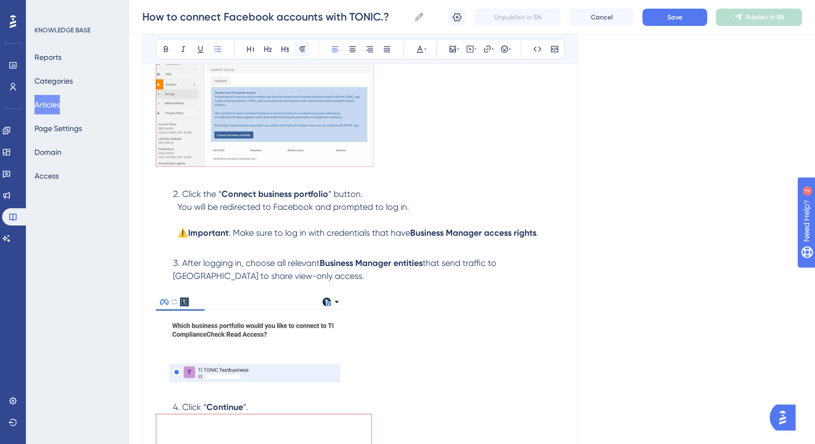
click at [299, 50] on icon at bounding box center [302, 49] width 9 height 9
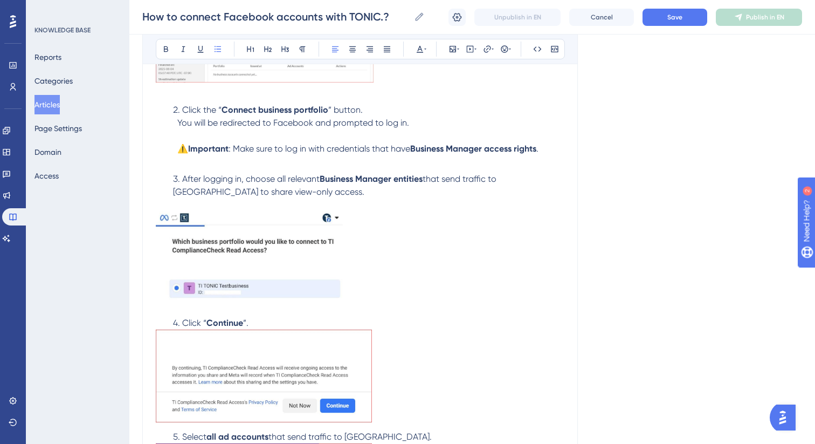
scroll to position [374, 0]
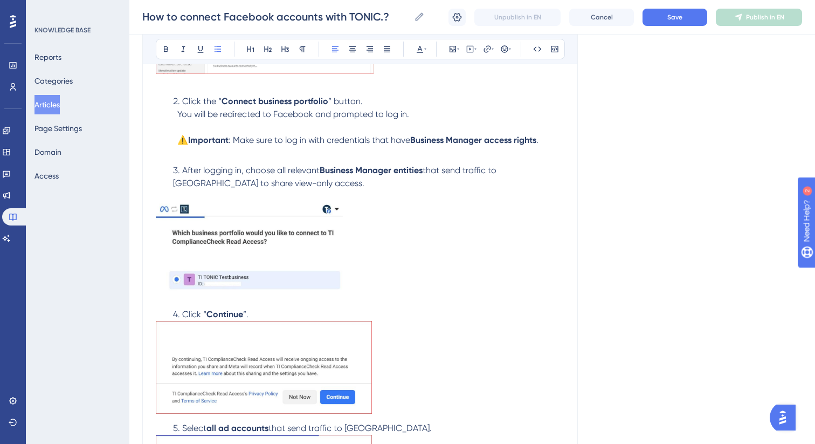
click at [375, 277] on p at bounding box center [360, 253] width 409 height 101
click at [339, 315] on li "Click “ Continue ”." at bounding box center [367, 314] width 396 height 13
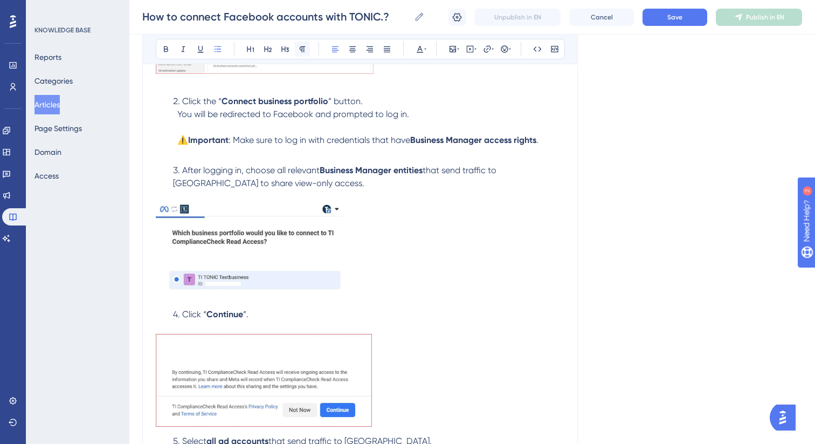
click at [305, 53] on button at bounding box center [302, 49] width 15 height 15
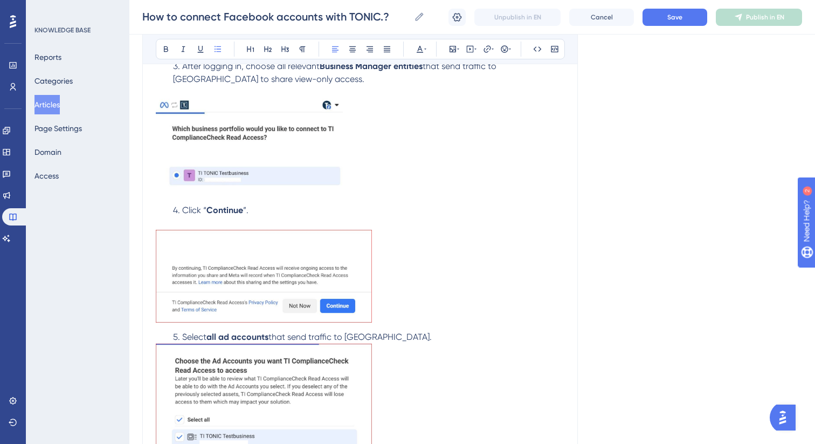
click at [387, 321] on p at bounding box center [360, 278] width 409 height 97
click at [387, 339] on li "Select all ad accounts that send traffic to [GEOGRAPHIC_DATA]." at bounding box center [367, 336] width 396 height 13
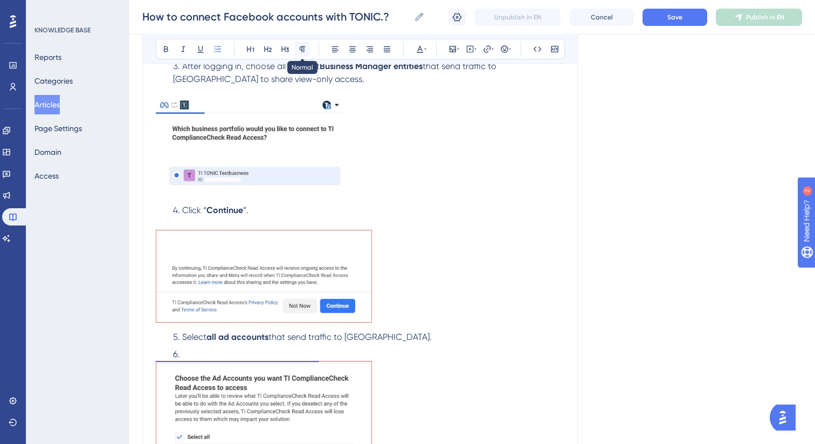
click at [306, 48] on icon at bounding box center [302, 49] width 9 height 9
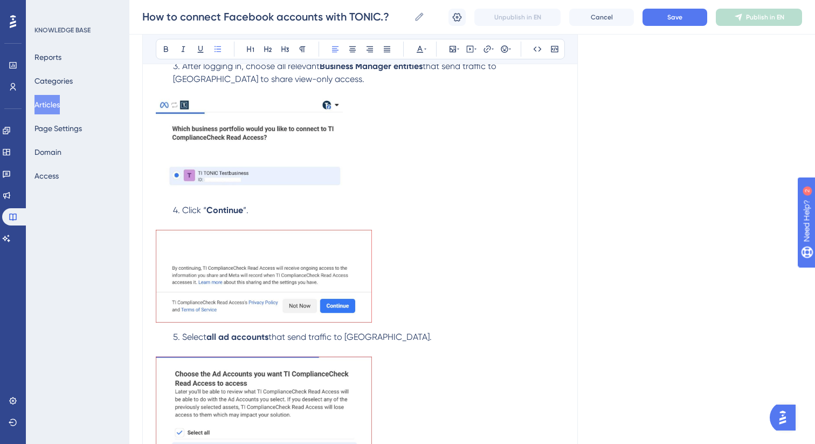
scroll to position [662, 0]
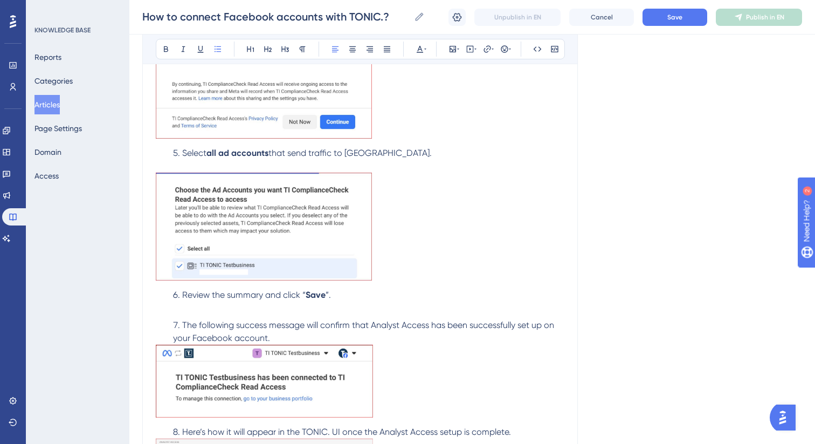
click at [325, 340] on li "The following success message will confirm that Analyst Access has been success…" at bounding box center [367, 332] width 396 height 26
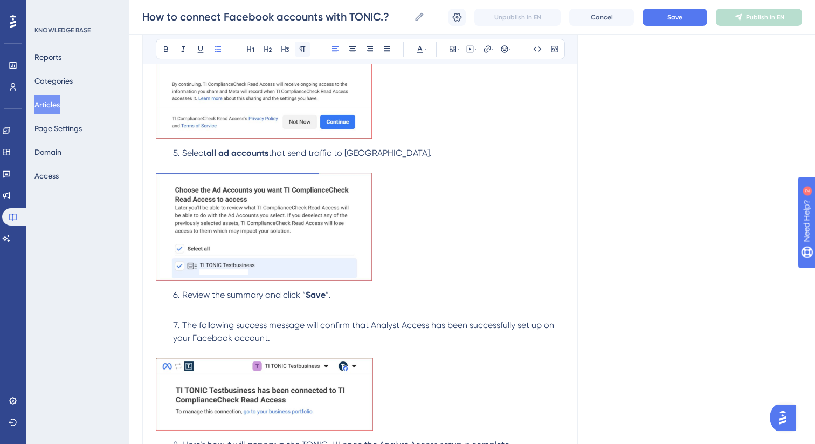
click at [300, 49] on icon at bounding box center [302, 49] width 9 height 9
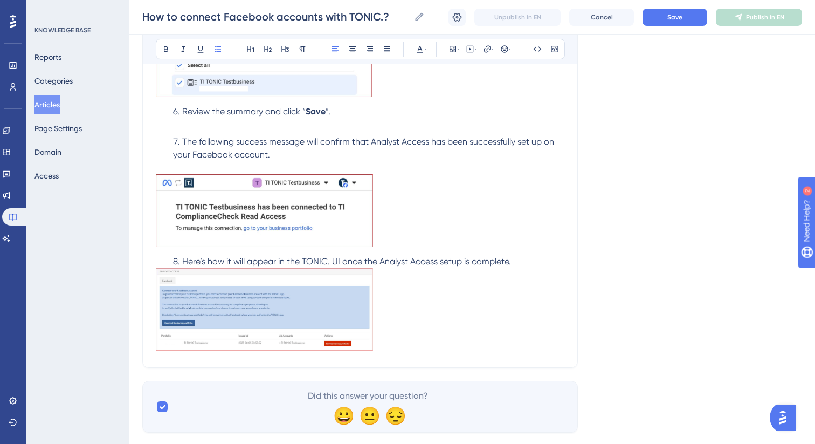
click at [532, 265] on li "Here’s how it will appear in the TONIC. UI once the Analyst Access setup is com…" at bounding box center [367, 261] width 396 height 13
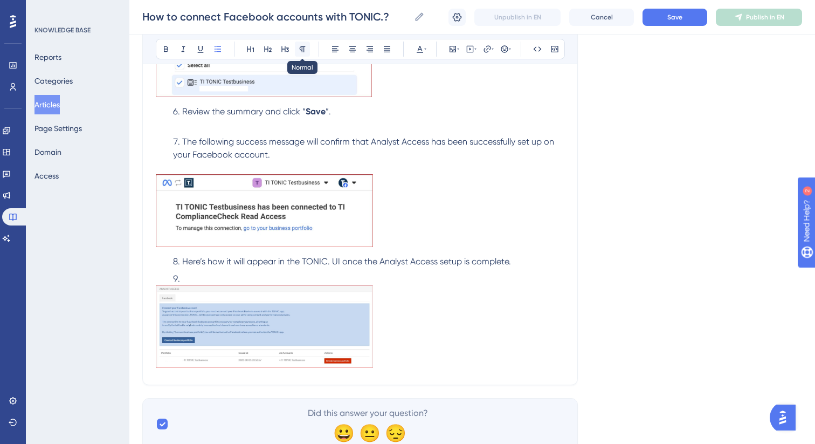
click at [301, 45] on icon at bounding box center [302, 49] width 9 height 9
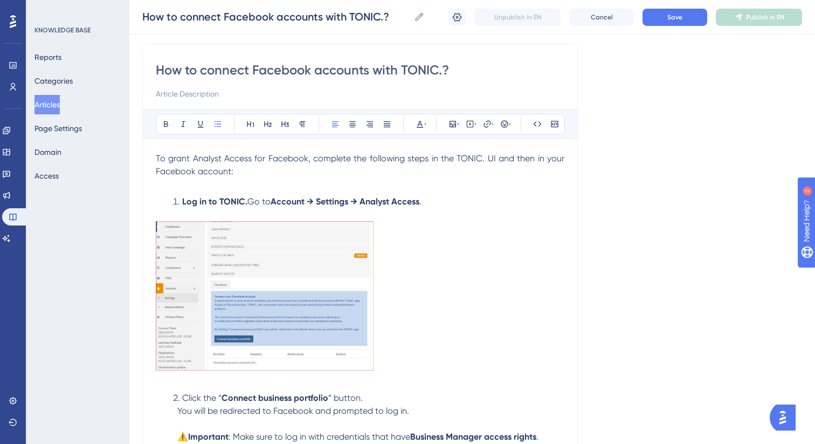
scroll to position [72, 0]
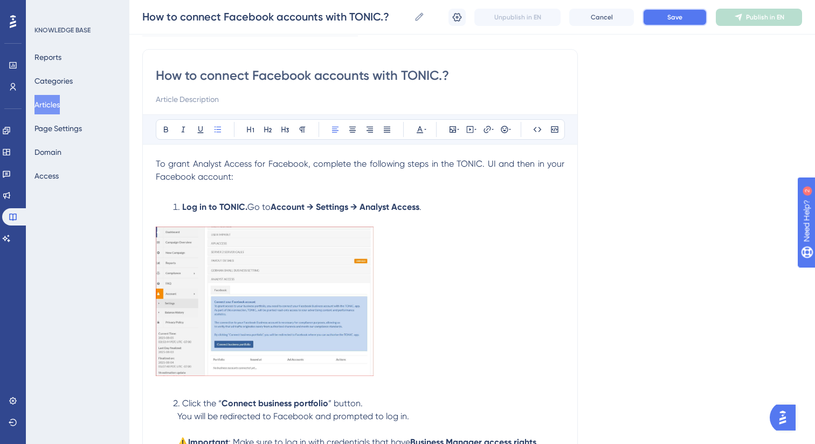
click at [671, 19] on span "Save" at bounding box center [674, 17] width 15 height 9
click at [61, 74] on button "Categories" at bounding box center [54, 80] width 38 height 19
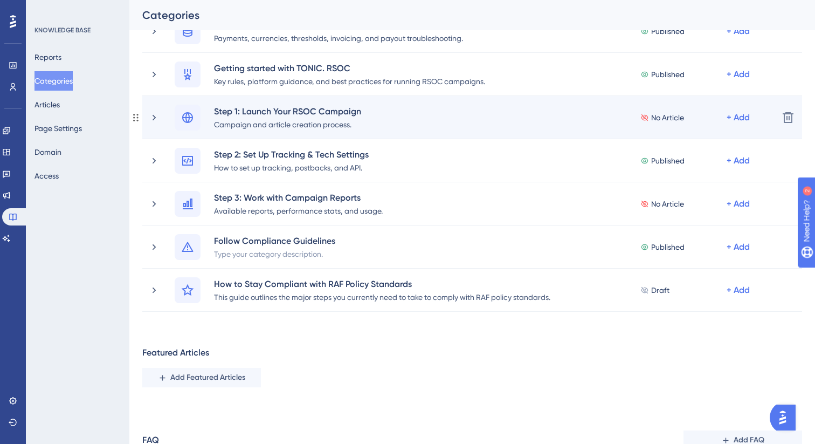
scroll to position [118, 0]
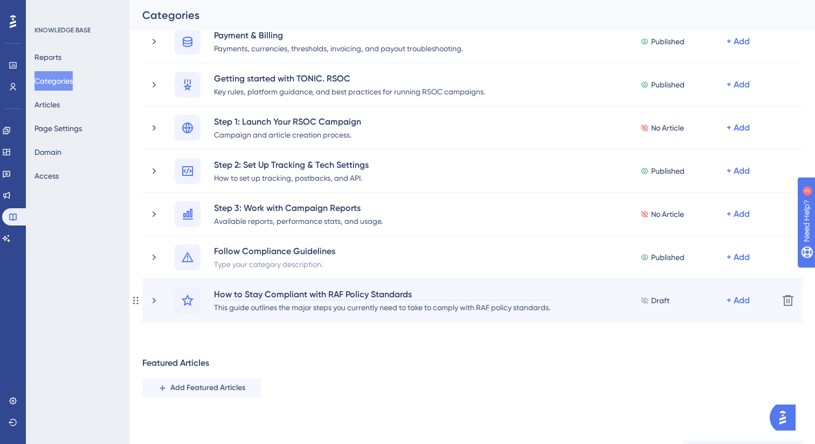
click at [270, 297] on div "How to Stay Compliant with RAF Policy Standards" at bounding box center [382, 293] width 338 height 13
